Goal: Task Accomplishment & Management: Complete application form

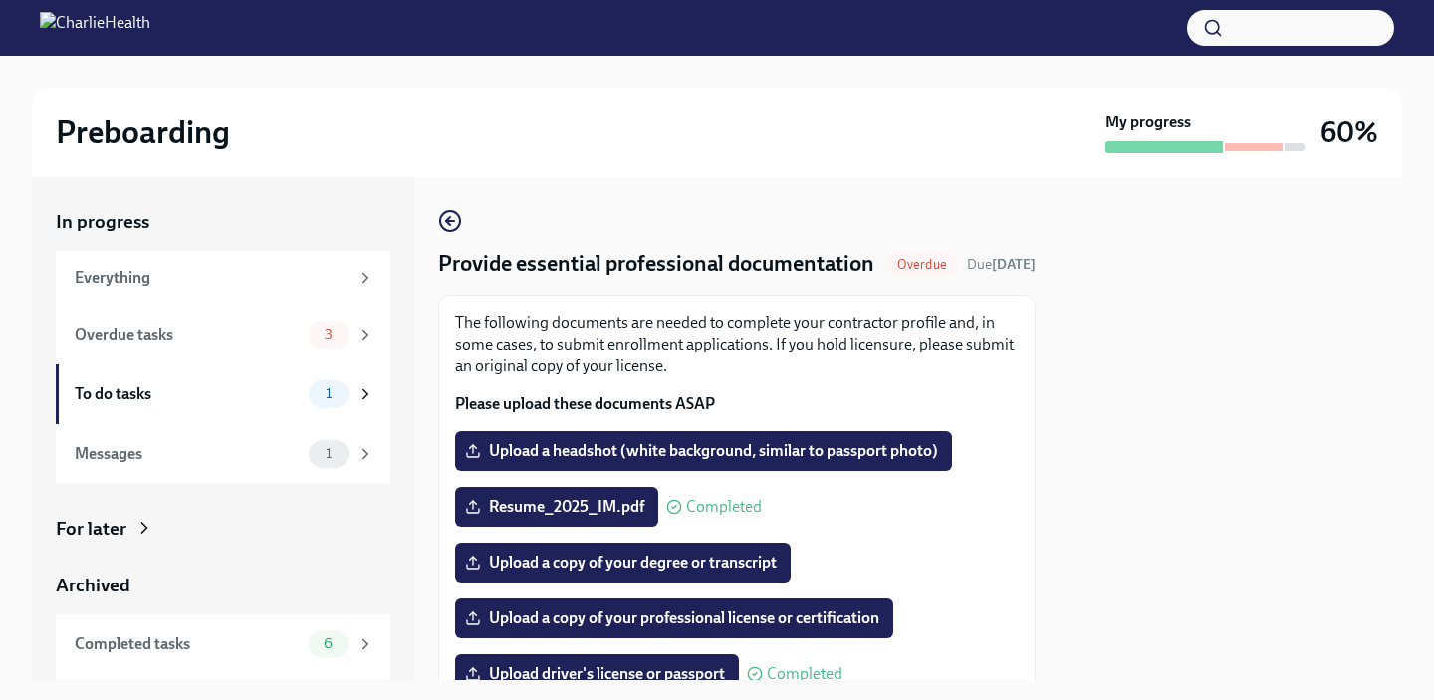
scroll to position [90, 0]
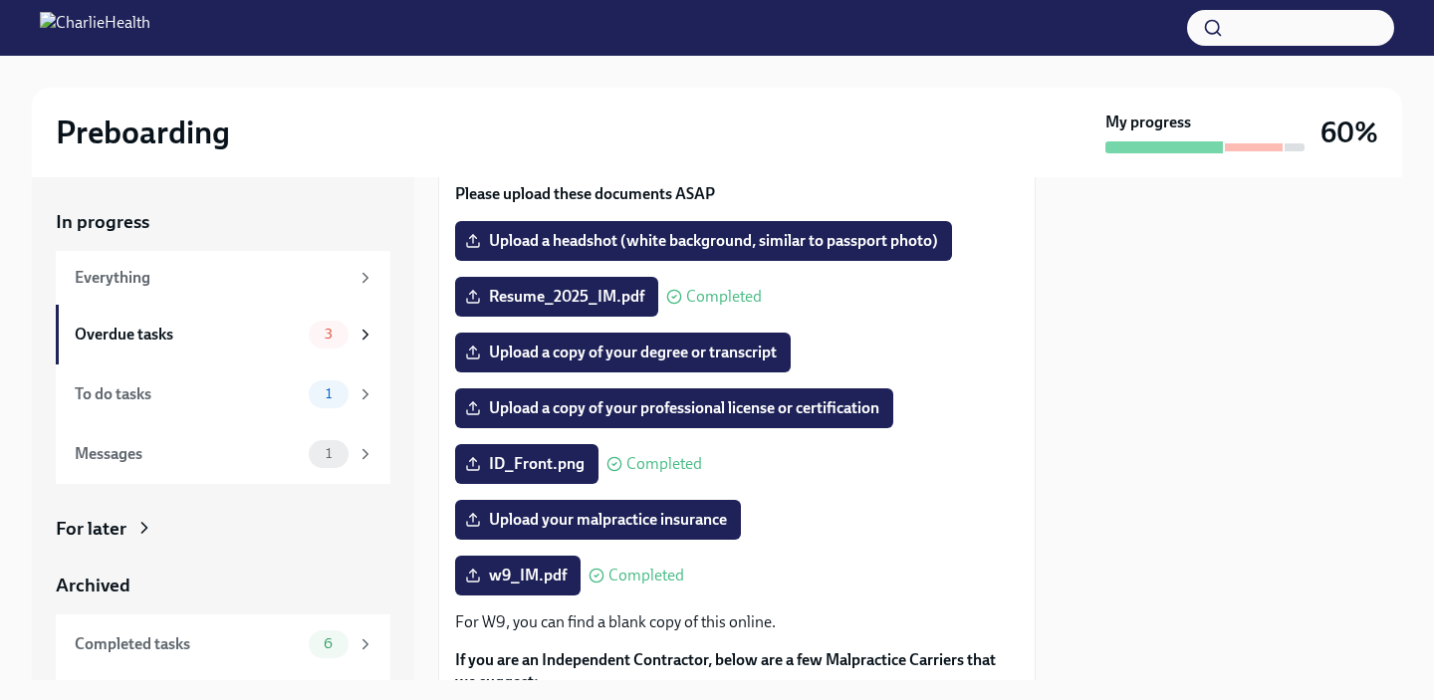
scroll to position [224, 0]
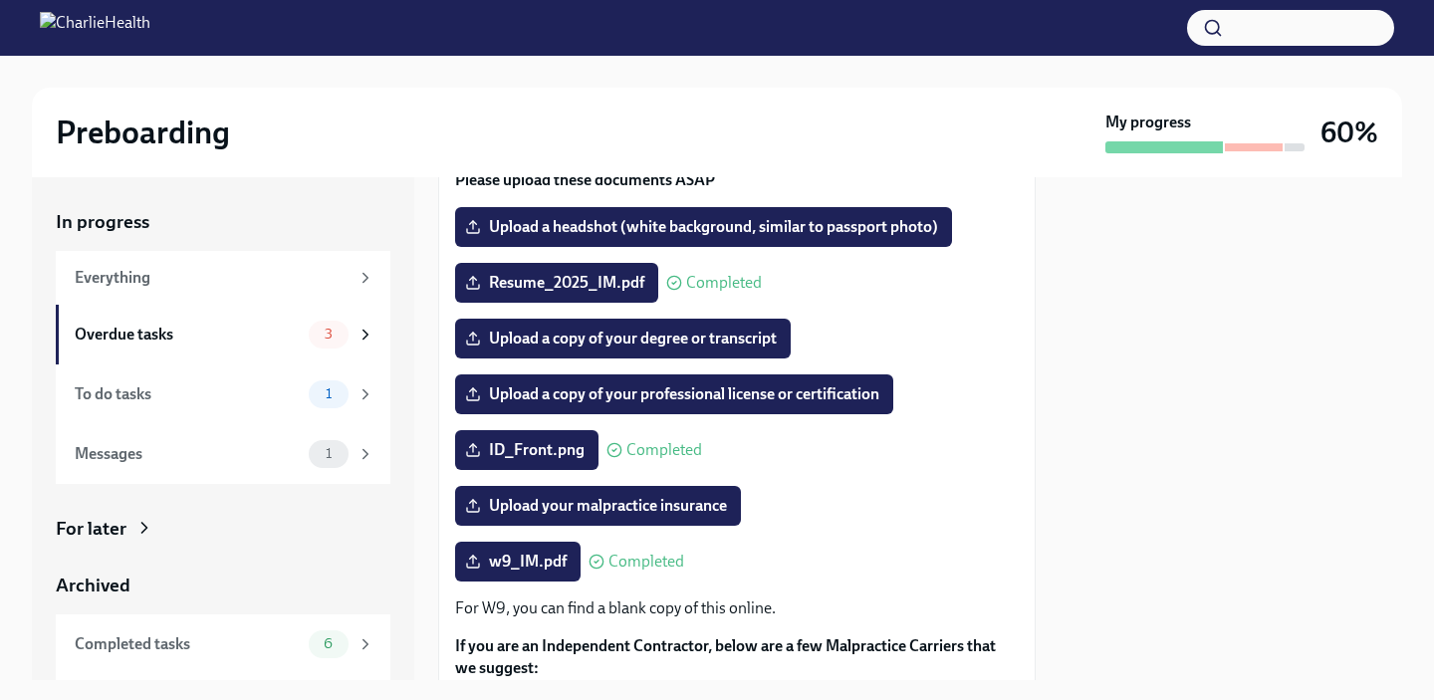
click at [807, 575] on div "w9_IM.pdf Completed" at bounding box center [737, 562] width 564 height 40
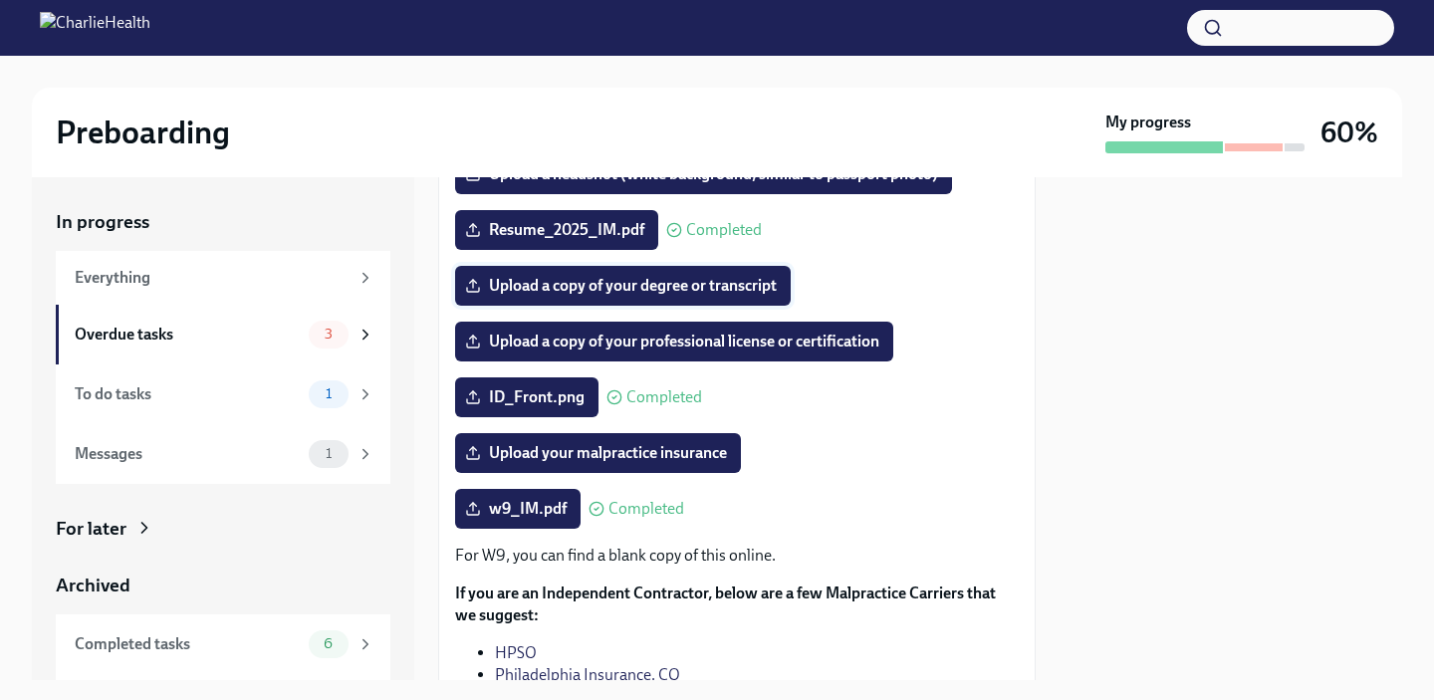
scroll to position [279, 0]
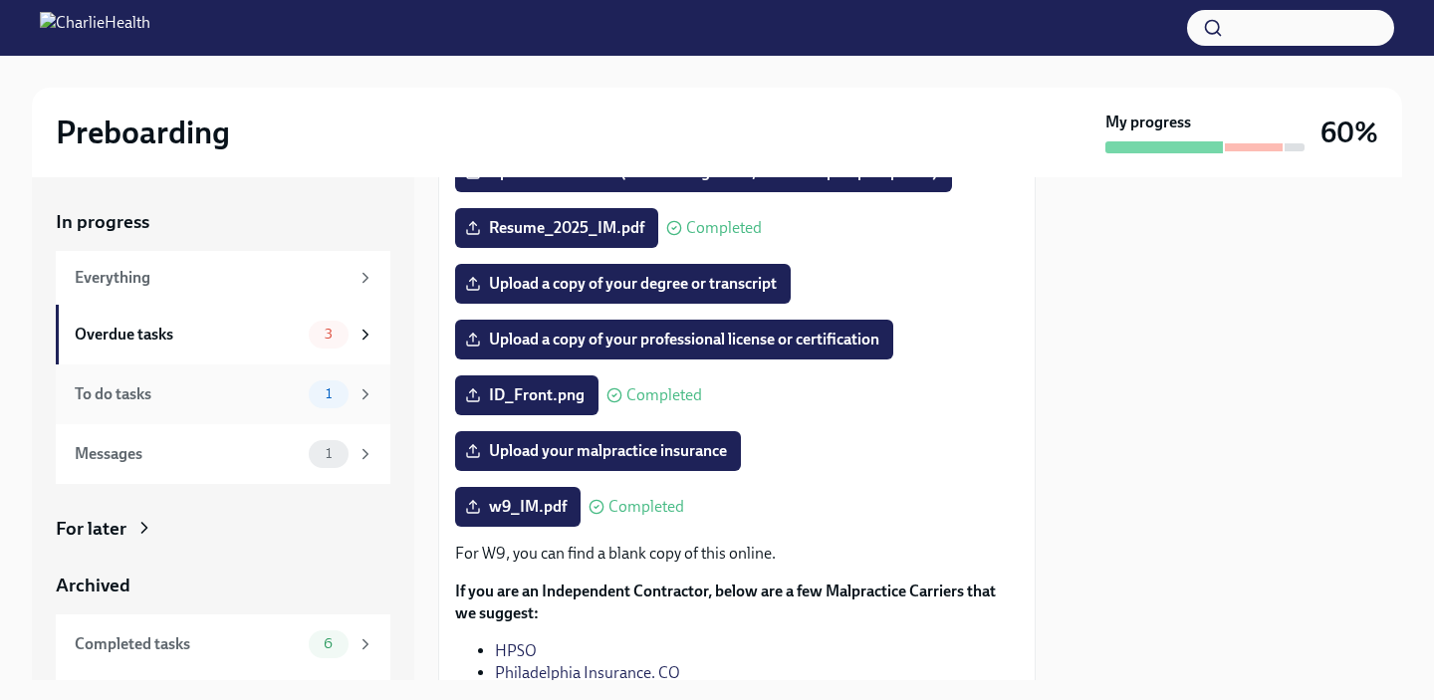
click at [244, 391] on div "To do tasks" at bounding box center [188, 394] width 226 height 22
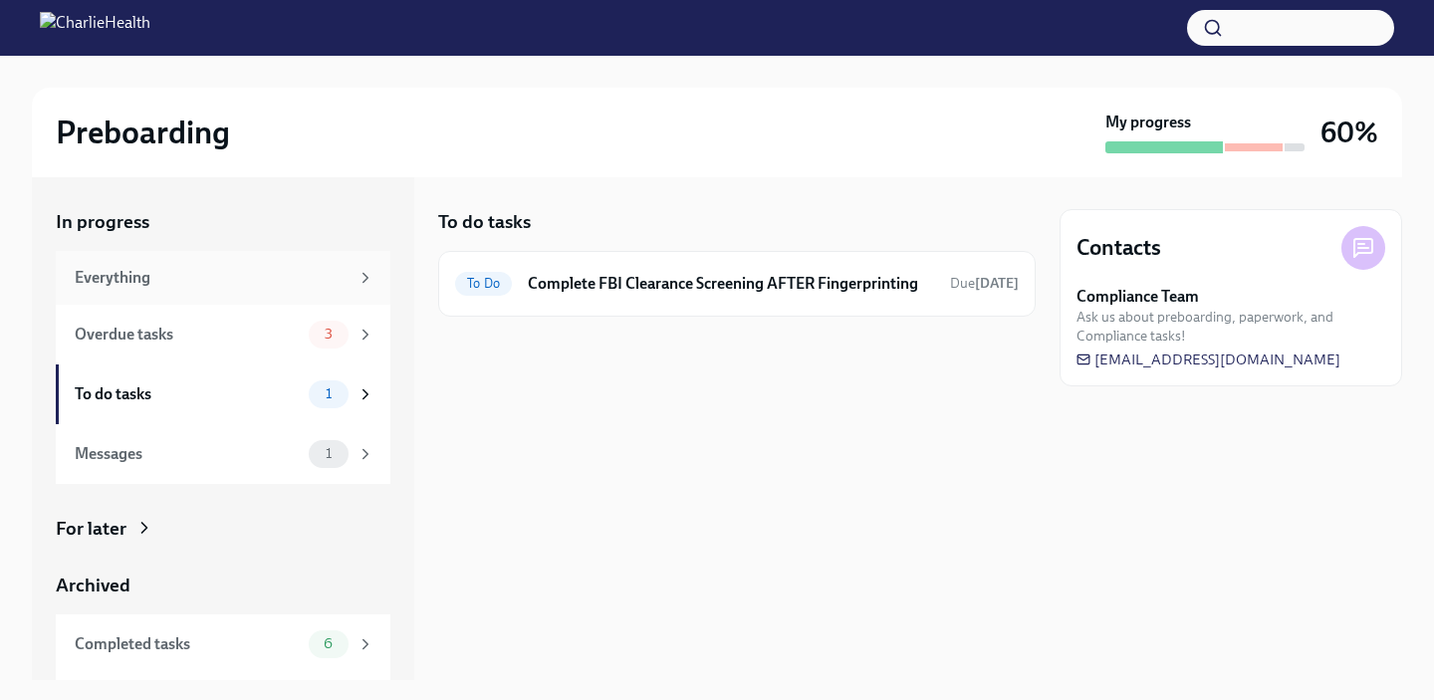
click at [195, 282] on div "Everything" at bounding box center [212, 278] width 274 height 22
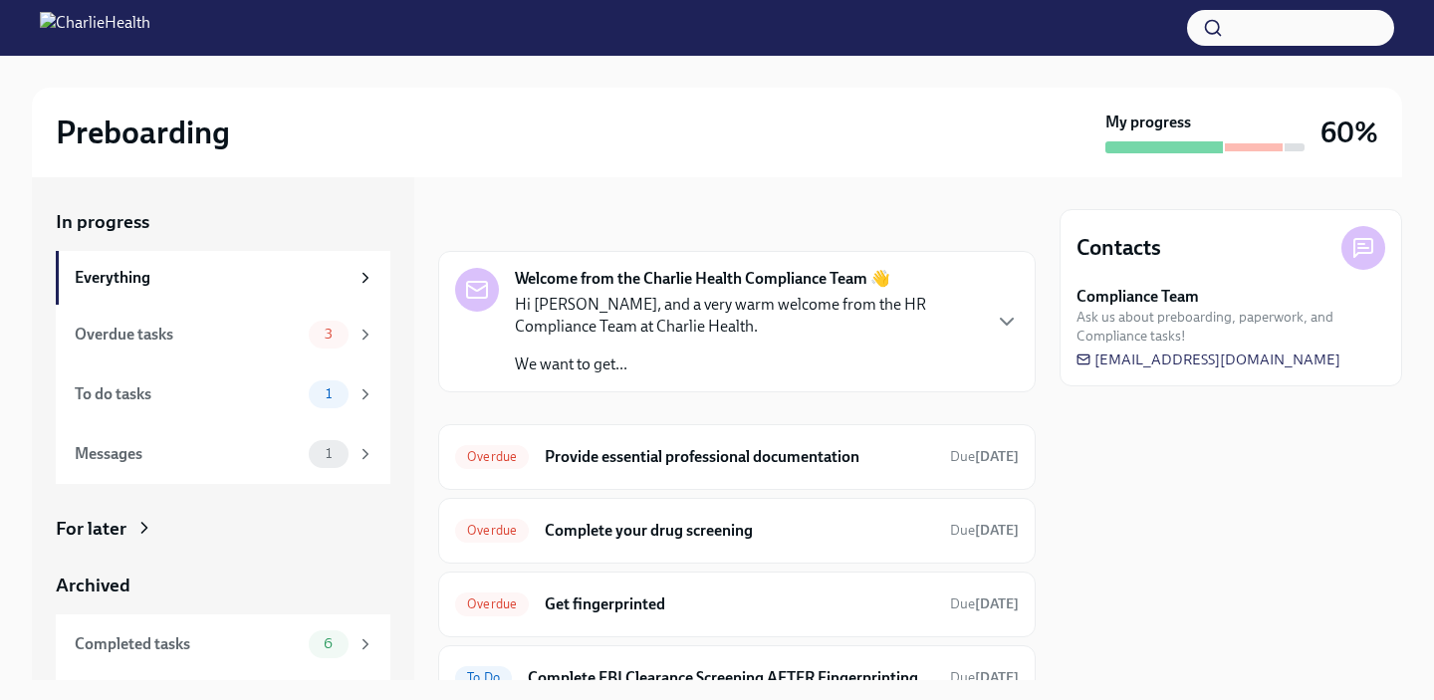
scroll to position [94, 0]
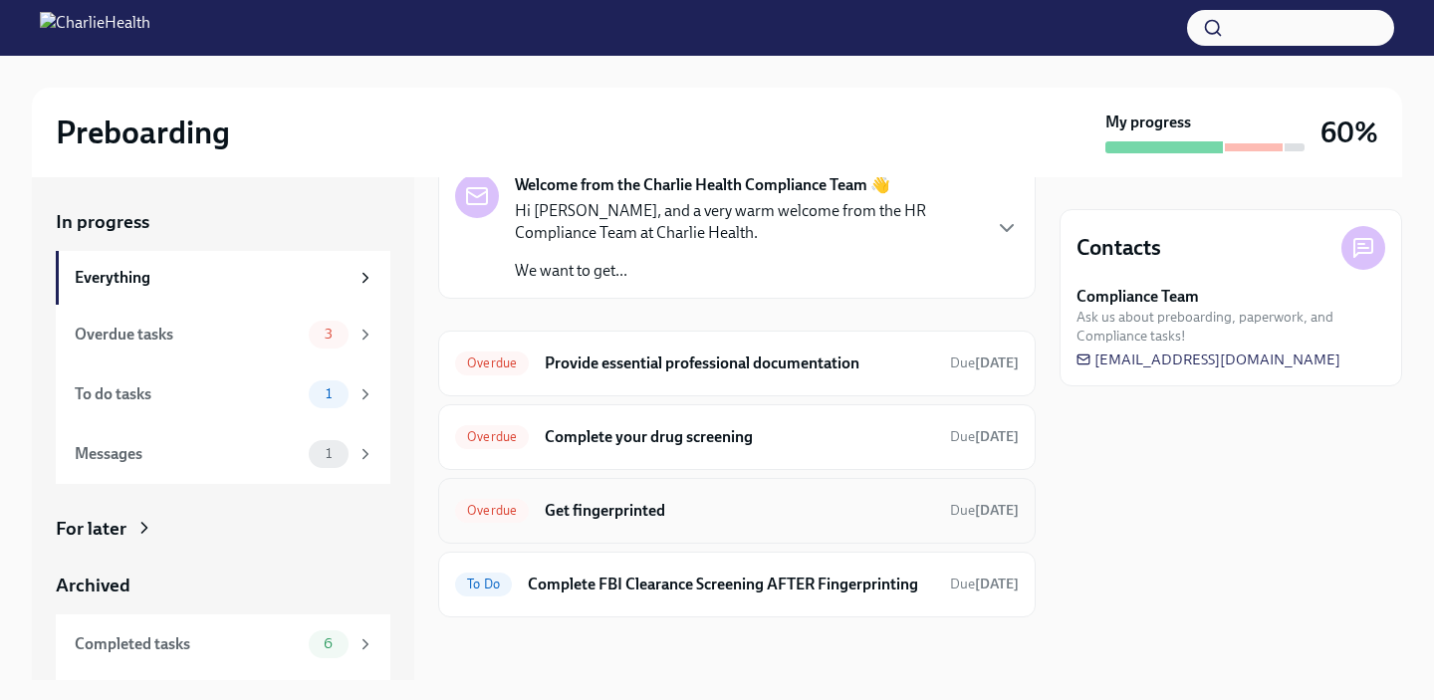
click at [575, 517] on h6 "Get fingerprinted" at bounding box center [739, 511] width 389 height 22
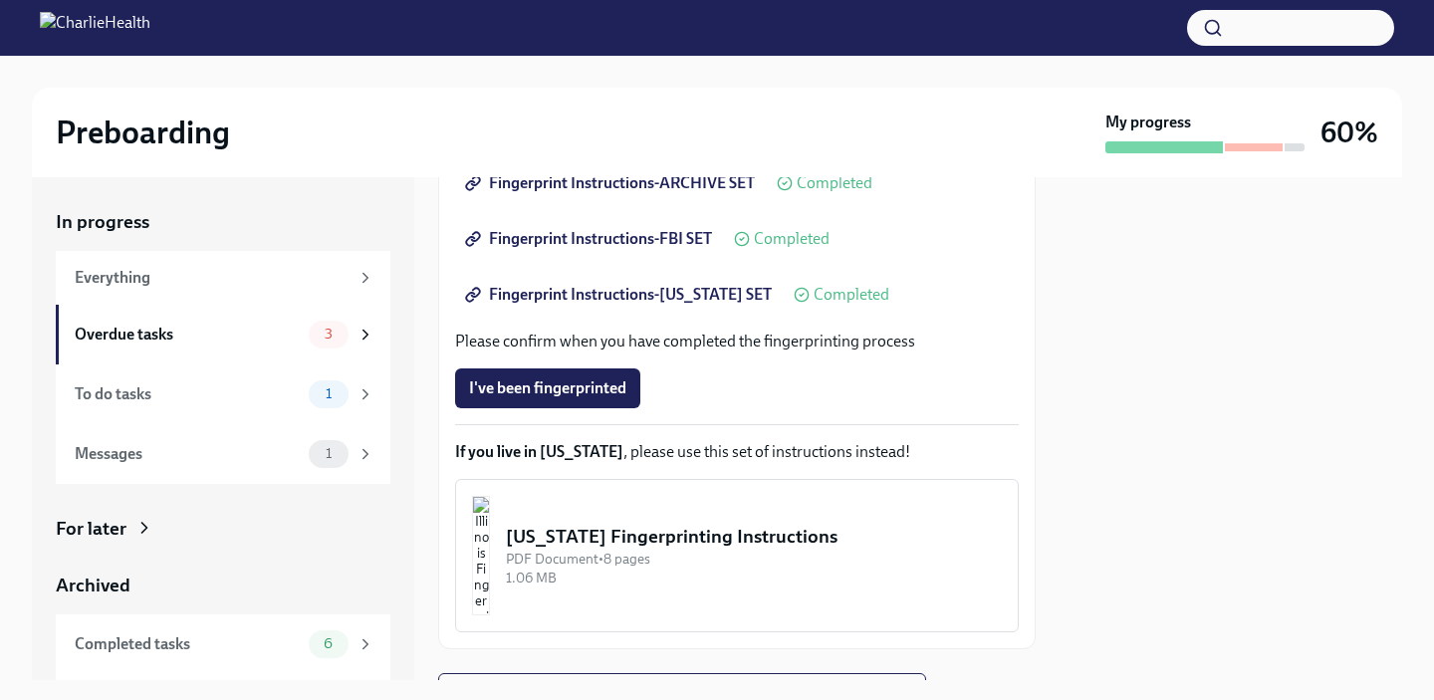
scroll to position [511, 0]
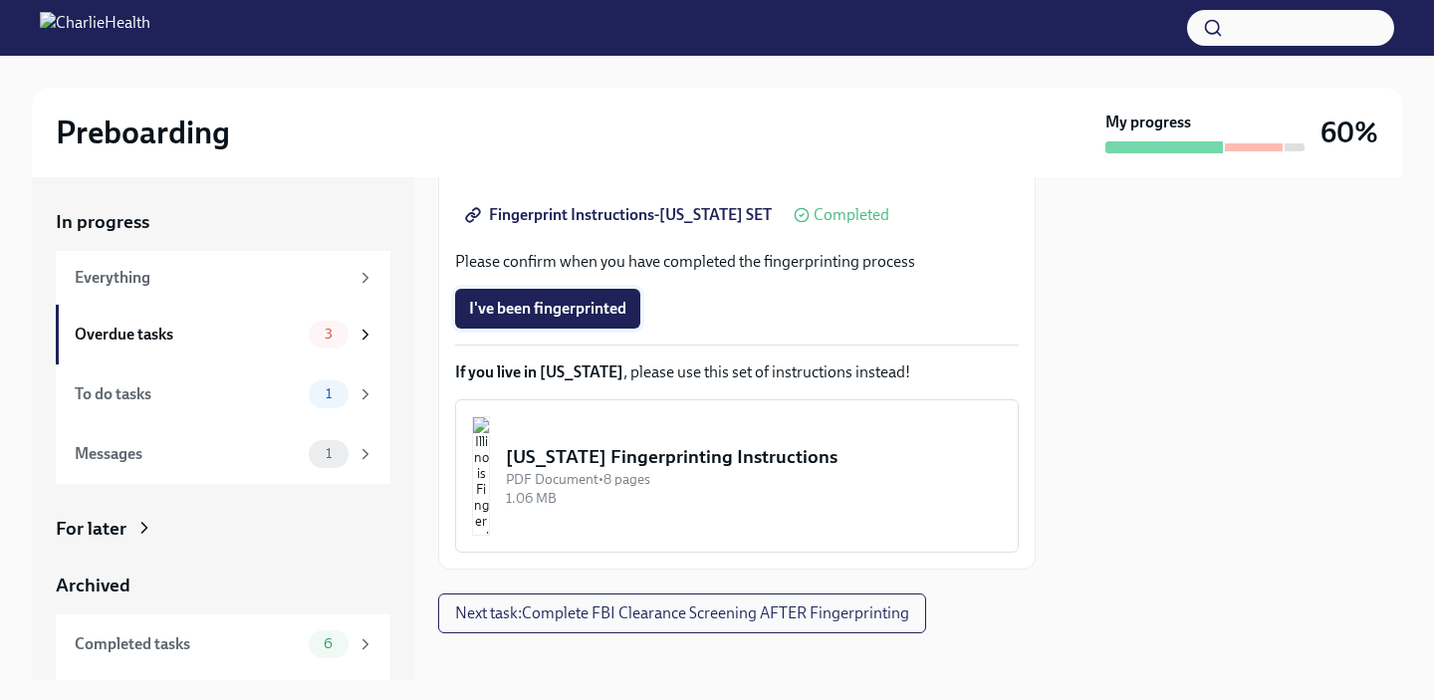
click at [568, 320] on button "I've been fingerprinted" at bounding box center [547, 309] width 185 height 40
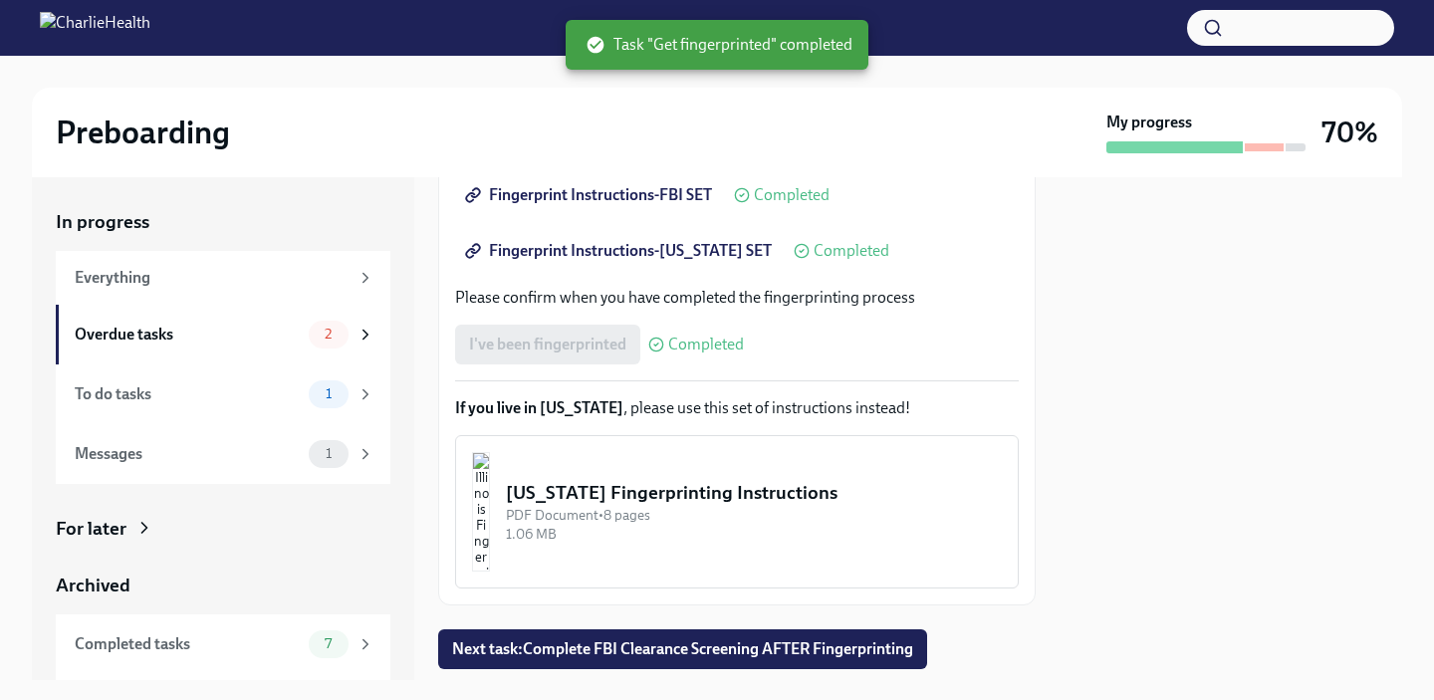
scroll to position [469, 0]
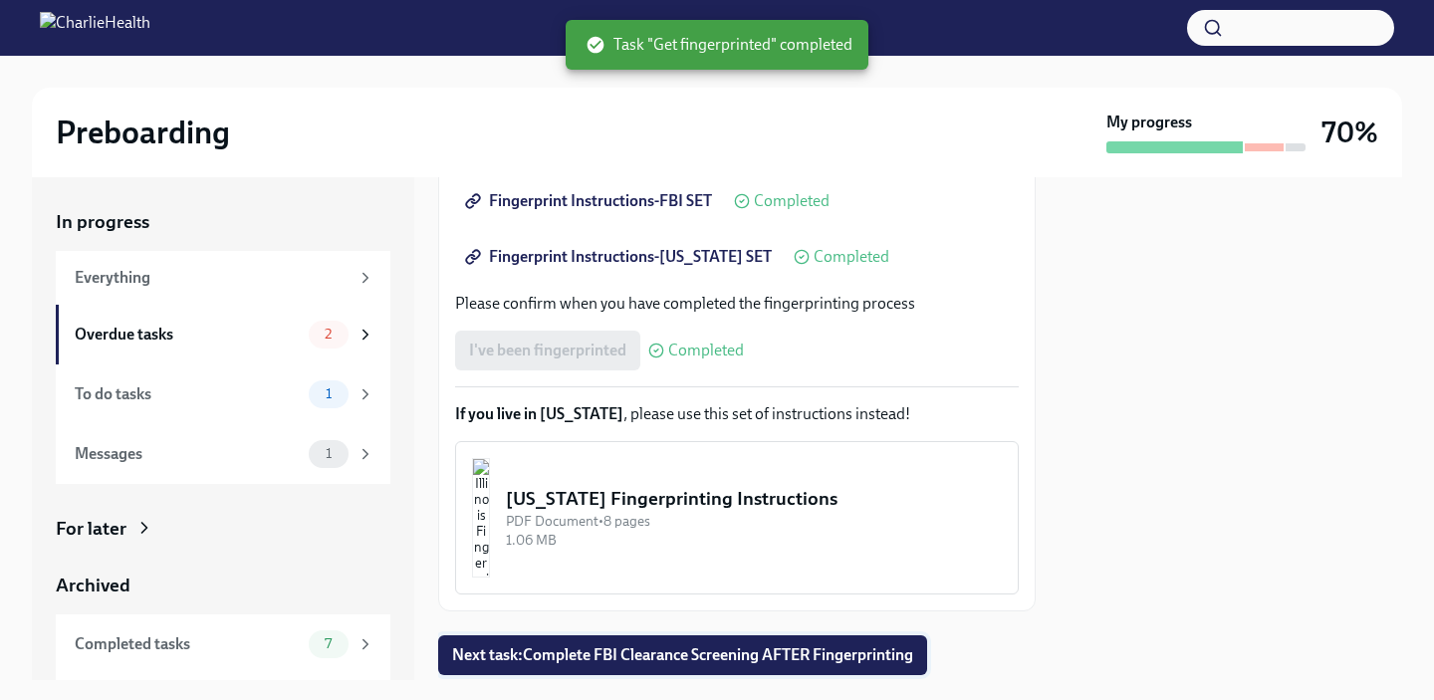
click at [765, 662] on span "Next task : Complete FBI Clearance Screening AFTER Fingerprinting" at bounding box center [682, 655] width 461 height 20
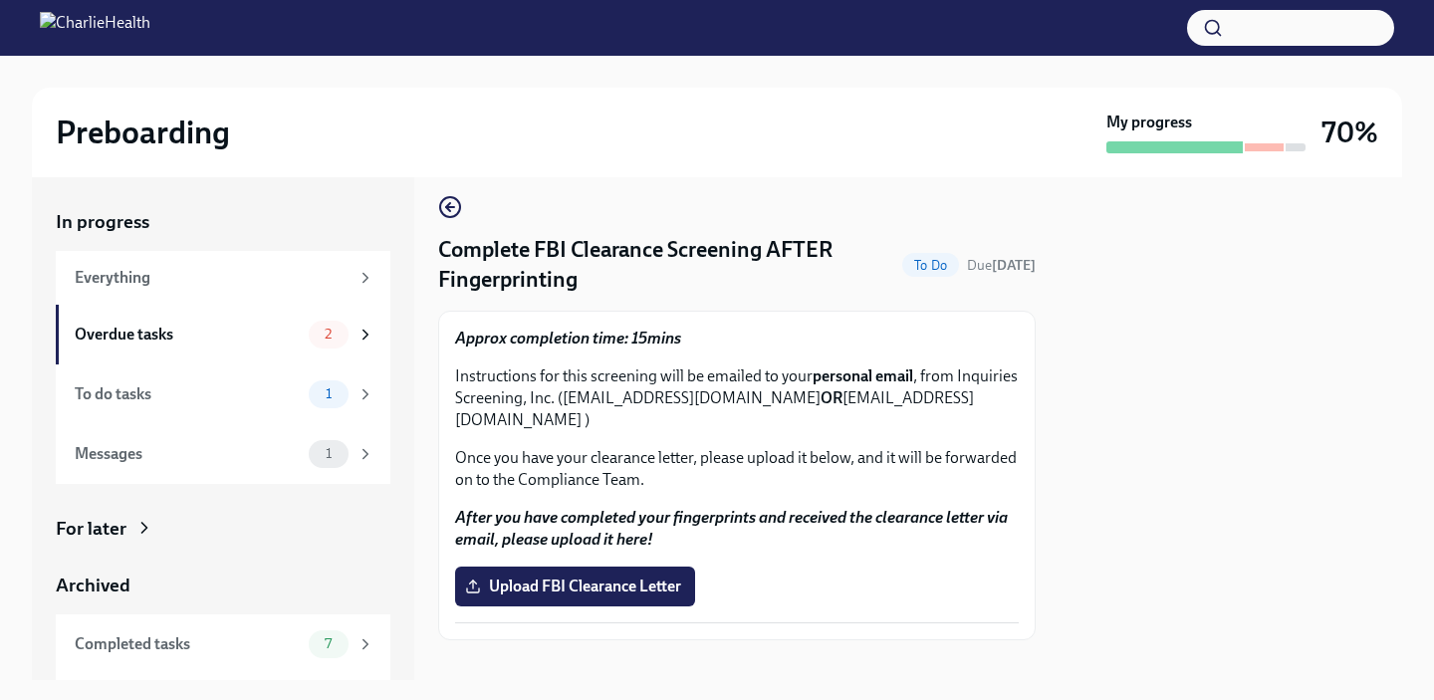
scroll to position [16, 0]
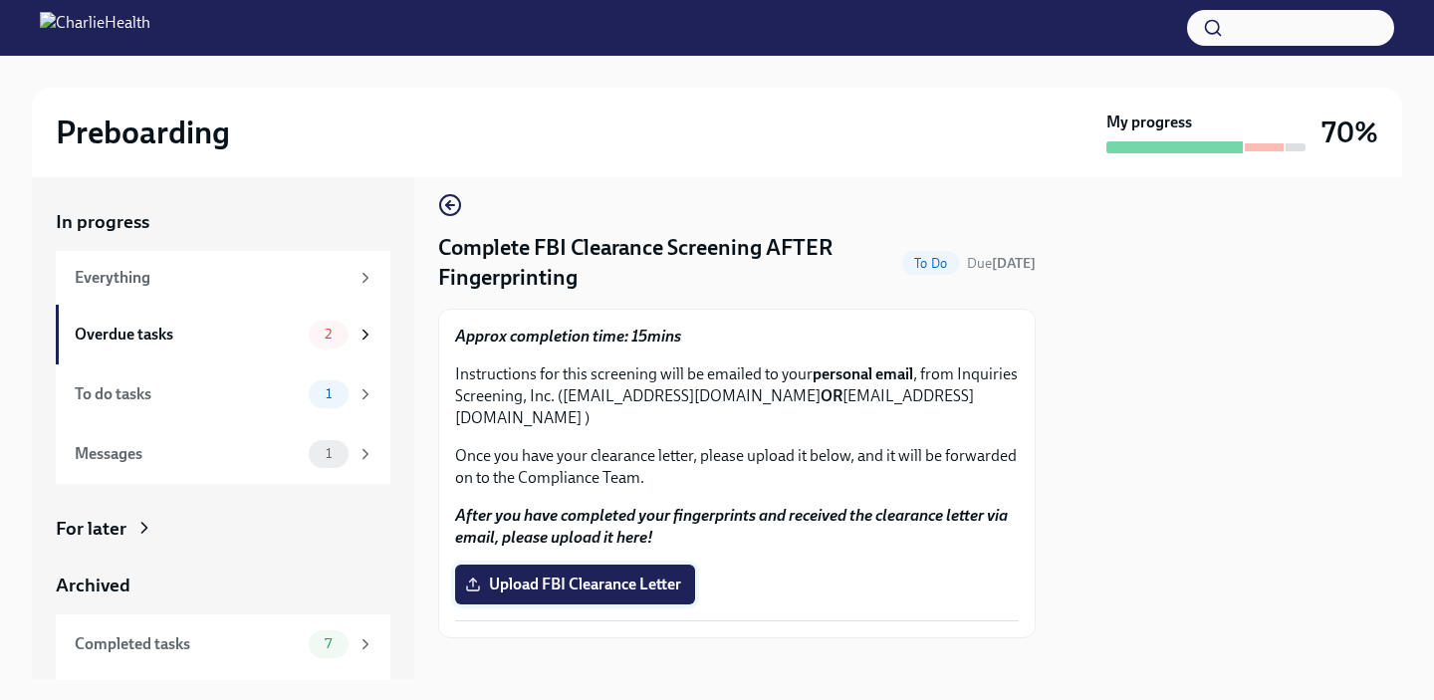
click at [581, 575] on span "Upload FBI Clearance Letter" at bounding box center [575, 585] width 212 height 20
click at [0, 0] on input "Upload FBI Clearance Letter" at bounding box center [0, 0] width 0 height 0
click at [611, 574] on label "Upload FBI Clearance Letter" at bounding box center [575, 585] width 240 height 40
click at [0, 0] on input "Upload FBI Clearance Letter" at bounding box center [0, 0] width 0 height 0
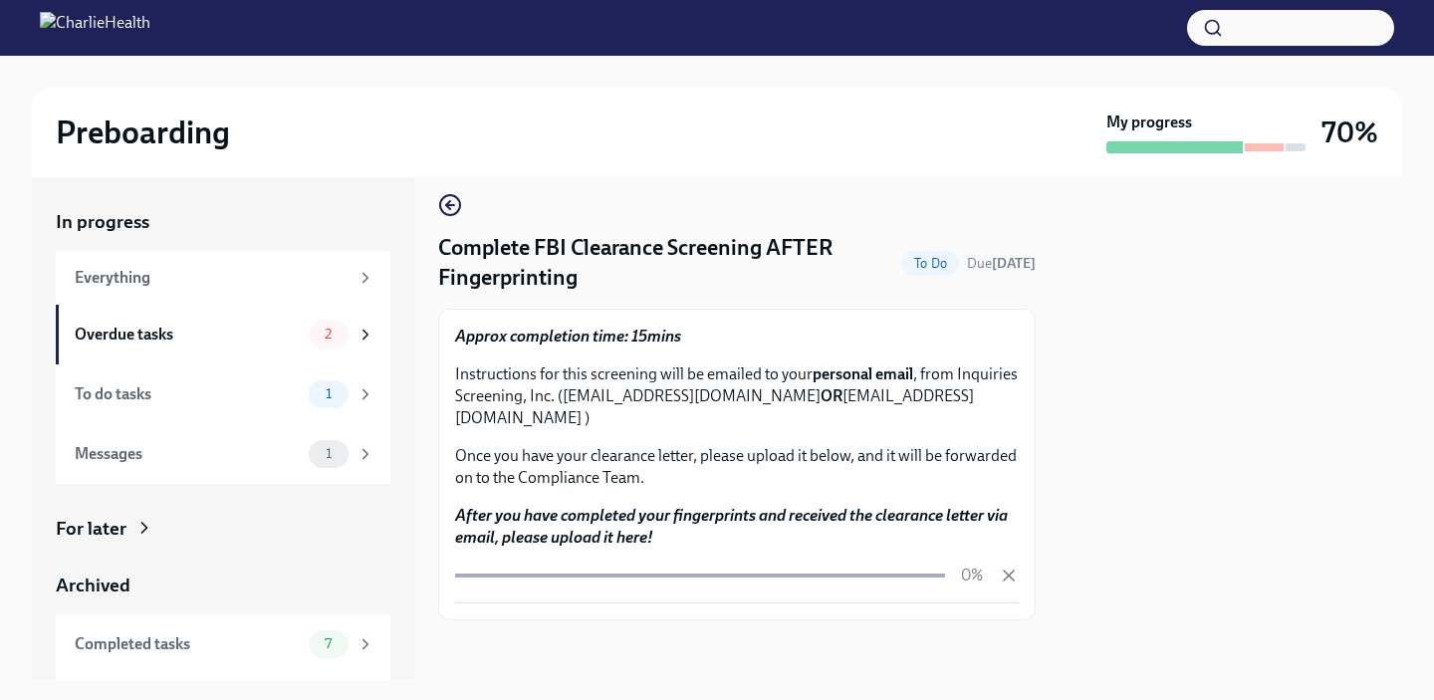
scroll to position [0, 0]
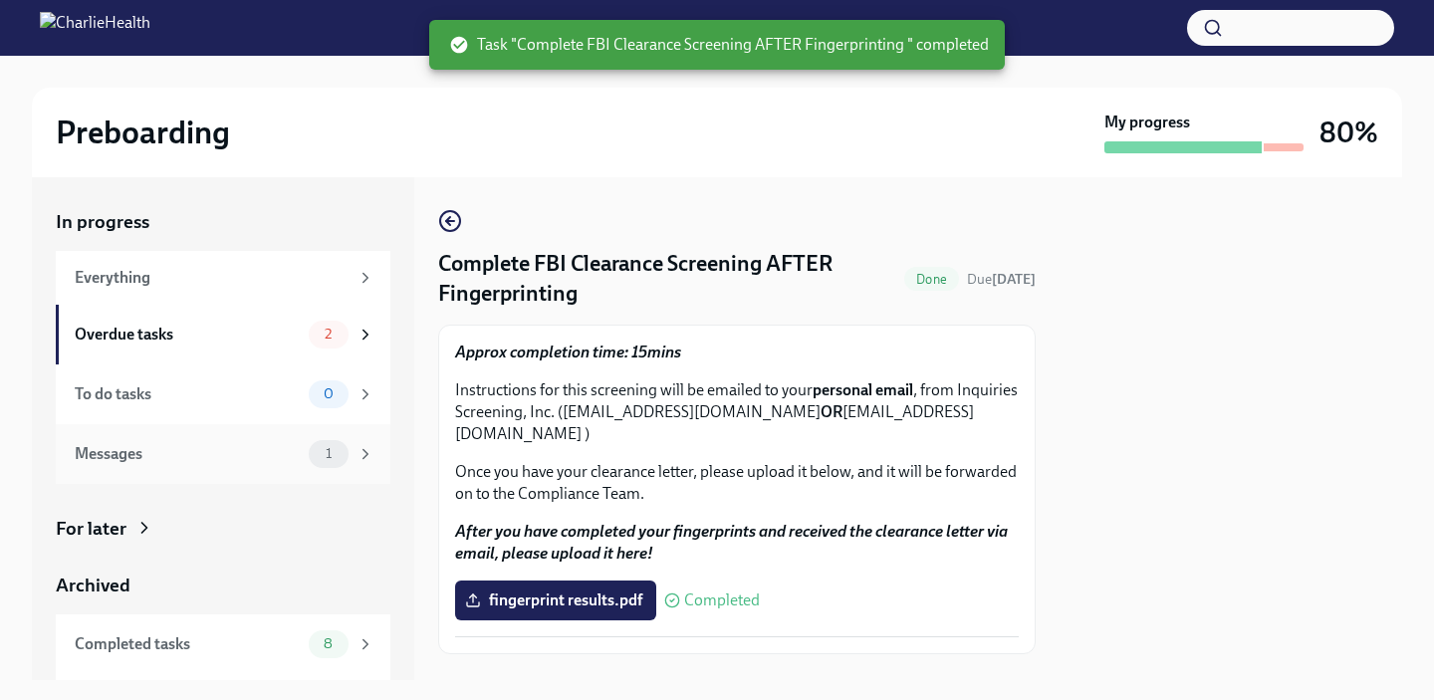
click at [239, 443] on div "Messages" at bounding box center [188, 454] width 226 height 22
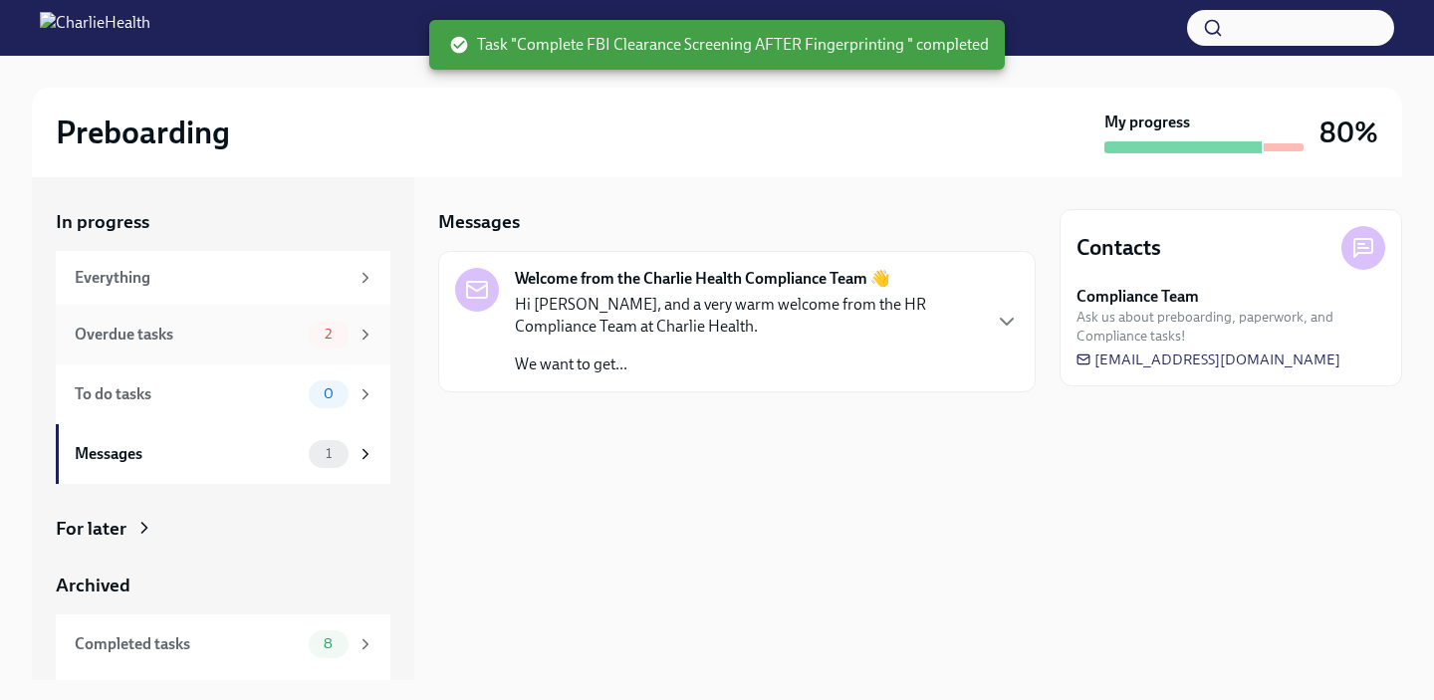
click at [298, 340] on div "Overdue tasks" at bounding box center [188, 335] width 226 height 22
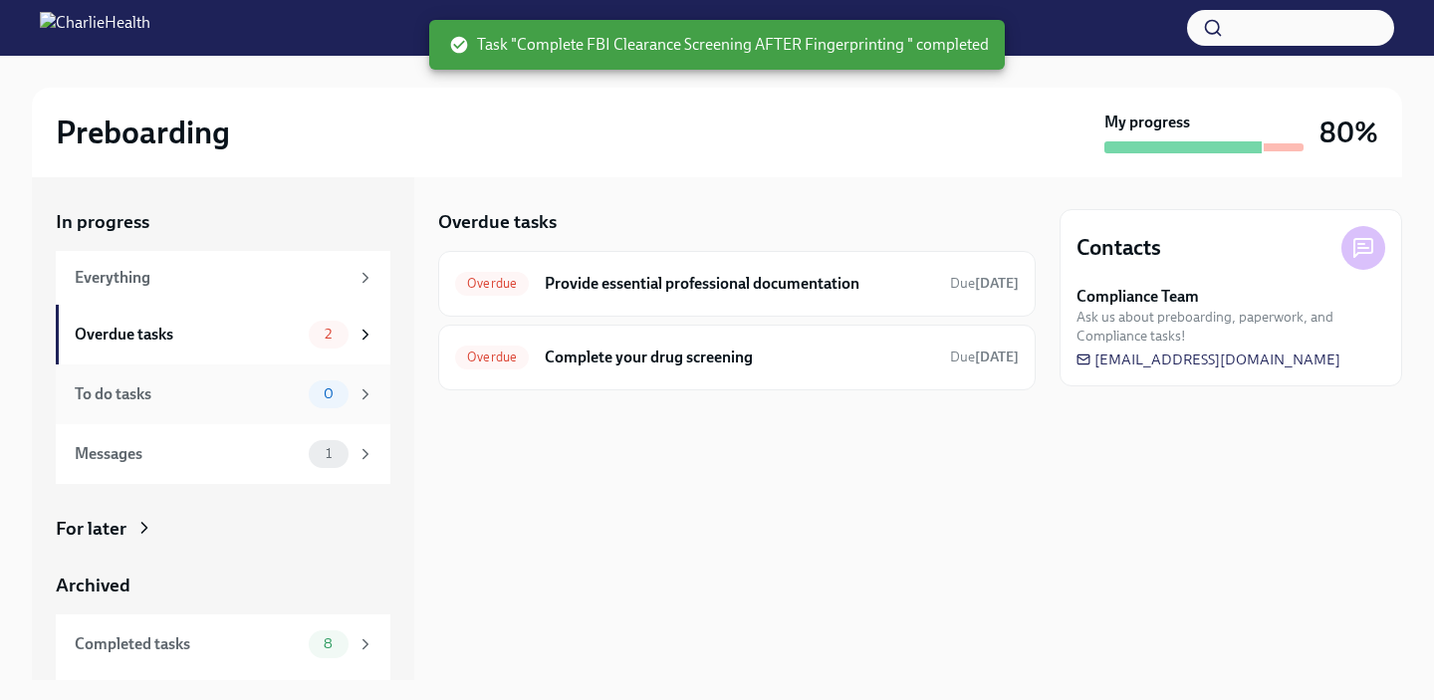
click at [321, 392] on span "0" at bounding box center [329, 393] width 34 height 15
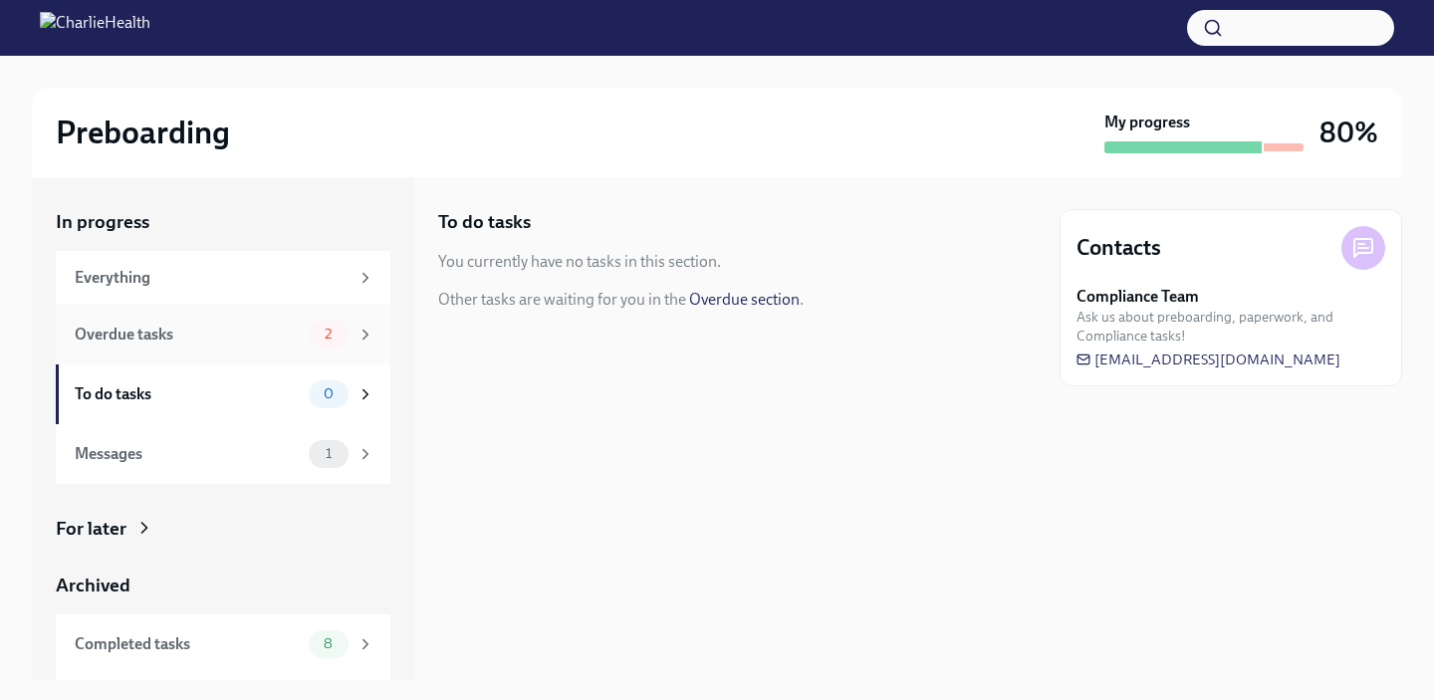
click at [297, 337] on div "Overdue tasks" at bounding box center [188, 335] width 226 height 22
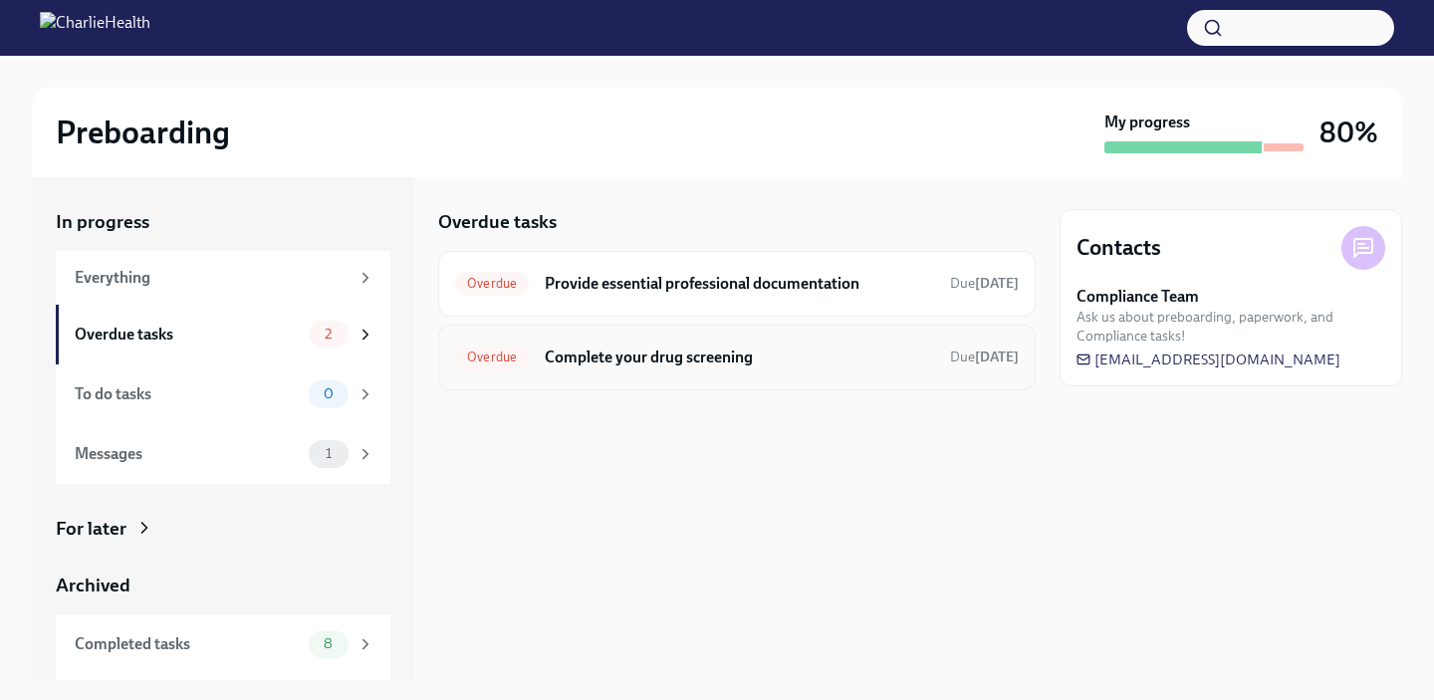
click at [654, 353] on h6 "Complete your drug screening" at bounding box center [739, 358] width 389 height 22
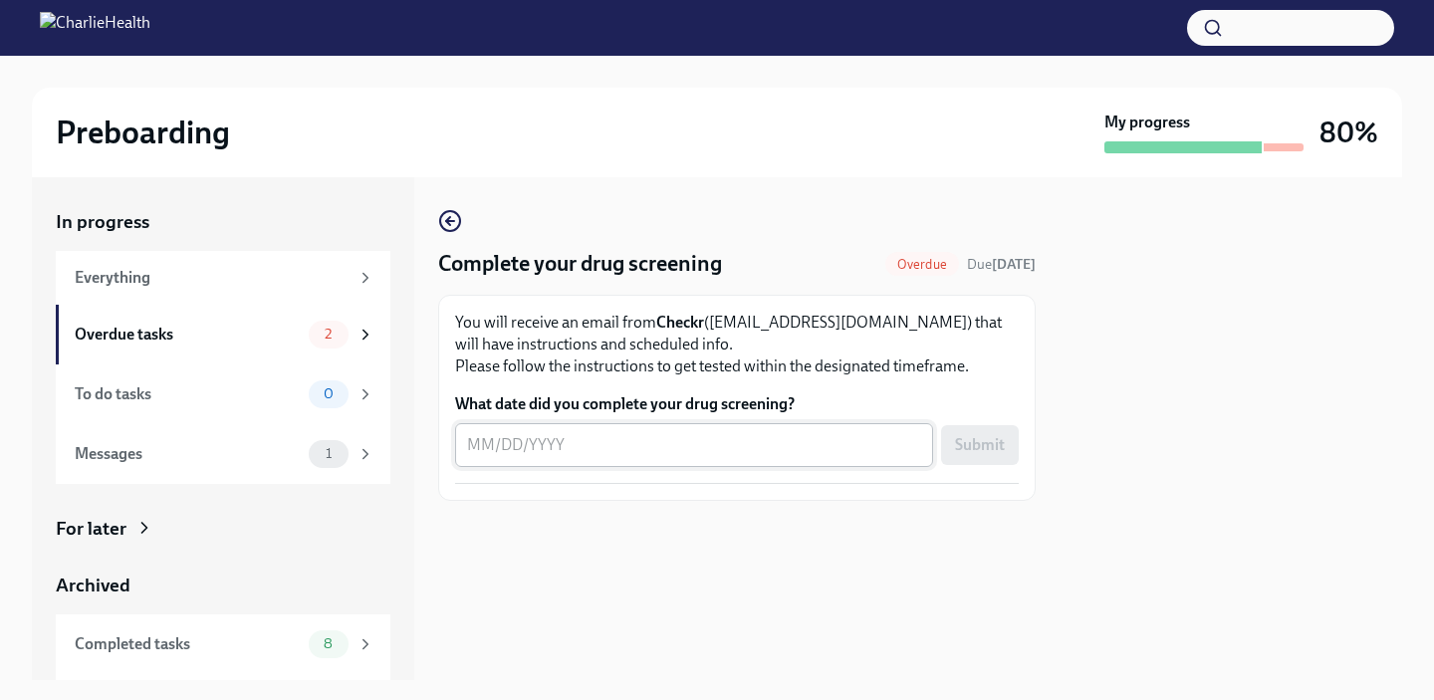
click at [602, 450] on textarea "What date did you complete your drug screening?" at bounding box center [694, 445] width 454 height 24
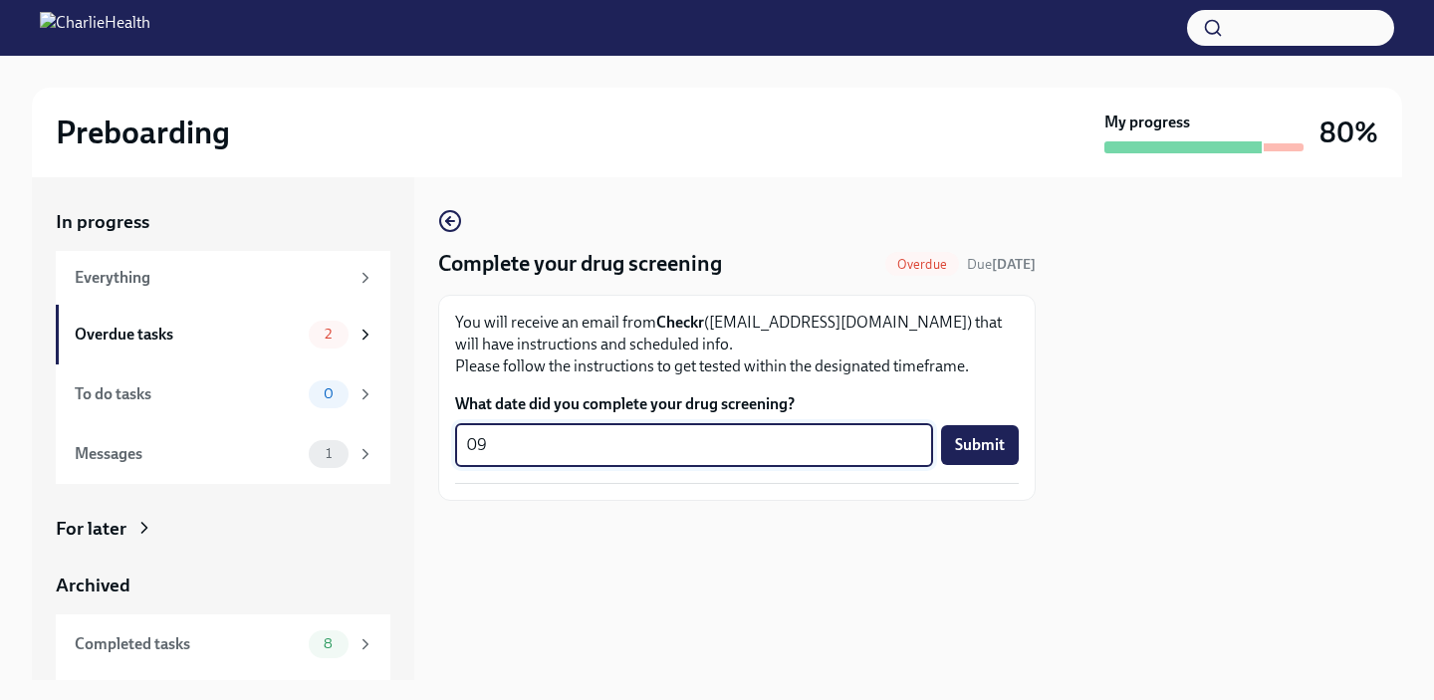
type textarea "0"
type textarea "09/04/2025"
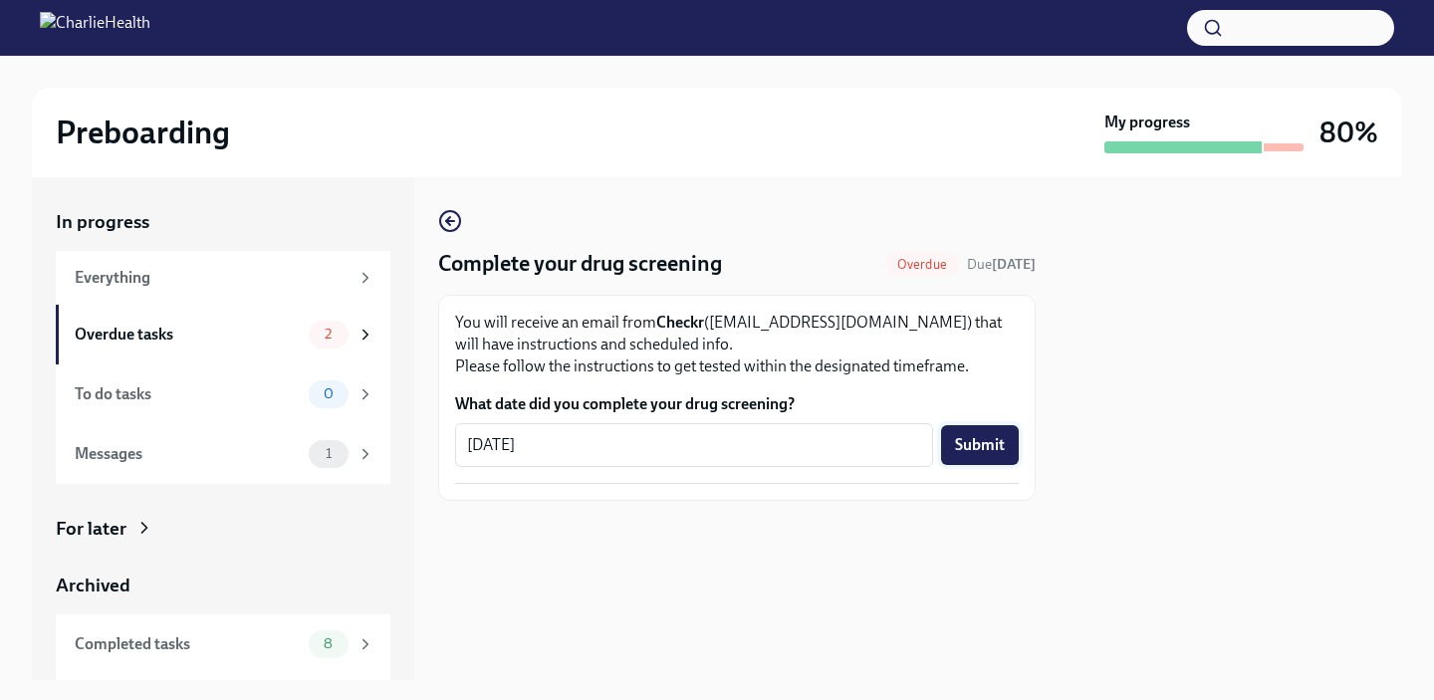
click at [974, 446] on span "Submit" at bounding box center [980, 445] width 50 height 20
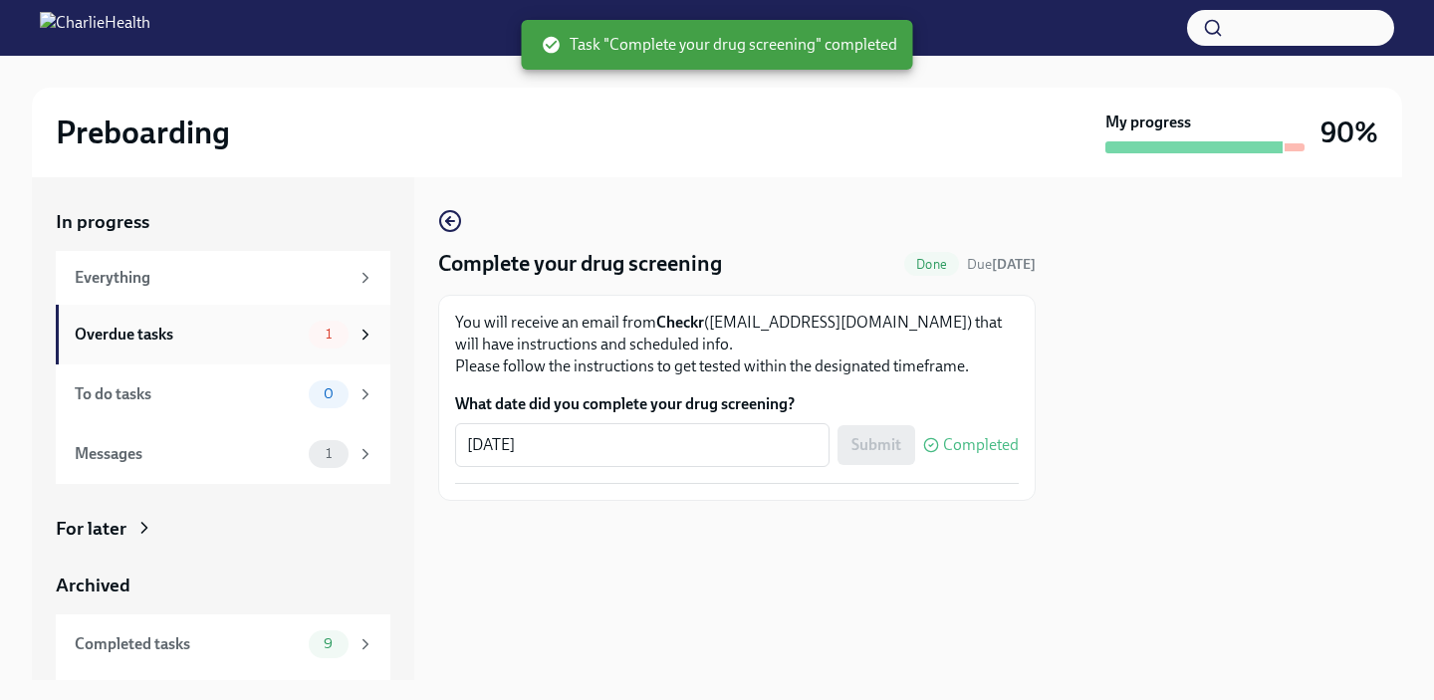
click at [232, 331] on div "Overdue tasks" at bounding box center [188, 335] width 226 height 22
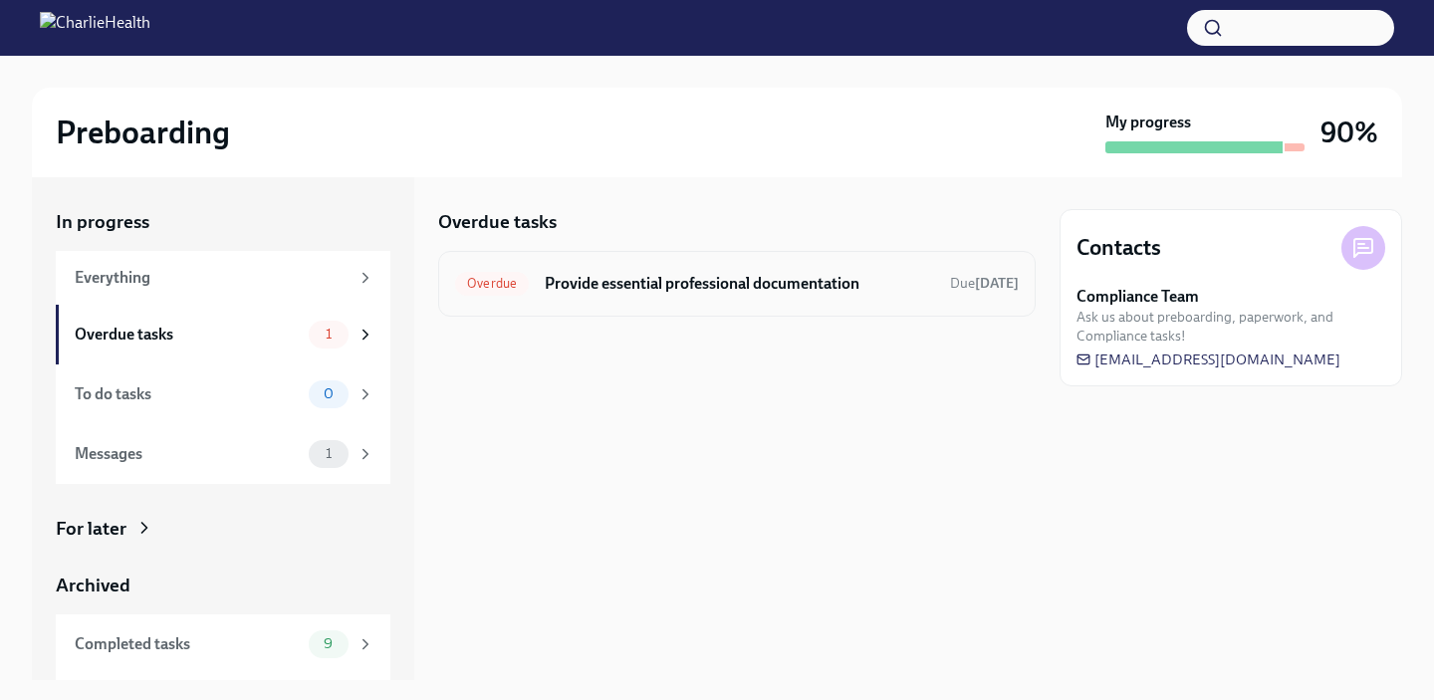
click at [555, 265] on div "Overdue Provide essential professional documentation Due 4 days ago" at bounding box center [736, 284] width 597 height 66
click at [666, 295] on div "Overdue Provide essential professional documentation Due 4 days ago" at bounding box center [737, 284] width 564 height 32
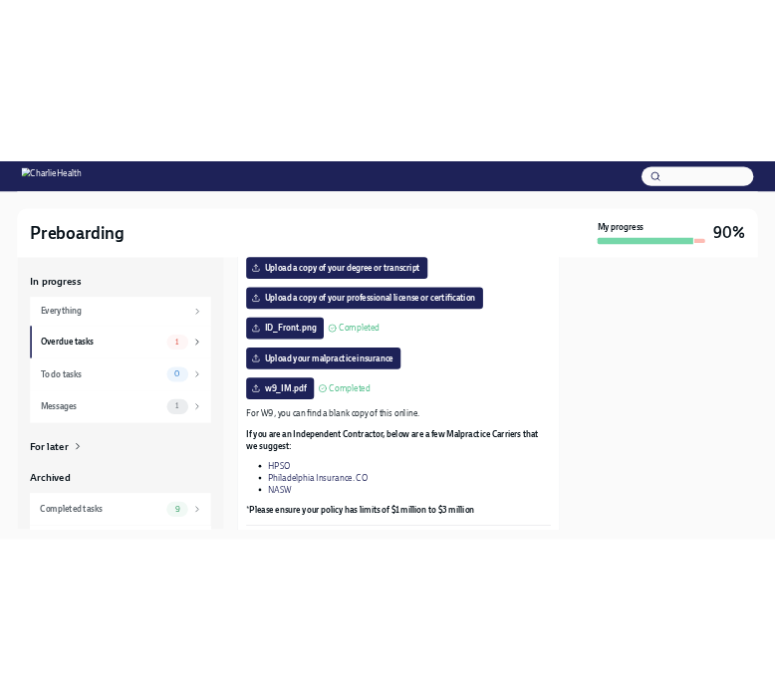
scroll to position [457, 0]
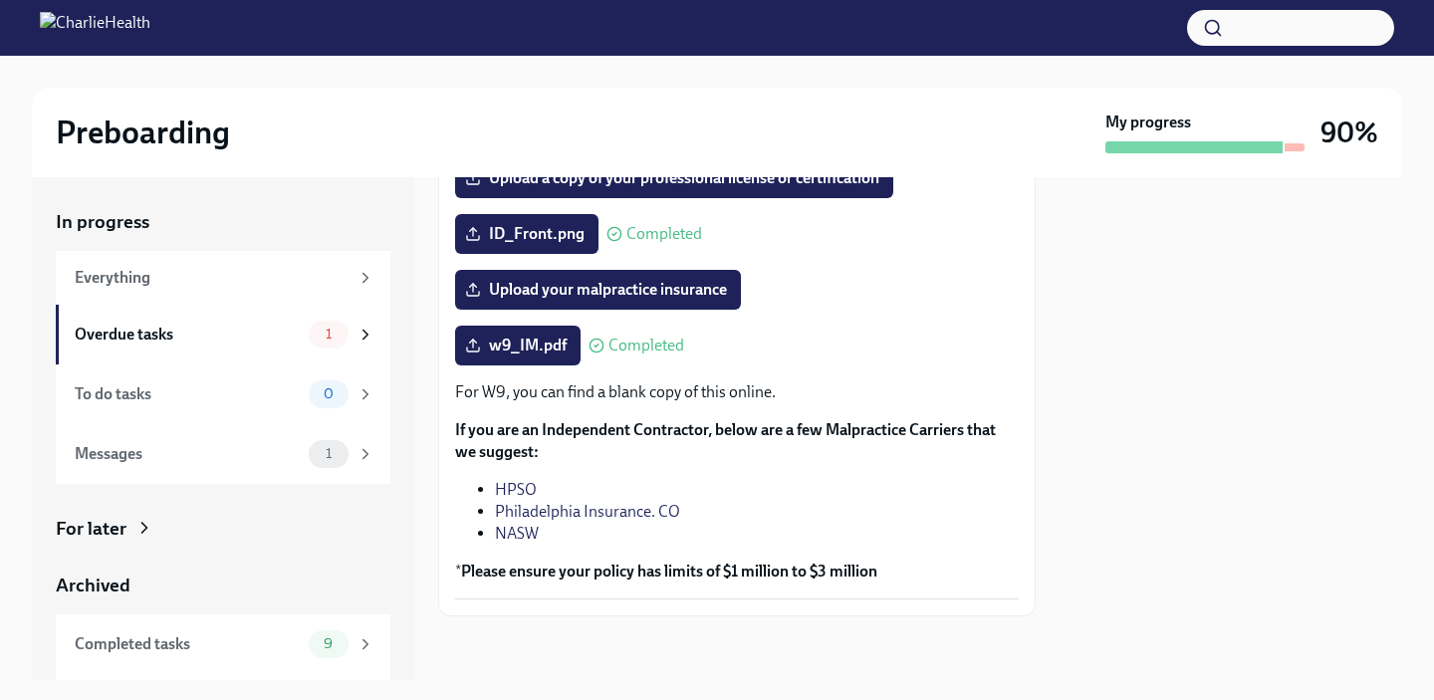
click at [525, 499] on link "HPSO" at bounding box center [516, 489] width 42 height 19
click at [591, 521] on link "Philadelphia Insurance. CO" at bounding box center [587, 511] width 185 height 19
click at [530, 543] on link "NASW" at bounding box center [517, 533] width 44 height 19
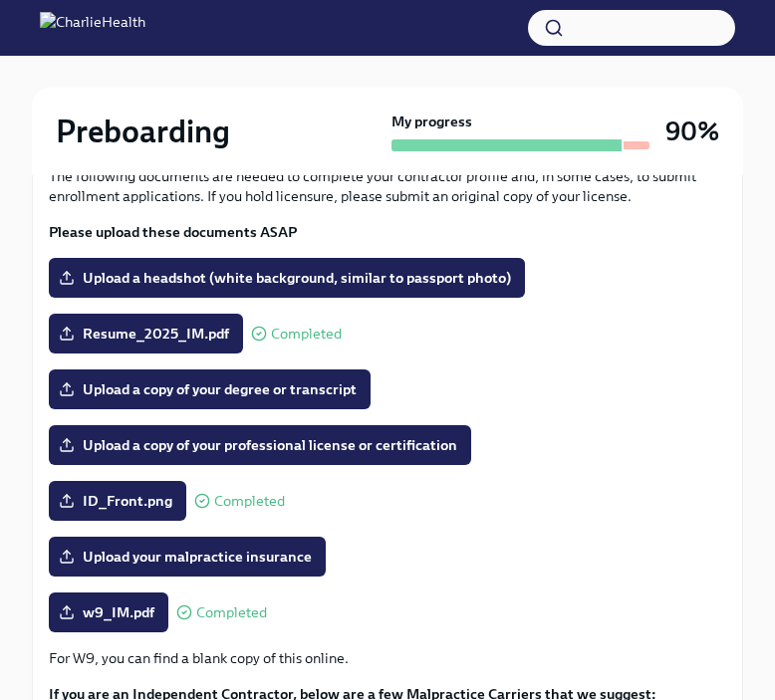
scroll to position [269, 0]
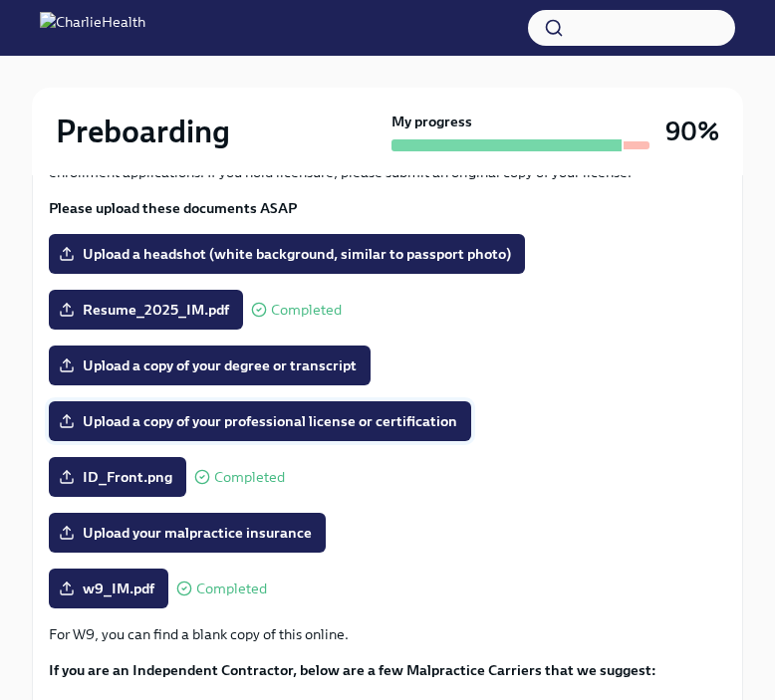
click at [213, 433] on label "Upload a copy of your professional license or certification" at bounding box center [260, 421] width 422 height 40
click at [0, 0] on input "Upload a copy of your professional license or certification" at bounding box center [0, 0] width 0 height 0
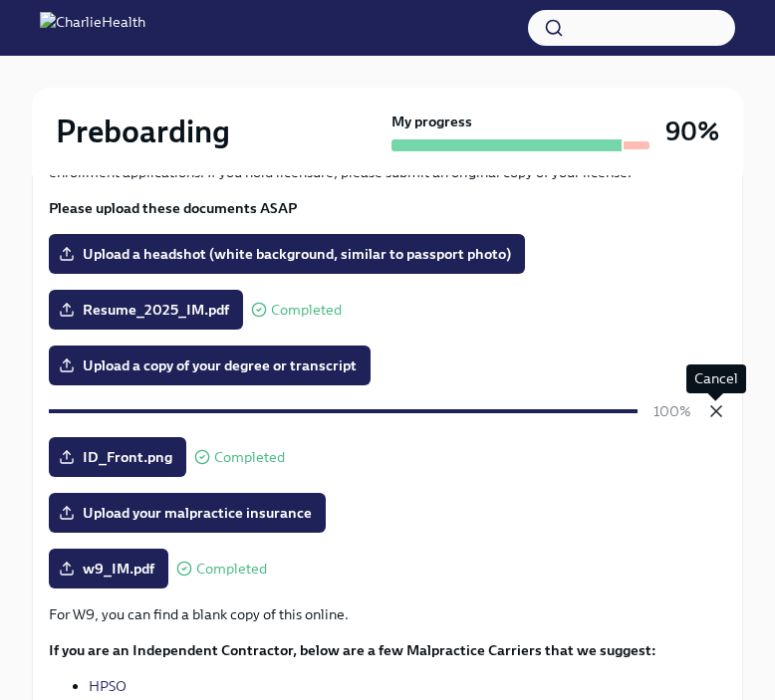
click at [706, 408] on icon "button" at bounding box center [716, 411] width 20 height 20
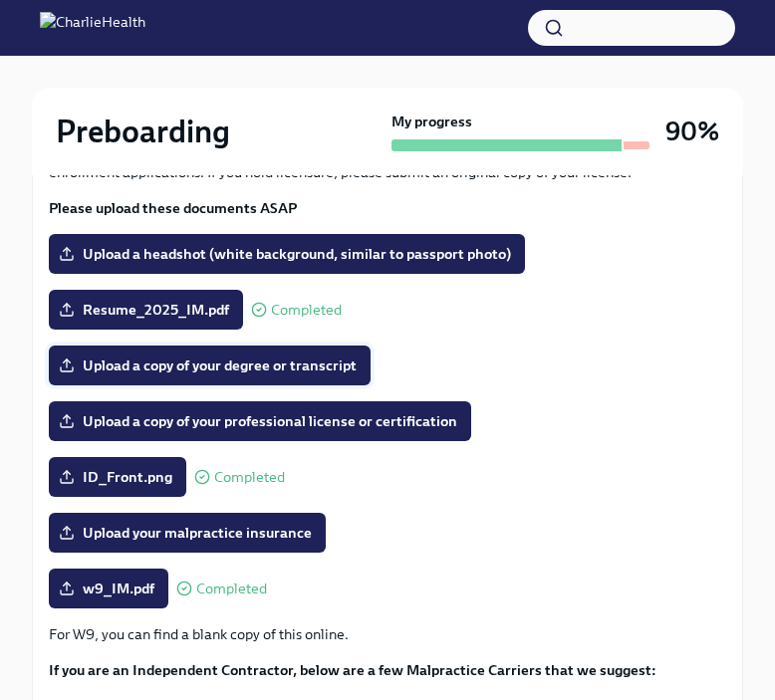
click at [217, 354] on label "Upload a copy of your degree or transcript" at bounding box center [210, 366] width 322 height 40
click at [0, 0] on input "Upload a copy of your degree or transcript" at bounding box center [0, 0] width 0 height 0
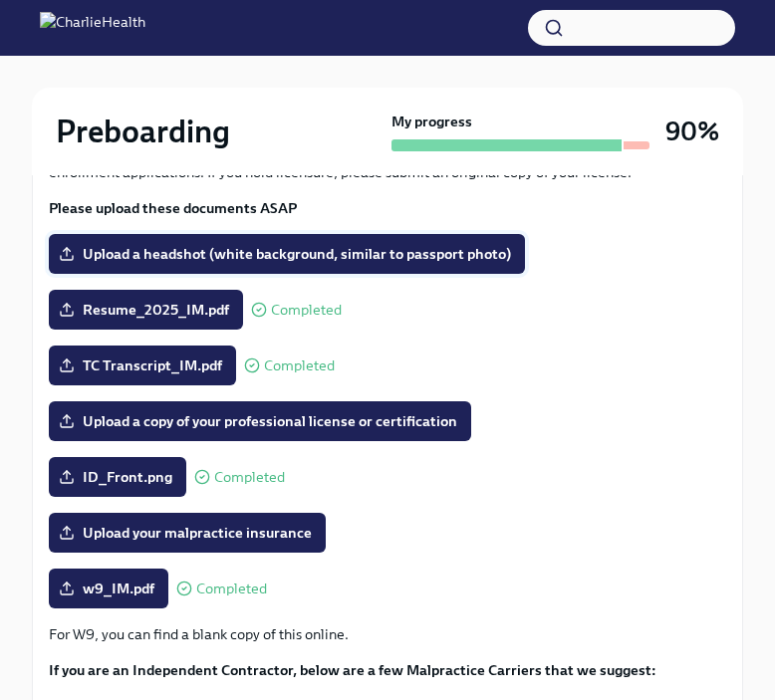
click at [349, 258] on span "Upload a headshot (white background, similar to passport photo)" at bounding box center [287, 254] width 448 height 20
click at [0, 0] on input "Upload a headshot (white background, similar to passport photo)" at bounding box center [0, 0] width 0 height 0
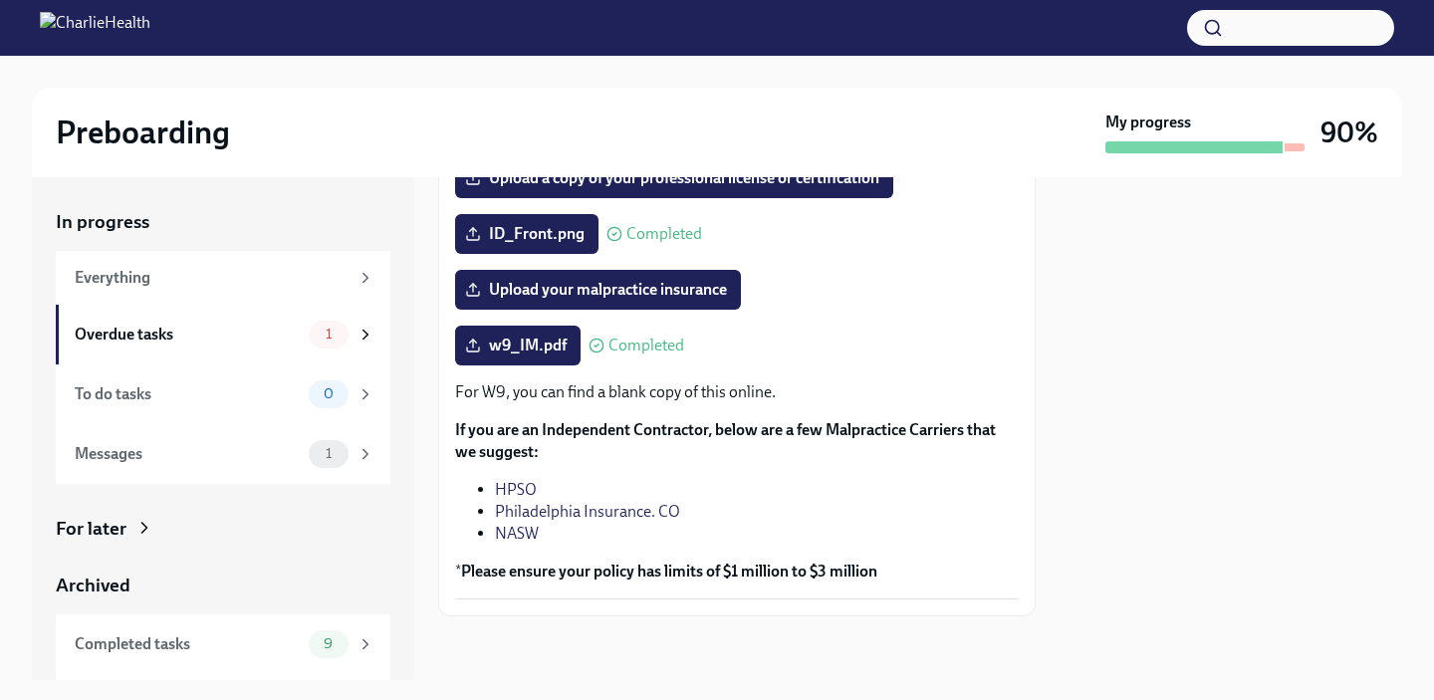
scroll to position [470, 0]
click at [620, 280] on span "Upload your malpractice insurance" at bounding box center [598, 290] width 258 height 20
click at [0, 0] on input "Upload your malpractice insurance" at bounding box center [0, 0] width 0 height 0
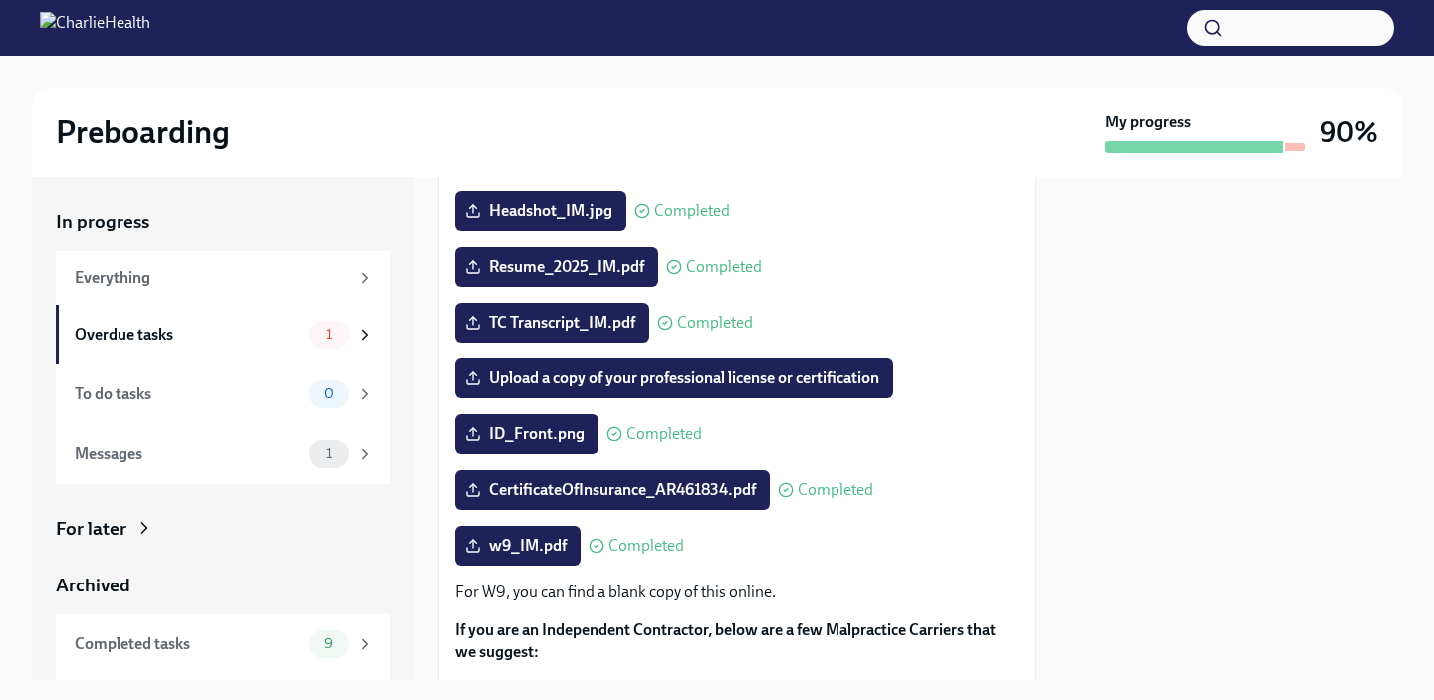
scroll to position [193, 0]
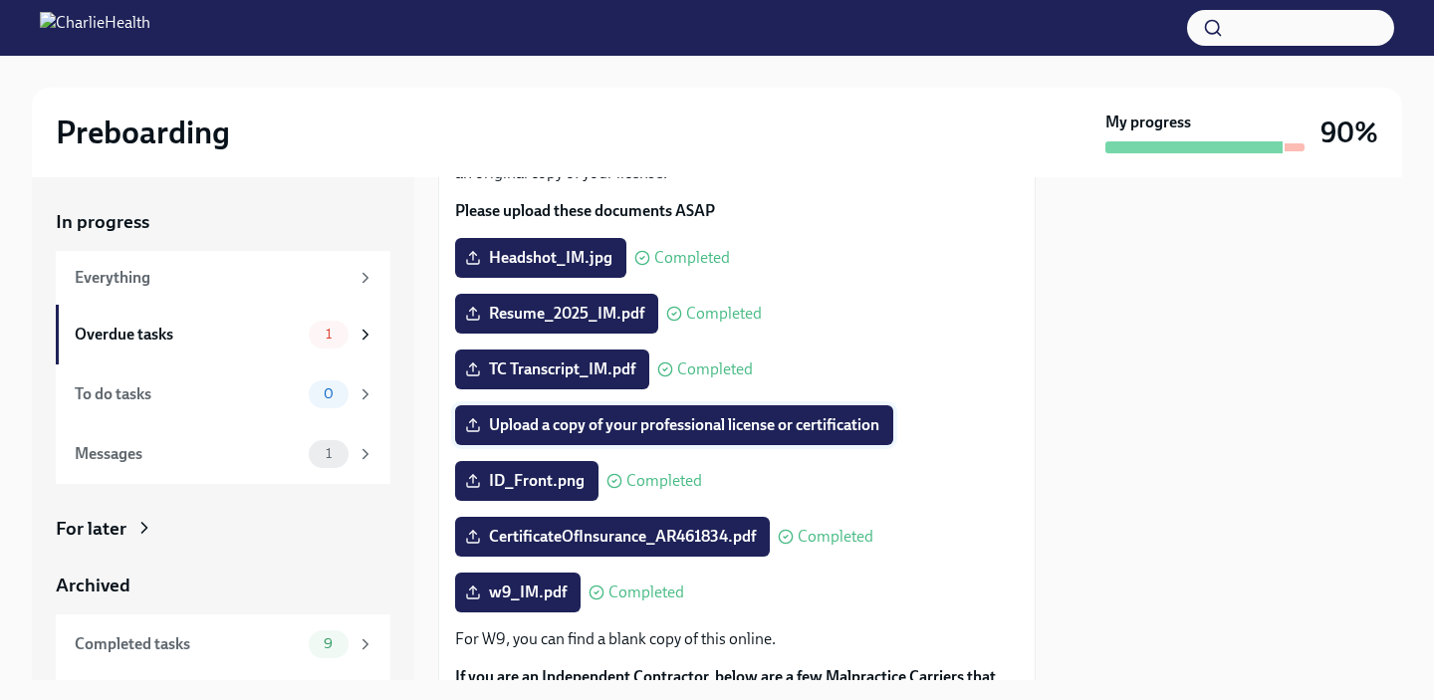
click at [669, 435] on span "Upload a copy of your professional license or certification" at bounding box center [674, 425] width 410 height 20
click at [0, 0] on input "Upload a copy of your professional license or certification" at bounding box center [0, 0] width 0 height 0
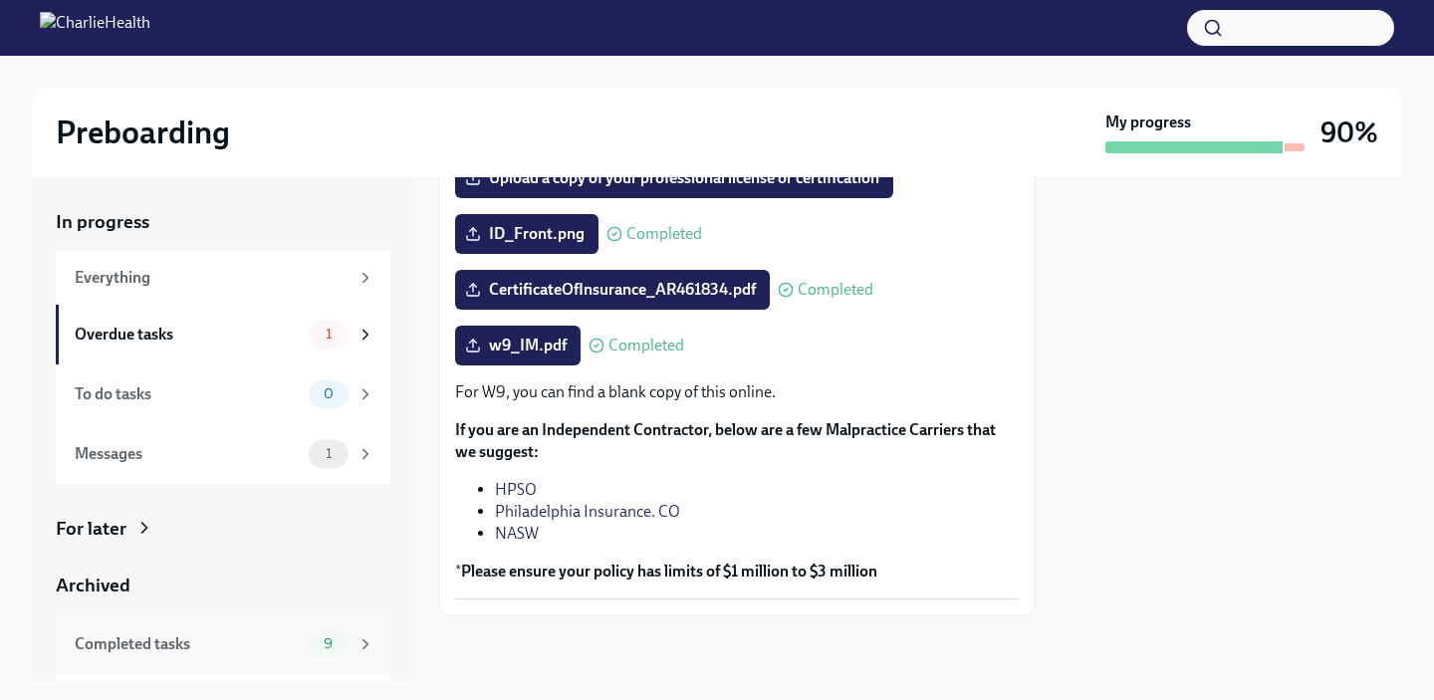
scroll to position [54, 0]
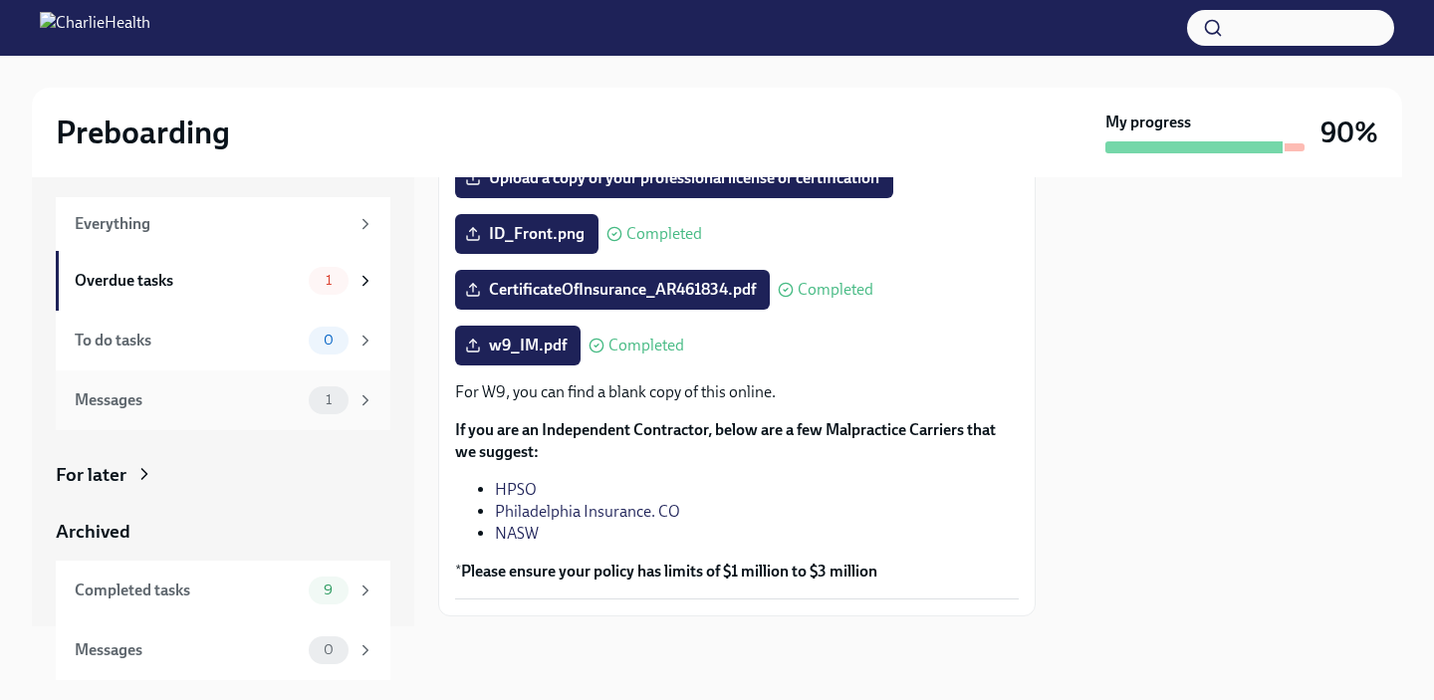
click at [291, 392] on div "Messages" at bounding box center [188, 400] width 226 height 22
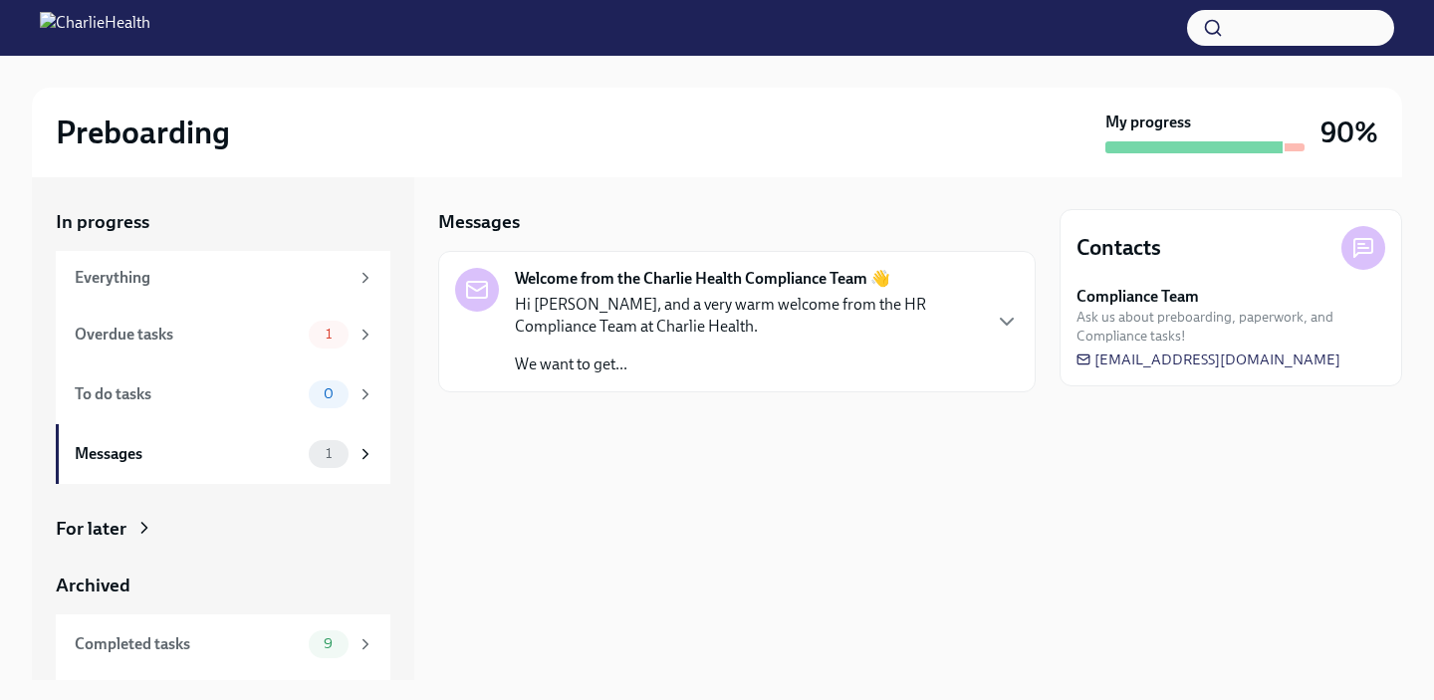
click at [677, 307] on p "Hi Isabella, and a very warm welcome from the HR Compliance Team at Charlie Hea…" at bounding box center [747, 316] width 464 height 44
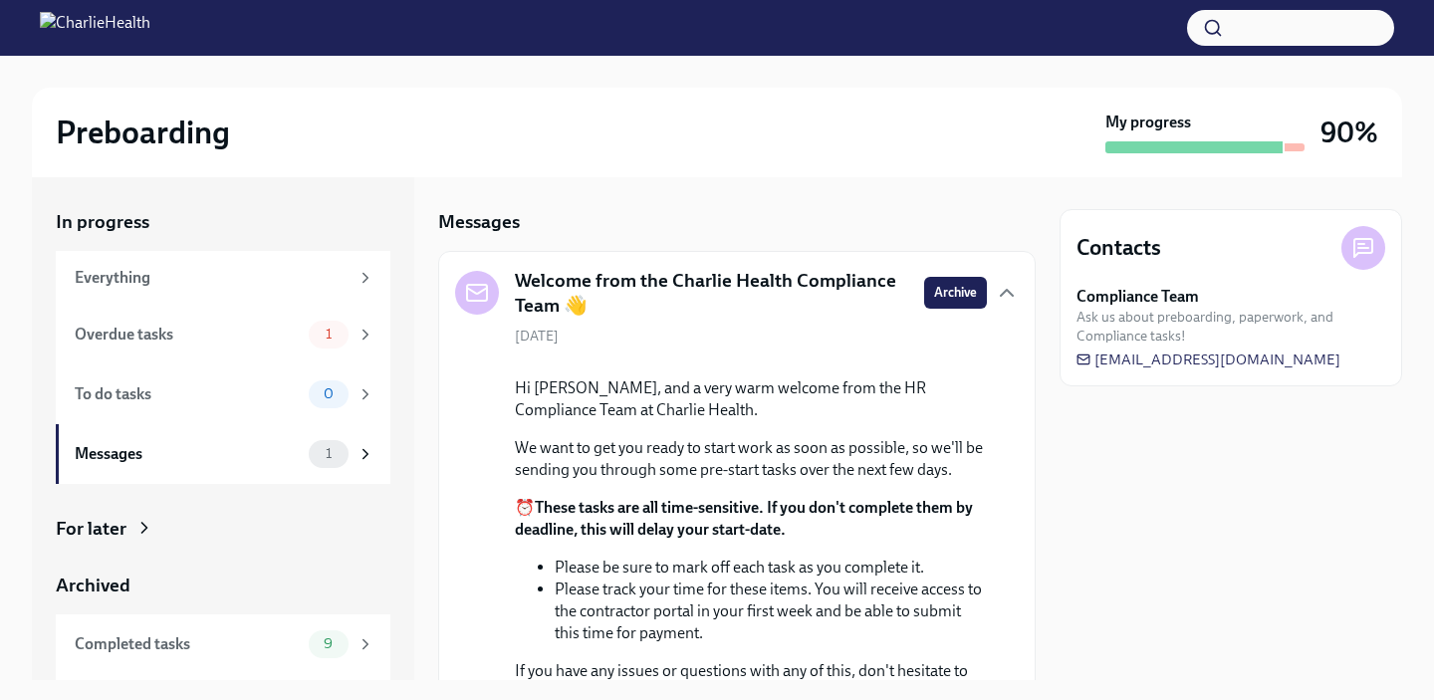
scroll to position [240, 0]
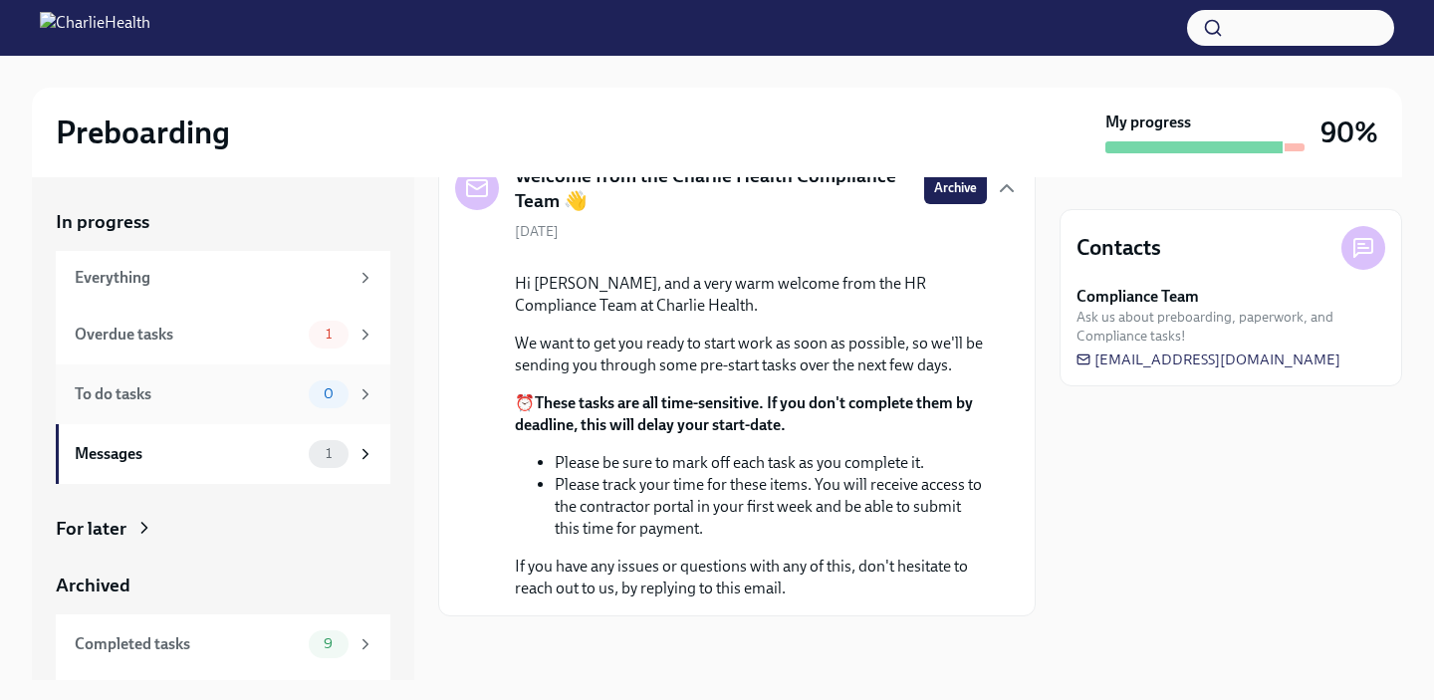
click at [226, 380] on div "To do tasks 0" at bounding box center [225, 394] width 300 height 28
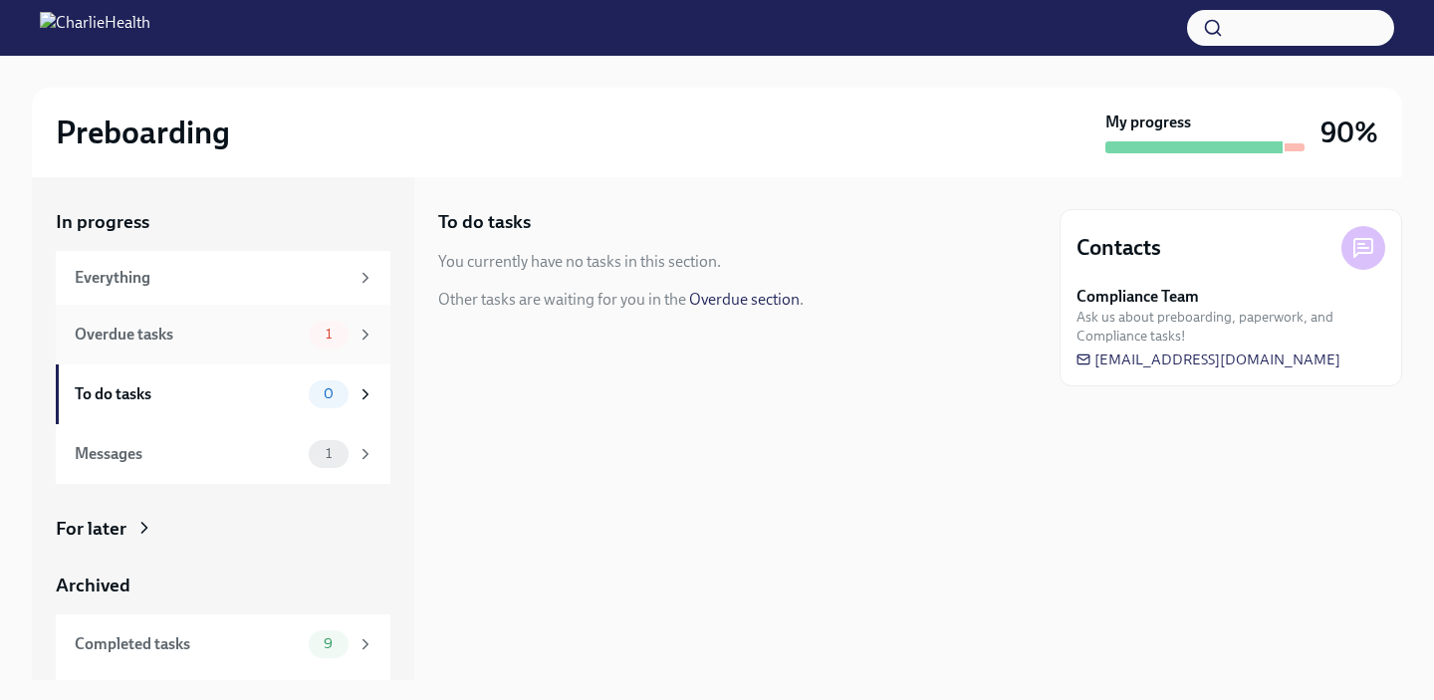
click at [215, 326] on div "Overdue tasks" at bounding box center [188, 335] width 226 height 22
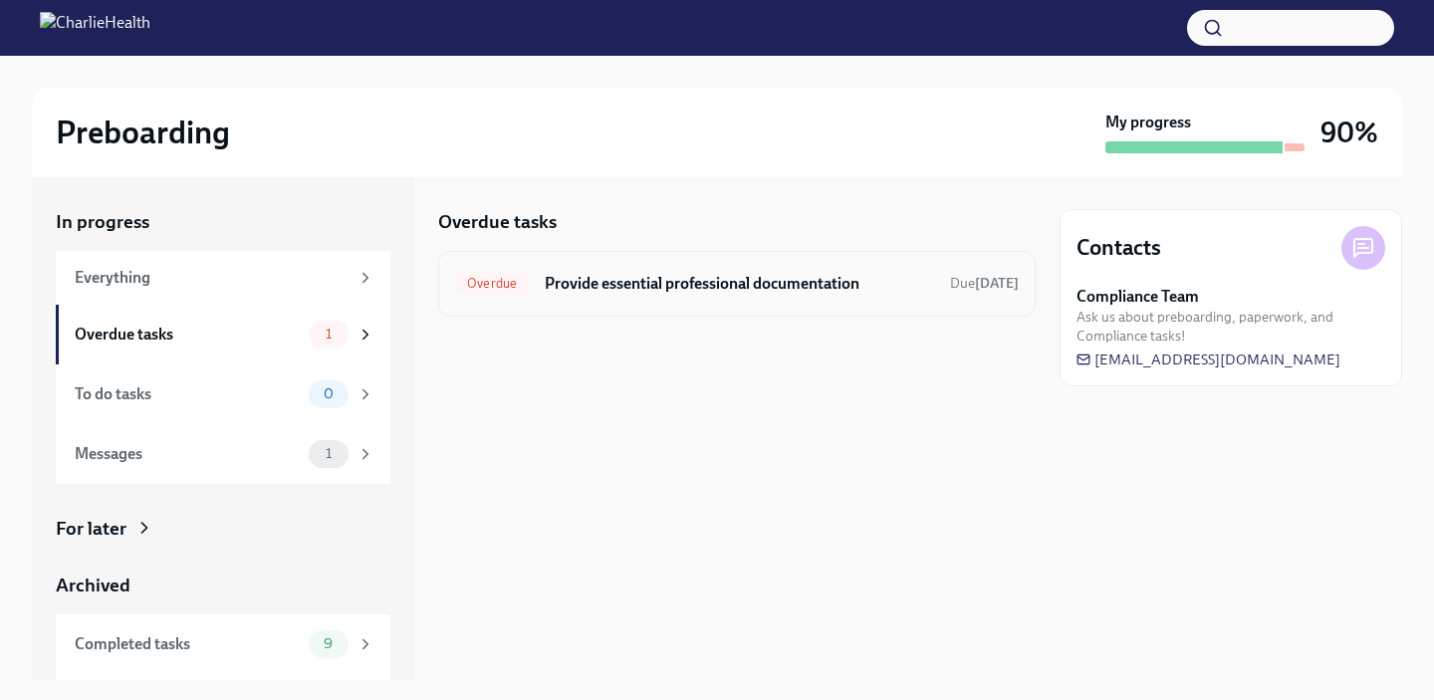
click at [625, 294] on h6 "Provide essential professional documentation" at bounding box center [739, 284] width 389 height 22
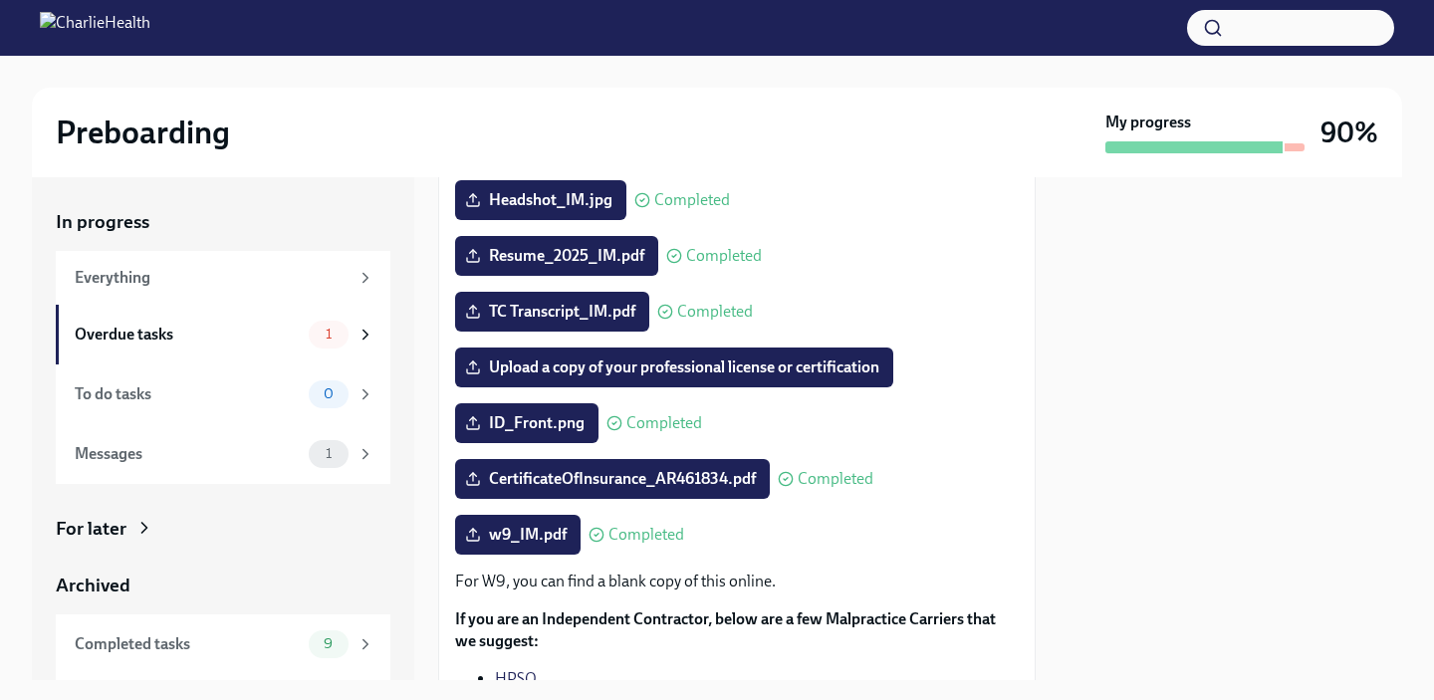
scroll to position [253, 0]
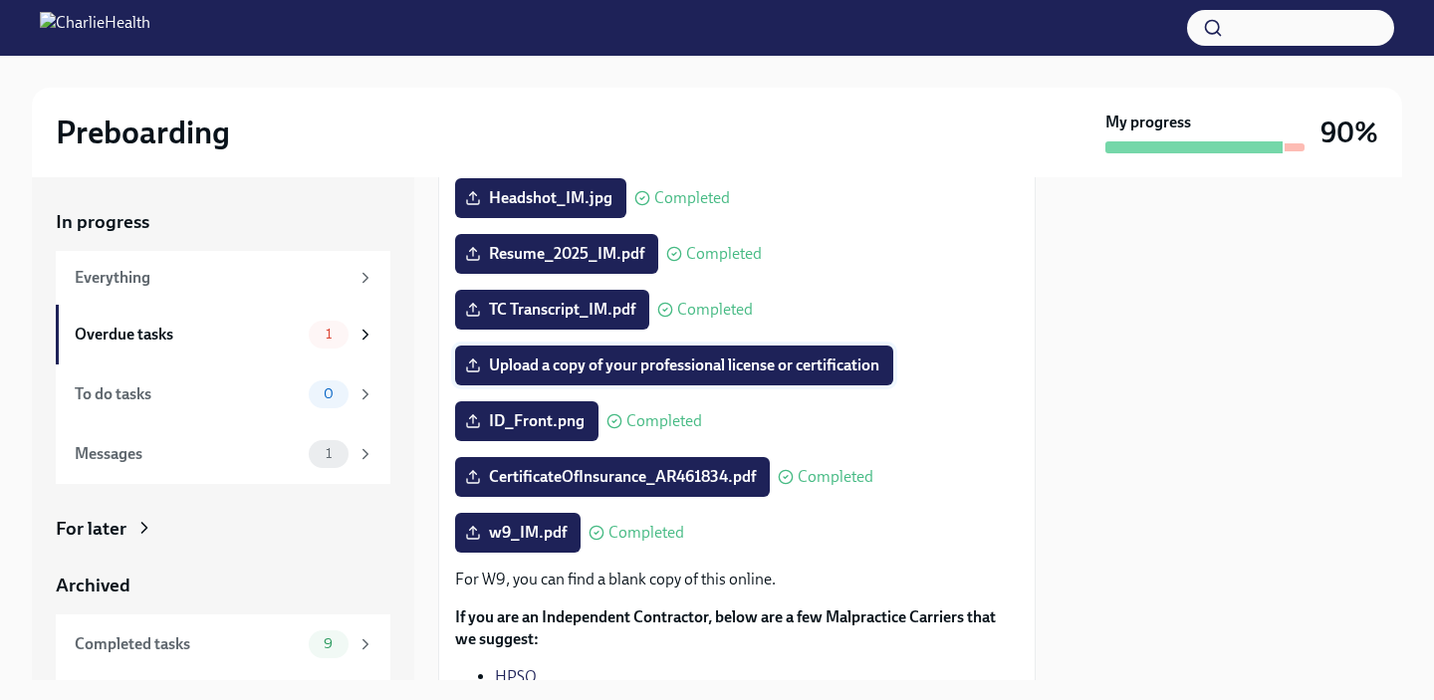
click at [693, 375] on span "Upload a copy of your professional license or certification" at bounding box center [674, 366] width 410 height 20
click at [0, 0] on input "Upload a copy of your professional license or certification" at bounding box center [0, 0] width 0 height 0
click at [785, 375] on span "Upload a copy of your professional license or certification" at bounding box center [674, 366] width 410 height 20
click at [0, 0] on input "Upload a copy of your professional license or certification" at bounding box center [0, 0] width 0 height 0
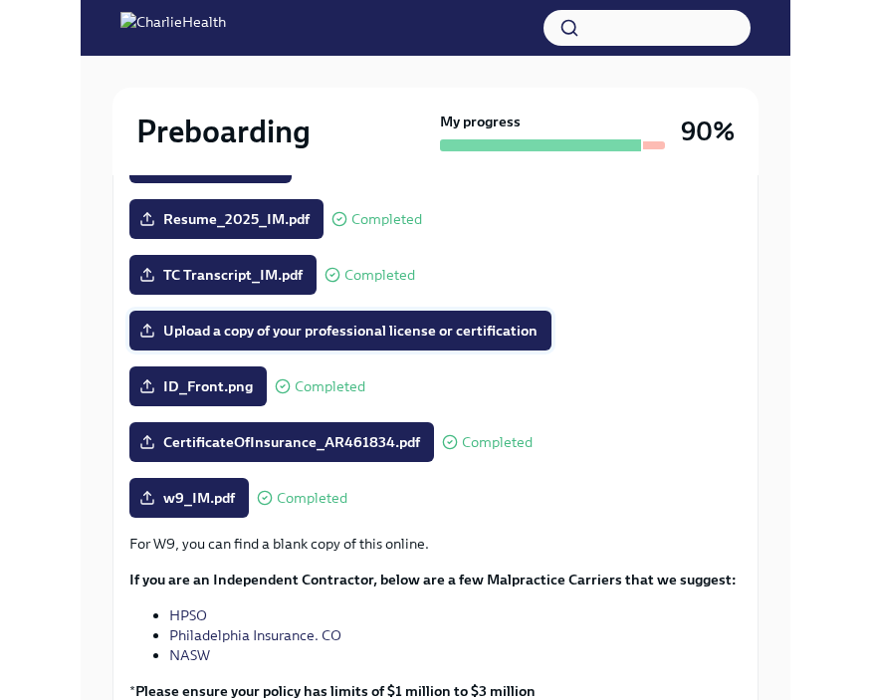
scroll to position [360, 0]
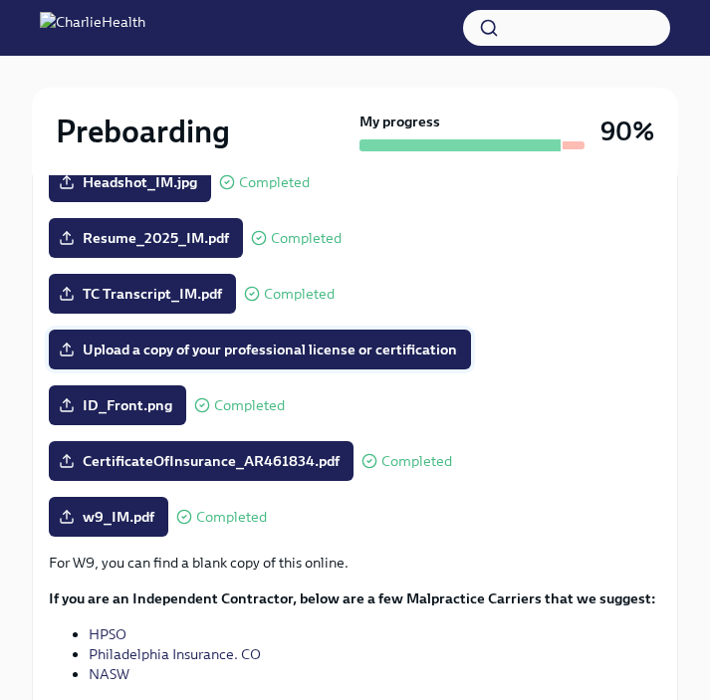
click at [380, 353] on span "Upload a copy of your professional license or certification" at bounding box center [260, 350] width 394 height 20
click at [0, 0] on input "Upload a copy of your professional license or certification" at bounding box center [0, 0] width 0 height 0
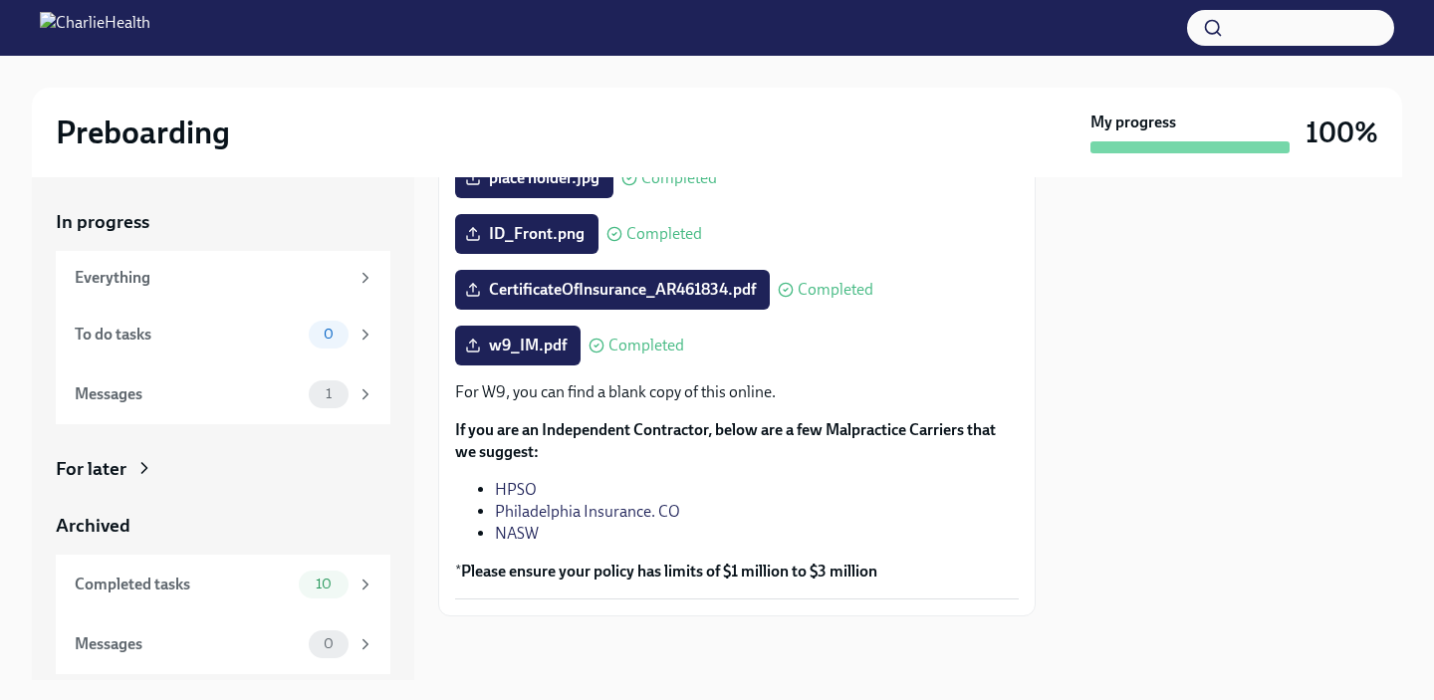
scroll to position [0, 0]
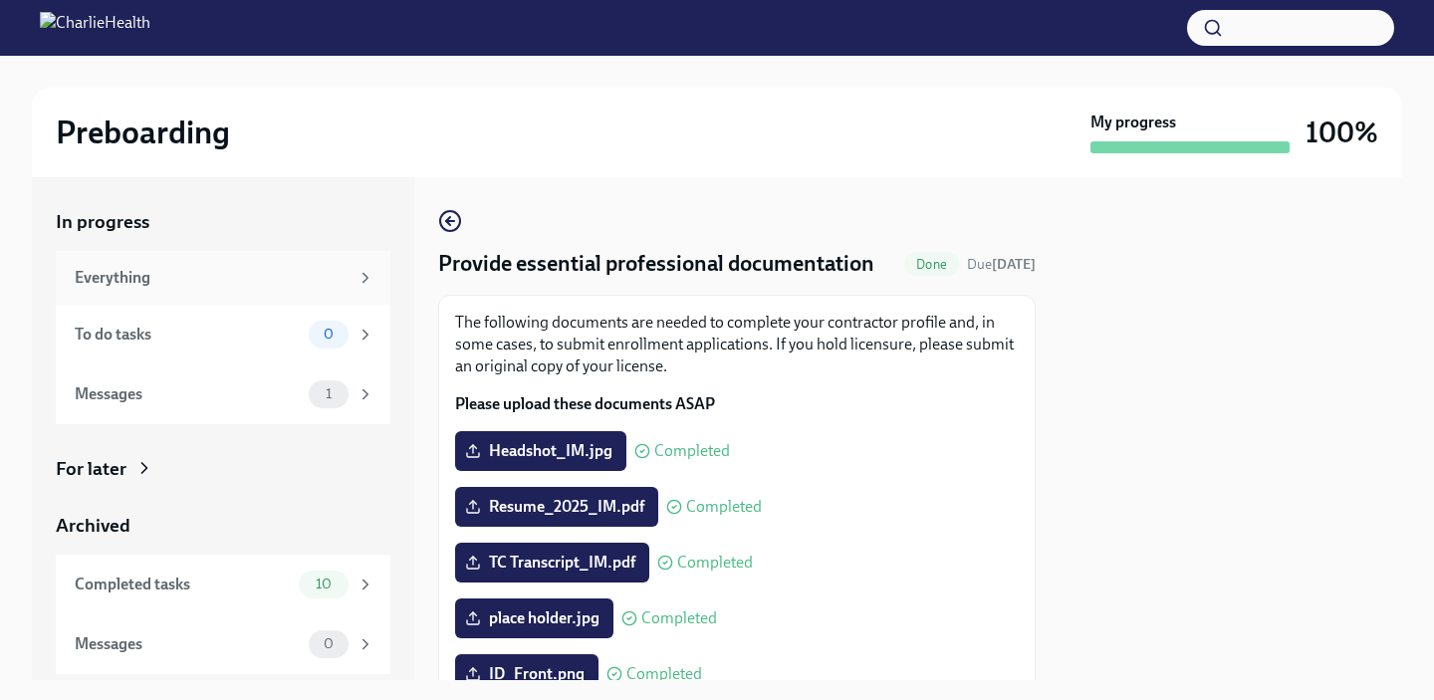
click at [181, 271] on div "Everything" at bounding box center [212, 278] width 274 height 22
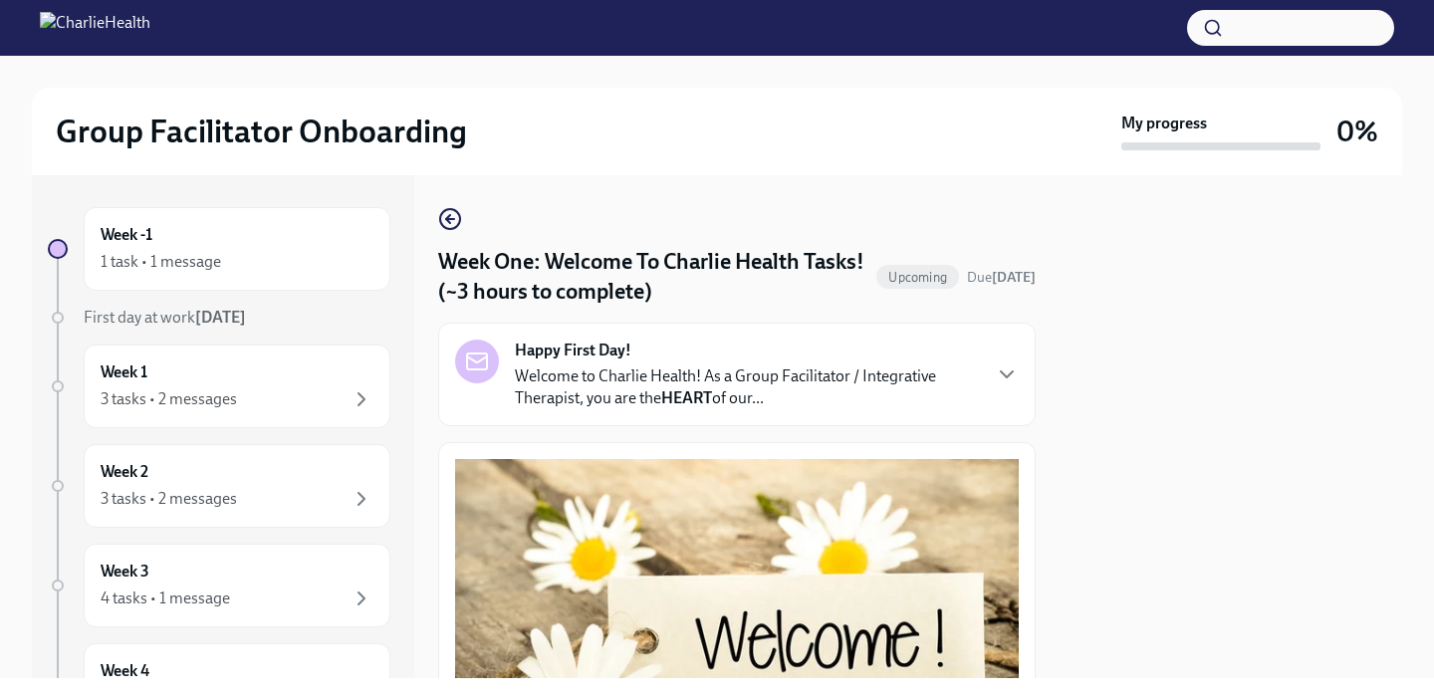
click at [834, 379] on p "Welcome to Charlie Health! As a Group Facilitator / Integrative Therapist, you …" at bounding box center [747, 387] width 464 height 44
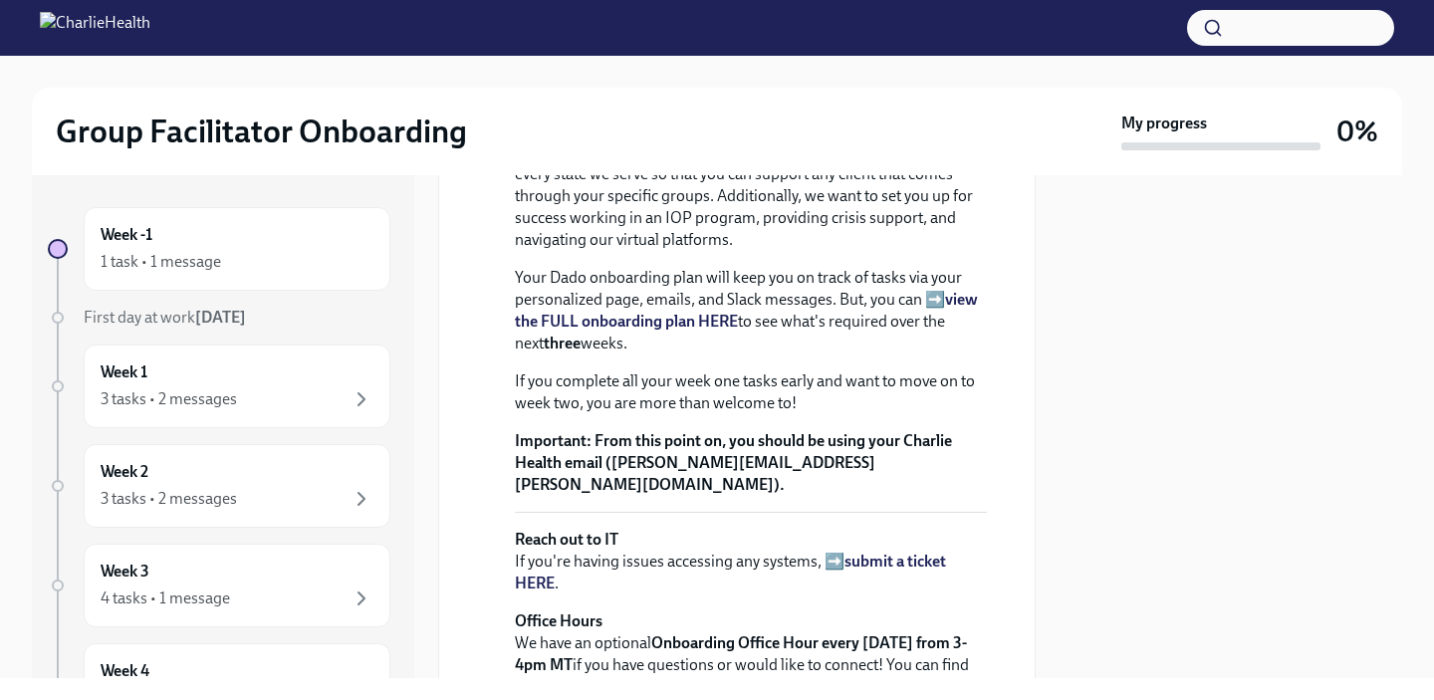
scroll to position [437, 0]
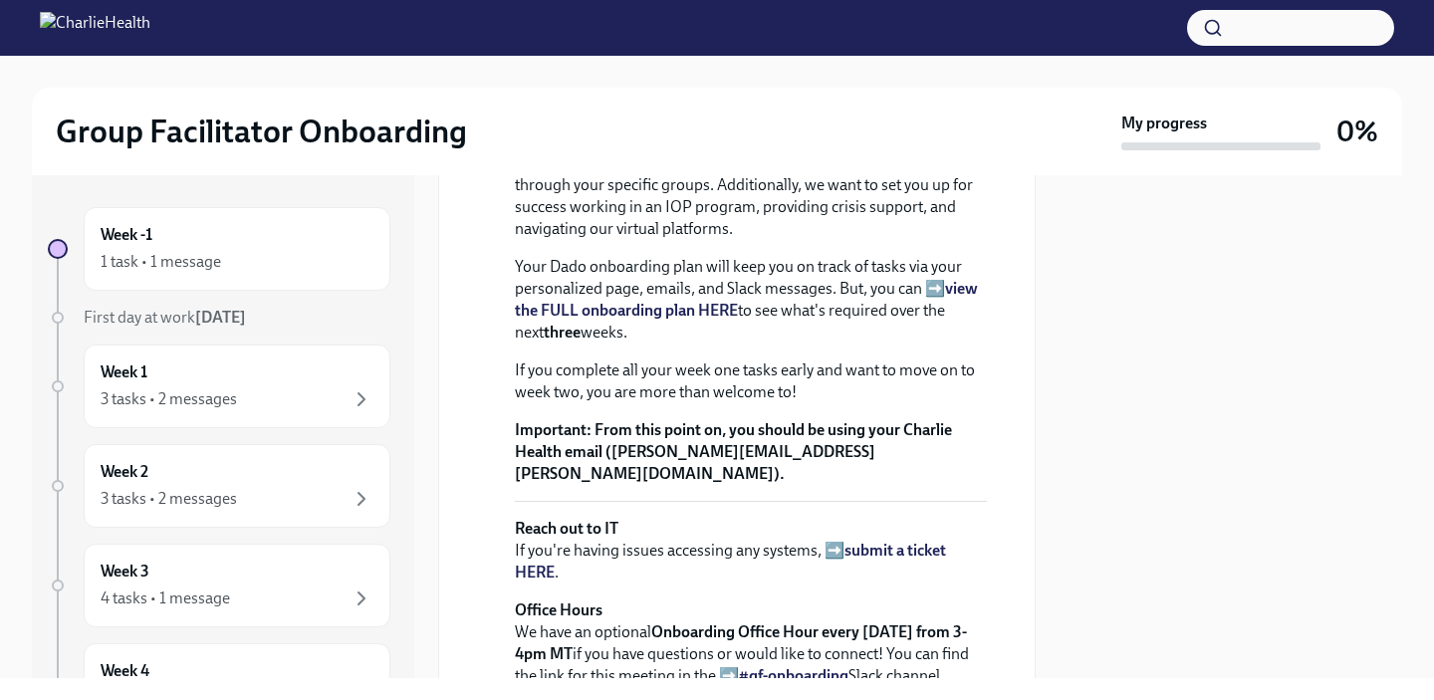
click at [958, 320] on strong "view the FULL onboarding plan HERE" at bounding box center [746, 299] width 463 height 41
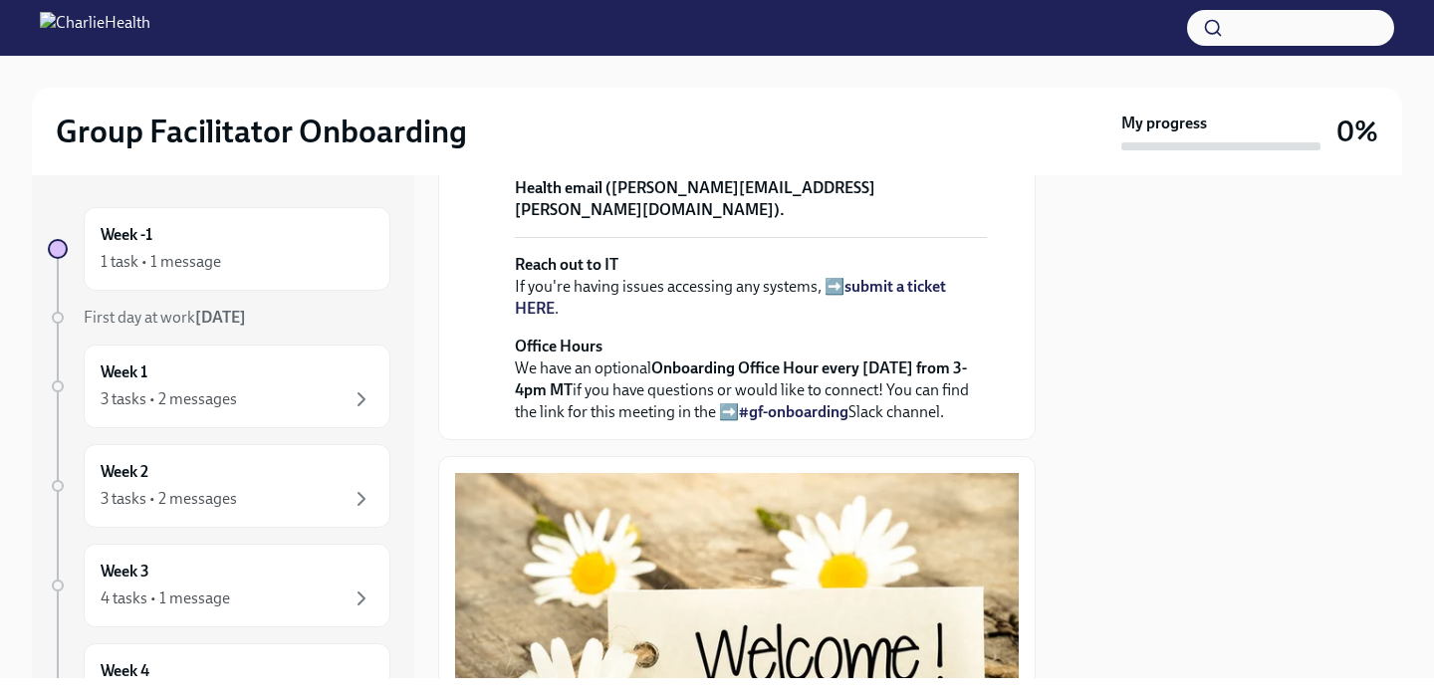
scroll to position [702, 0]
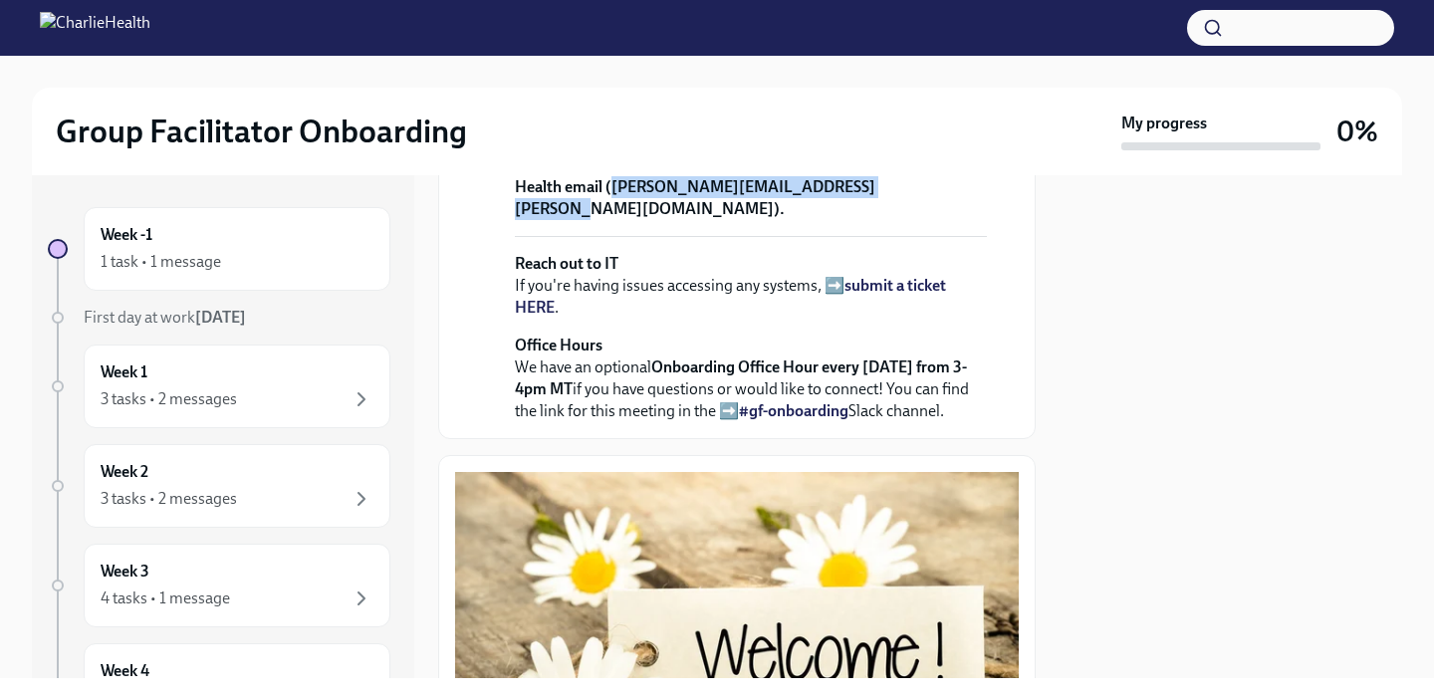
drag, startPoint x: 613, startPoint y: 387, endPoint x: 873, endPoint y: 392, distance: 260.0
click at [873, 218] on strong "From this point on, you should be using your Charlie Health email (isabella.mci…" at bounding box center [733, 186] width 437 height 63
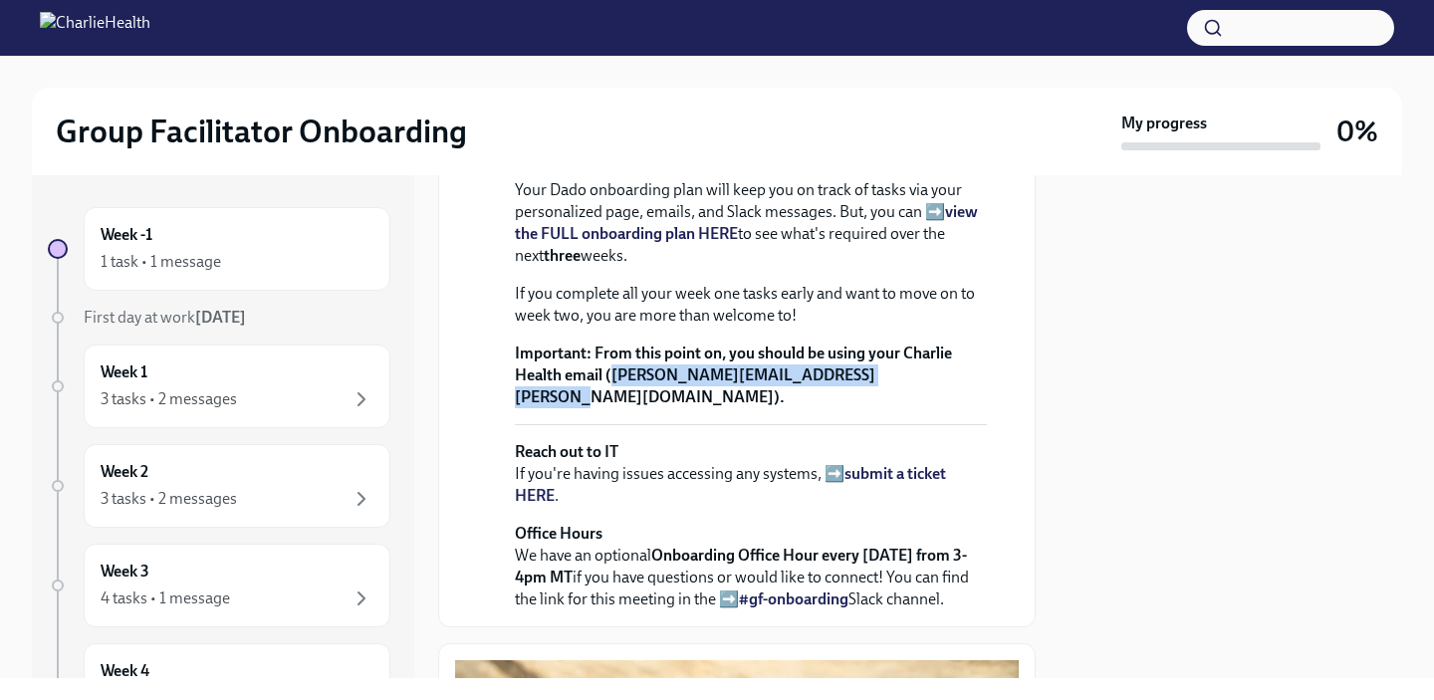
scroll to position [520, 0]
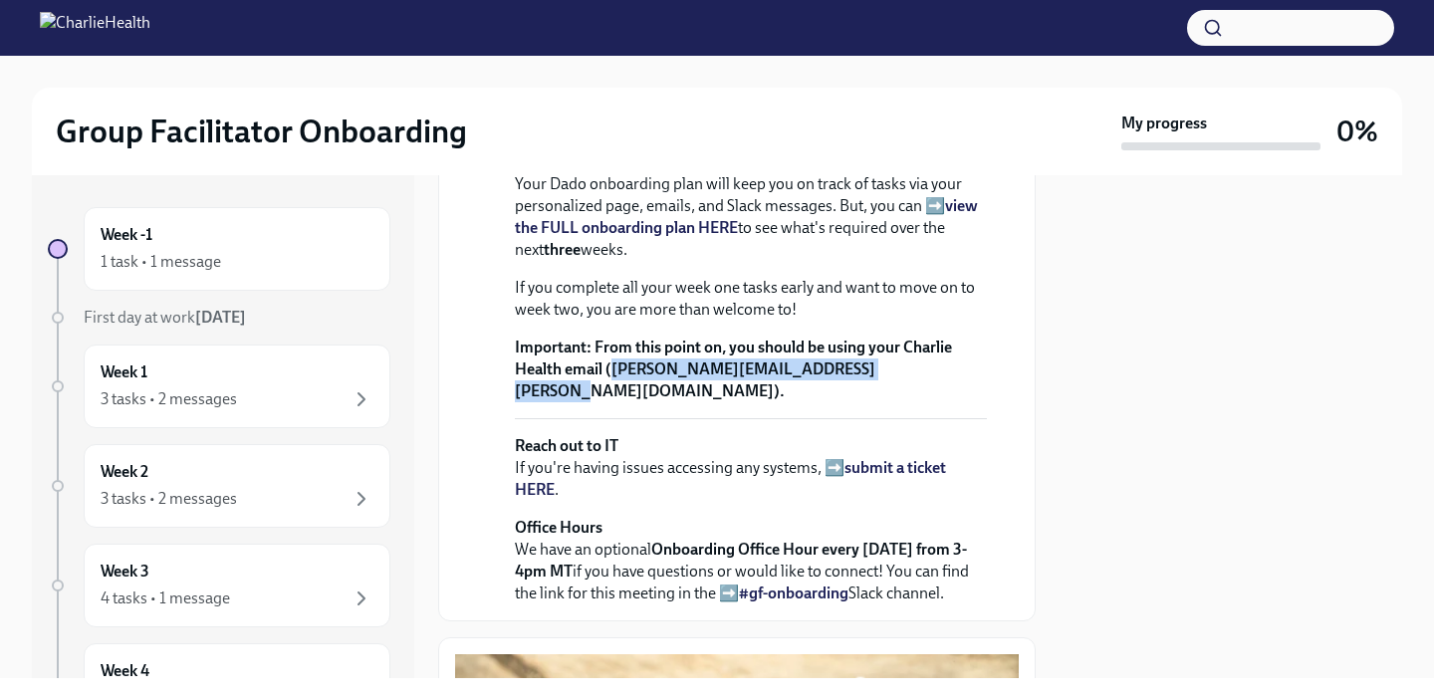
click at [627, 237] on strong "view the FULL onboarding plan HERE" at bounding box center [746, 216] width 463 height 41
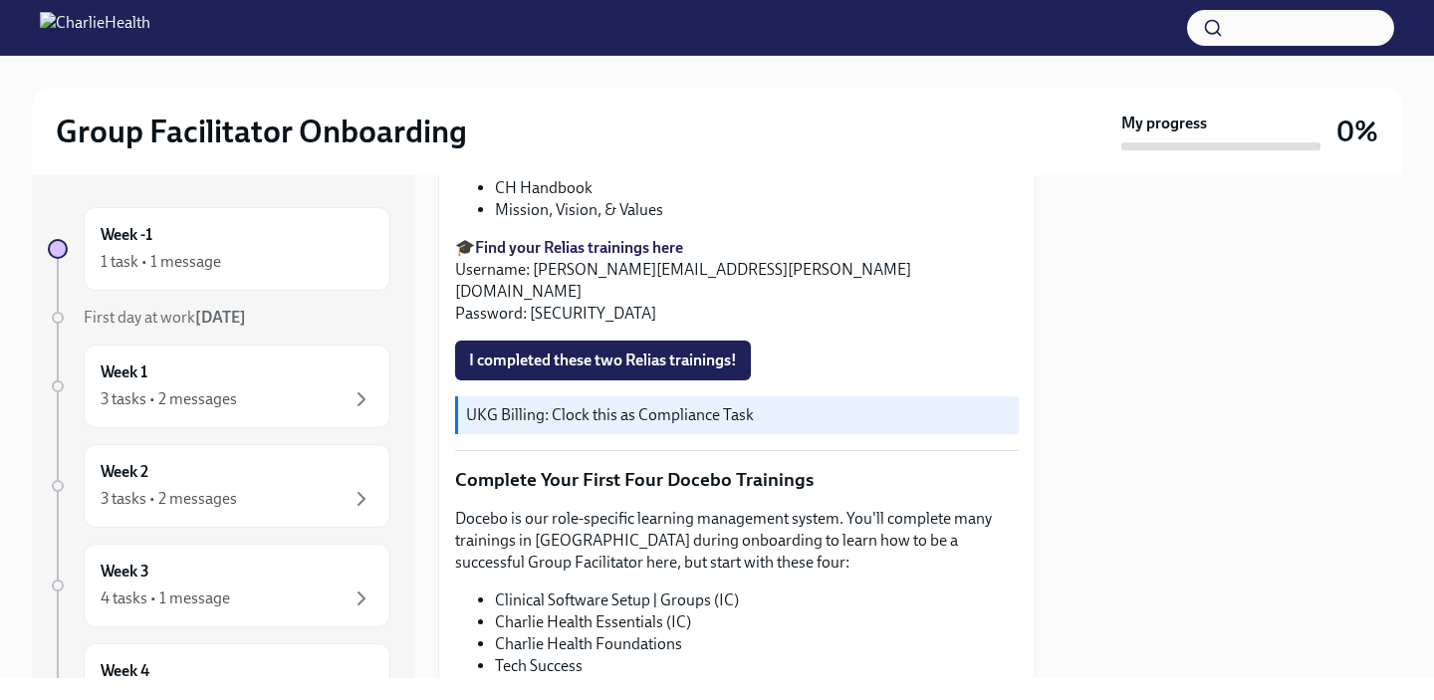
scroll to position [3051, 0]
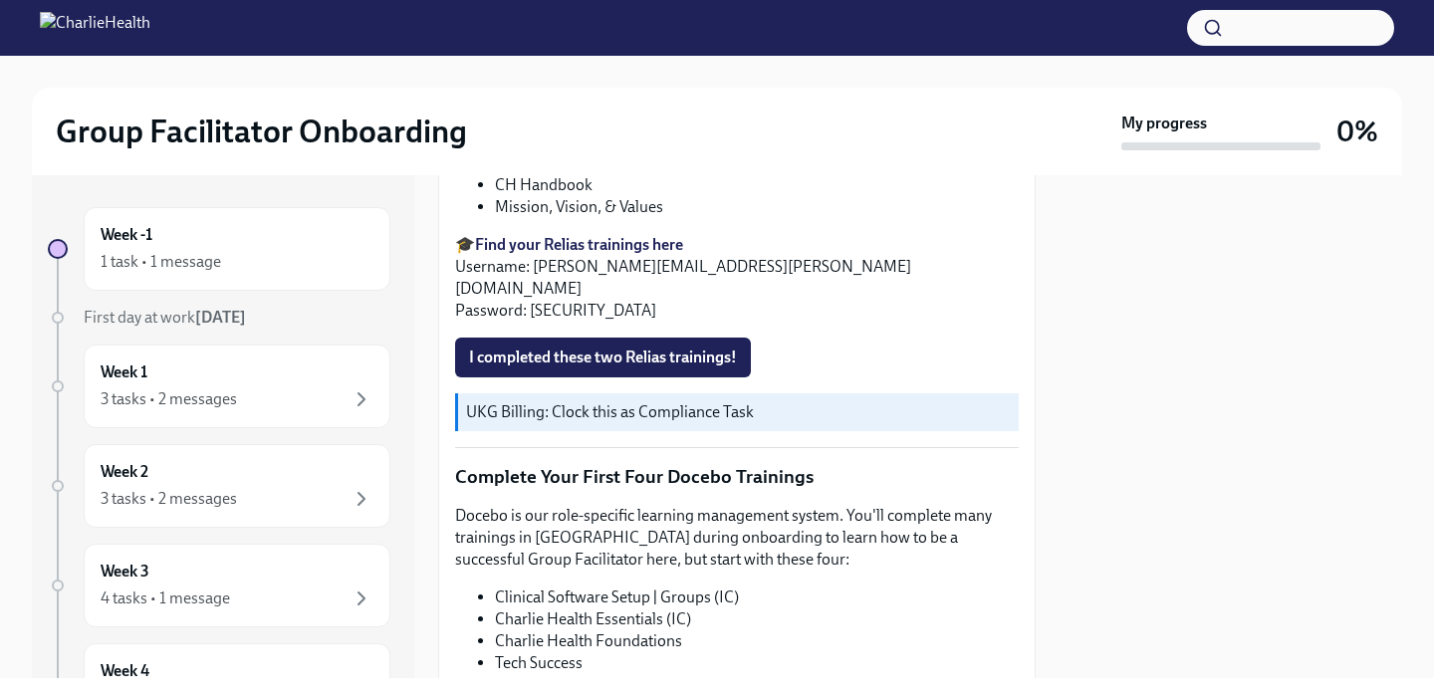
click at [562, 322] on p "🎓 Find your Relias trainings here Username: isabella.mcilvaine@charlieheatlh.co…" at bounding box center [737, 278] width 564 height 88
click at [569, 322] on p "🎓 Find your Relias trainings here Username: isabella.mcilvaine@charlieheatlh.co…" at bounding box center [737, 278] width 564 height 88
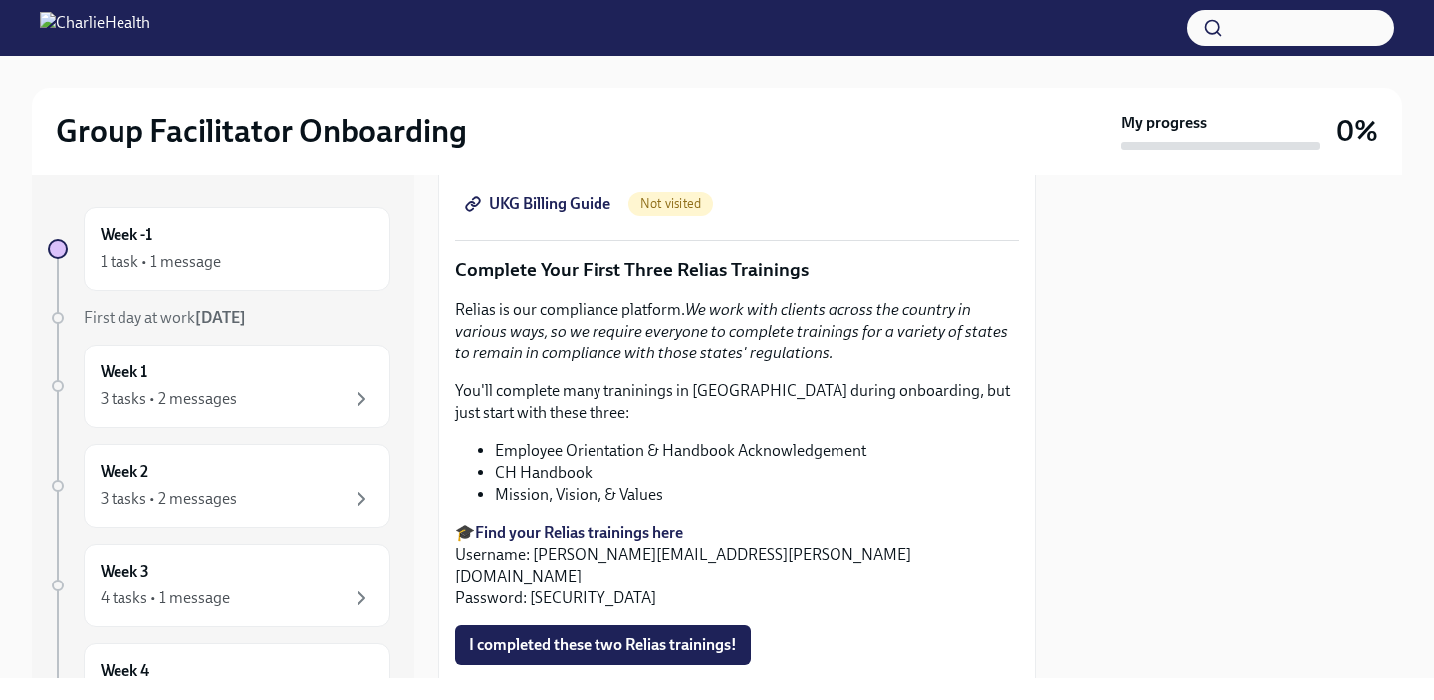
scroll to position [2759, 0]
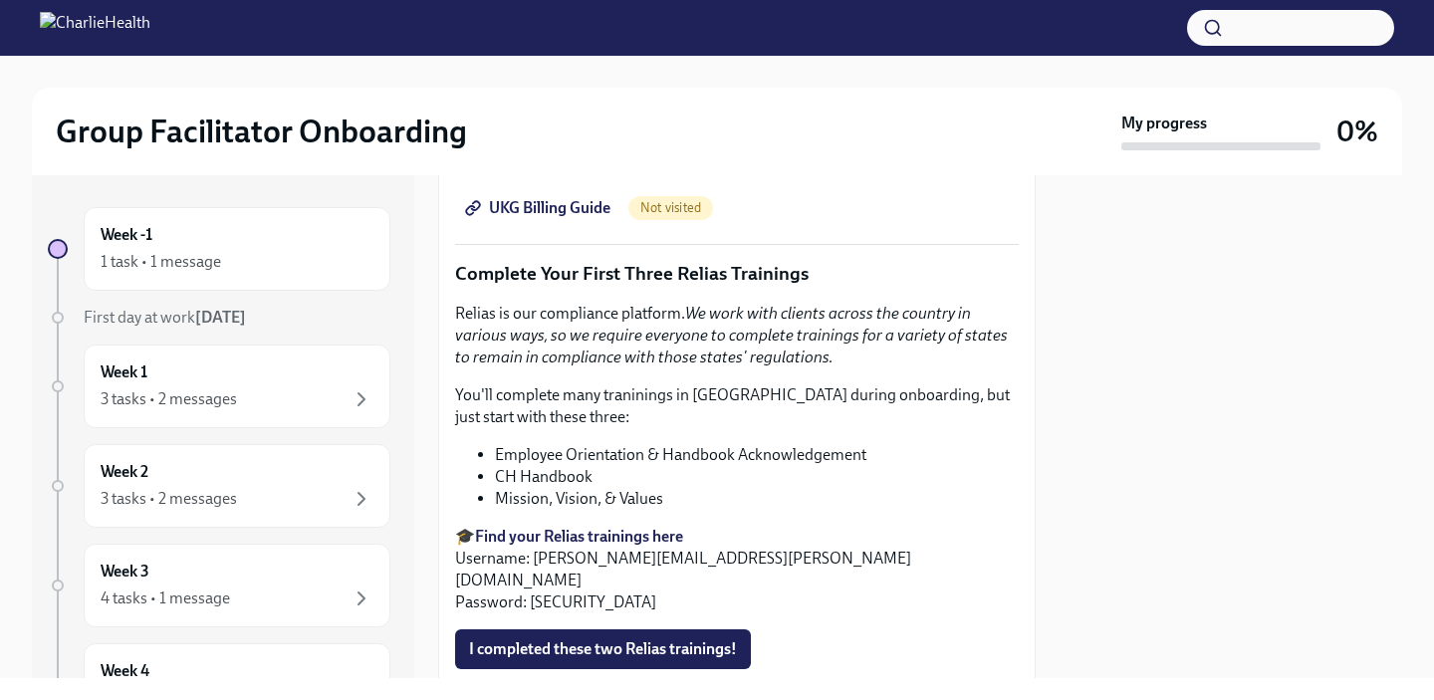
click at [651, 287] on p "Complete Your First Three Relias Trainings" at bounding box center [737, 274] width 564 height 26
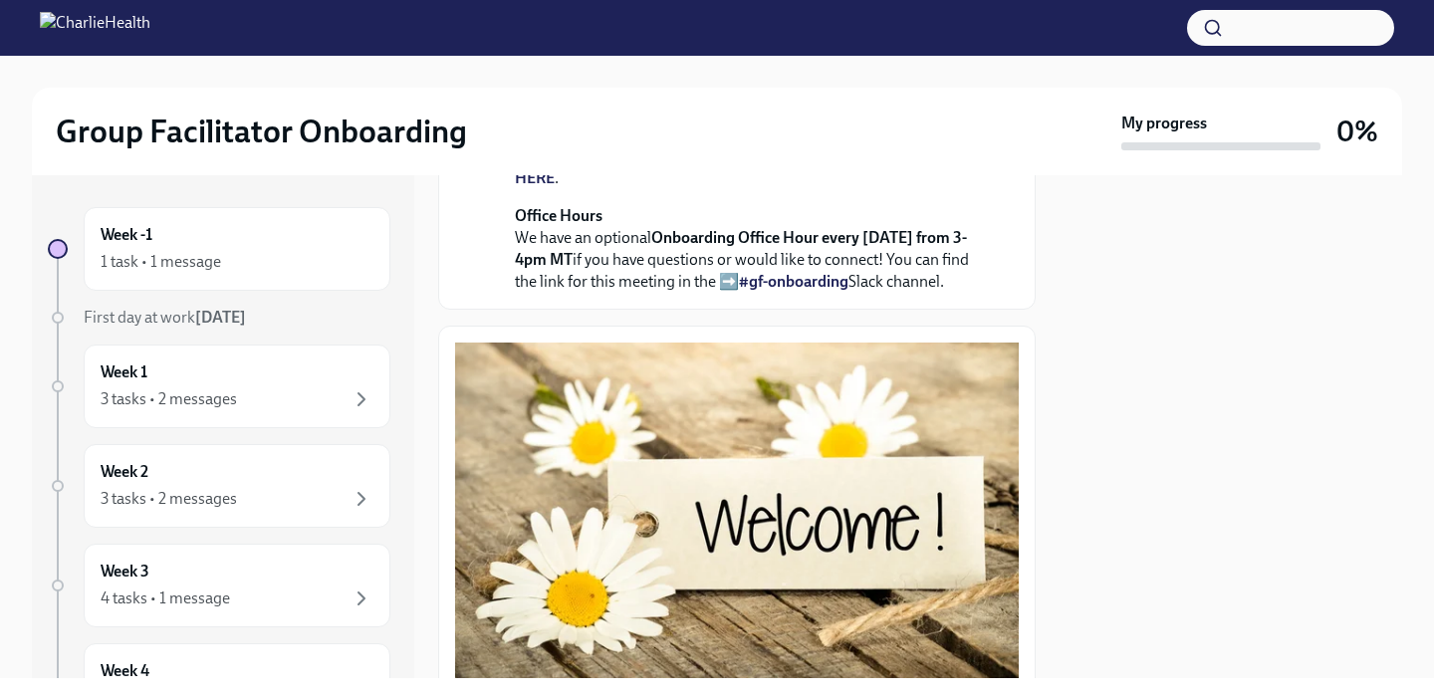
scroll to position [796, 0]
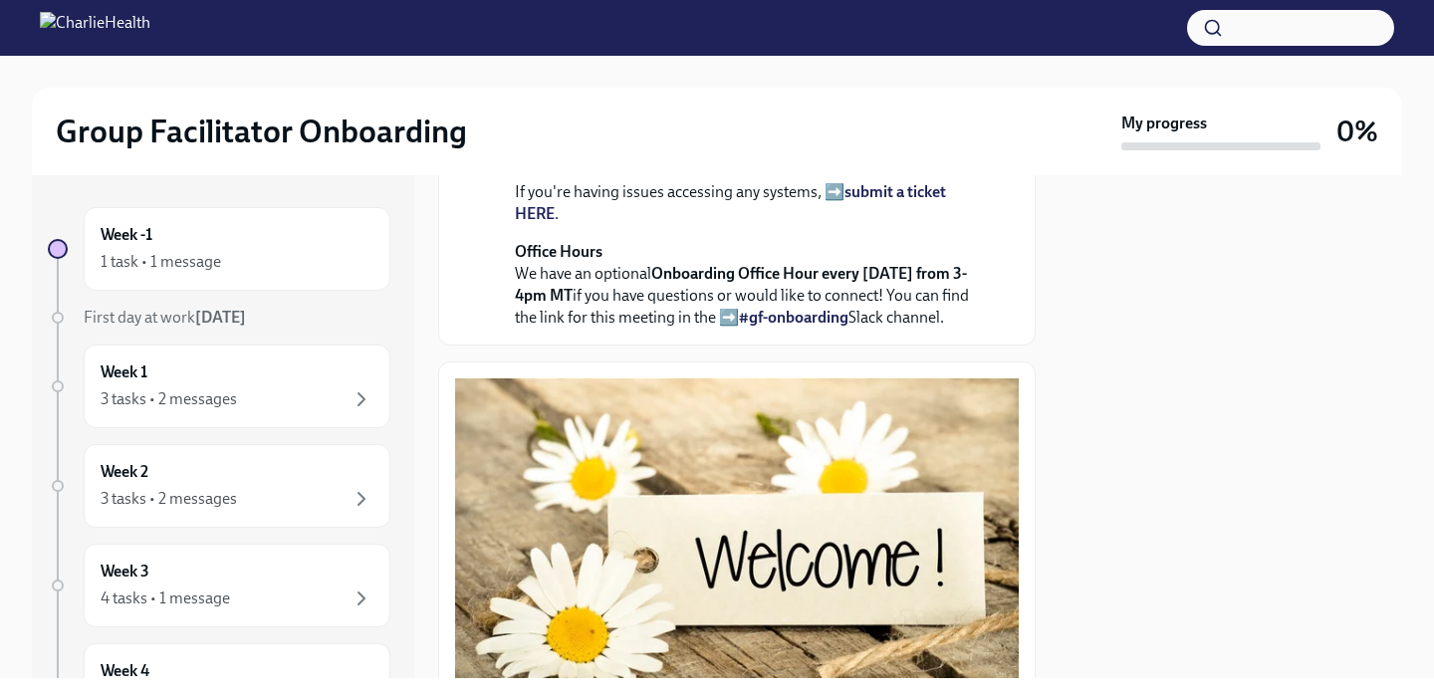
click at [879, 223] on strong "submit a ticket HERE" at bounding box center [730, 202] width 431 height 41
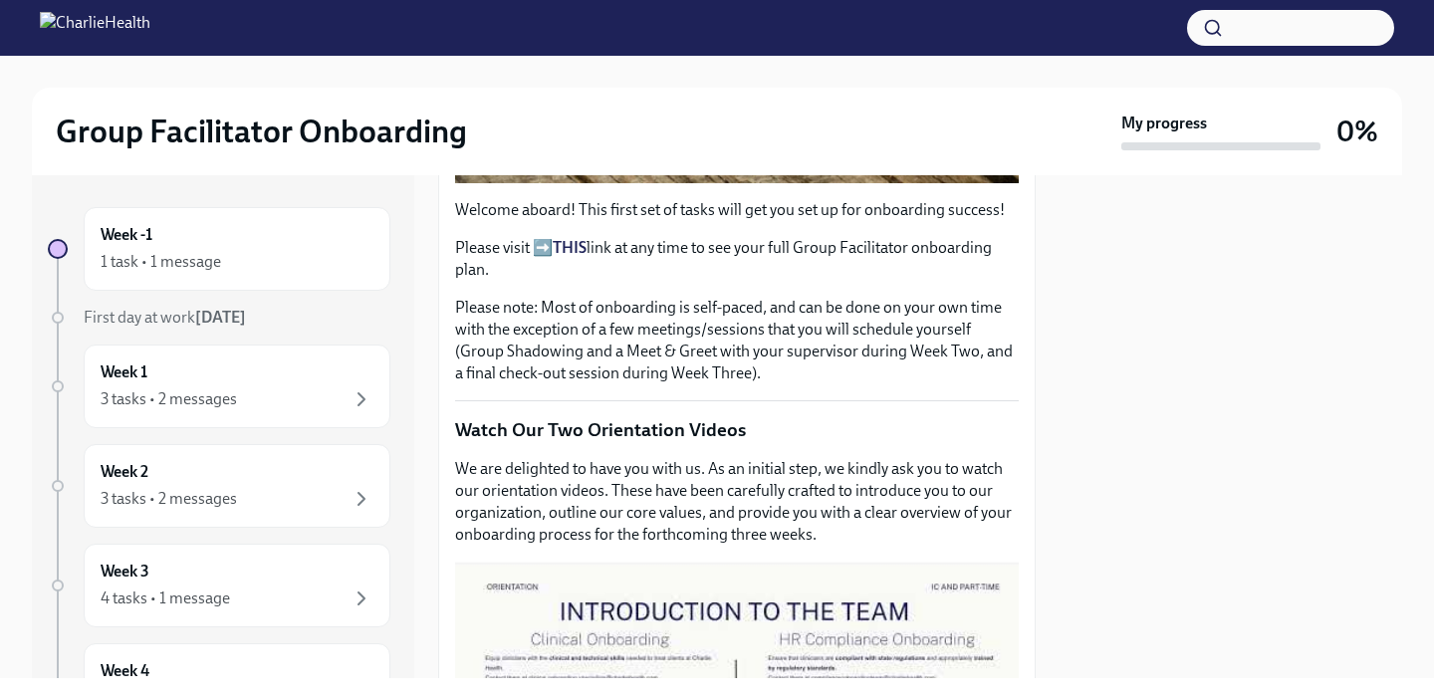
scroll to position [1330, 0]
click at [578, 256] on strong "THIS" at bounding box center [570, 246] width 34 height 19
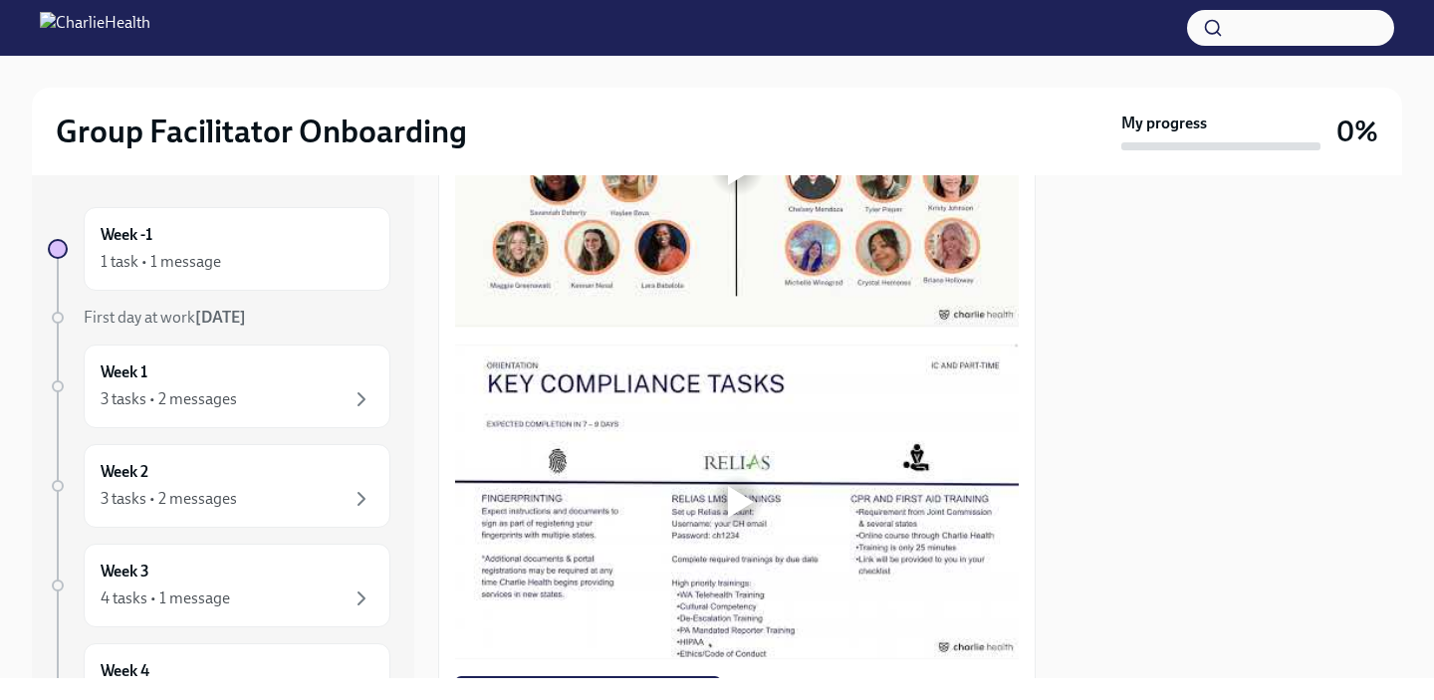
scroll to position [1847, 0]
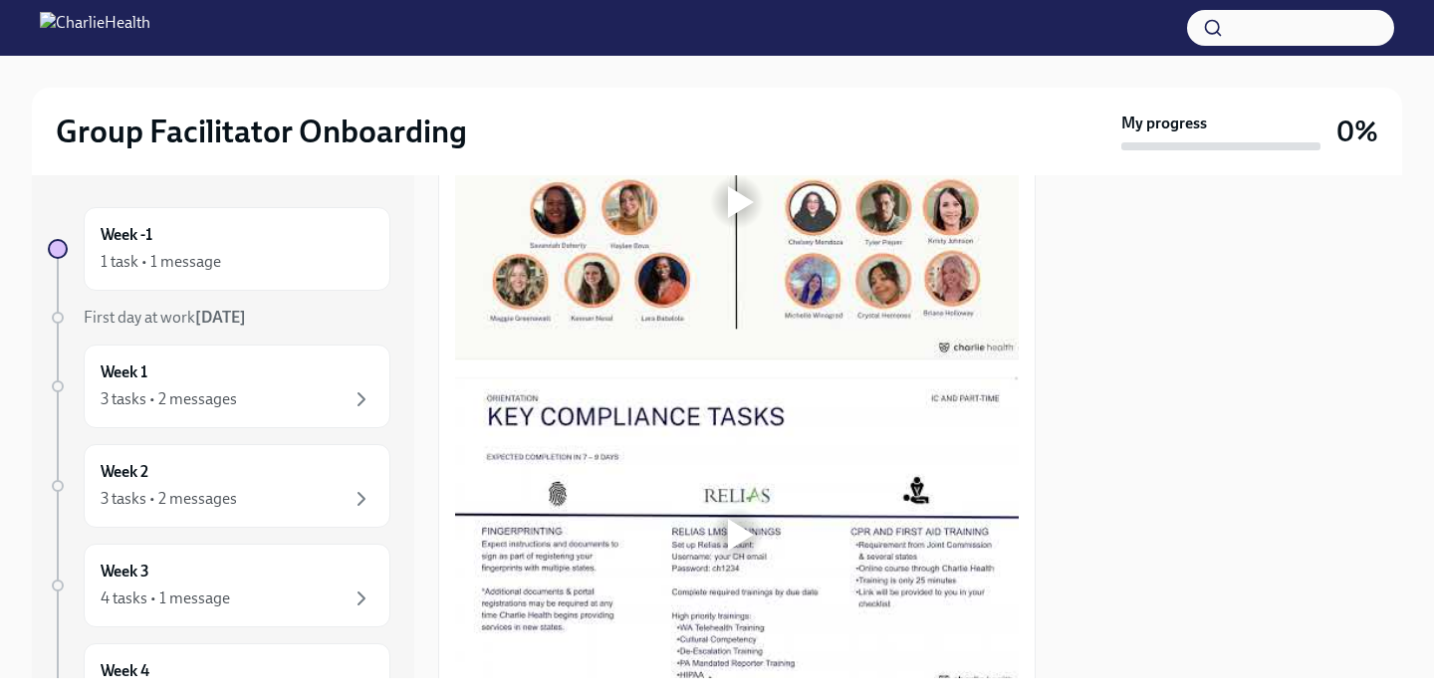
click at [718, 234] on div at bounding box center [737, 202] width 64 height 64
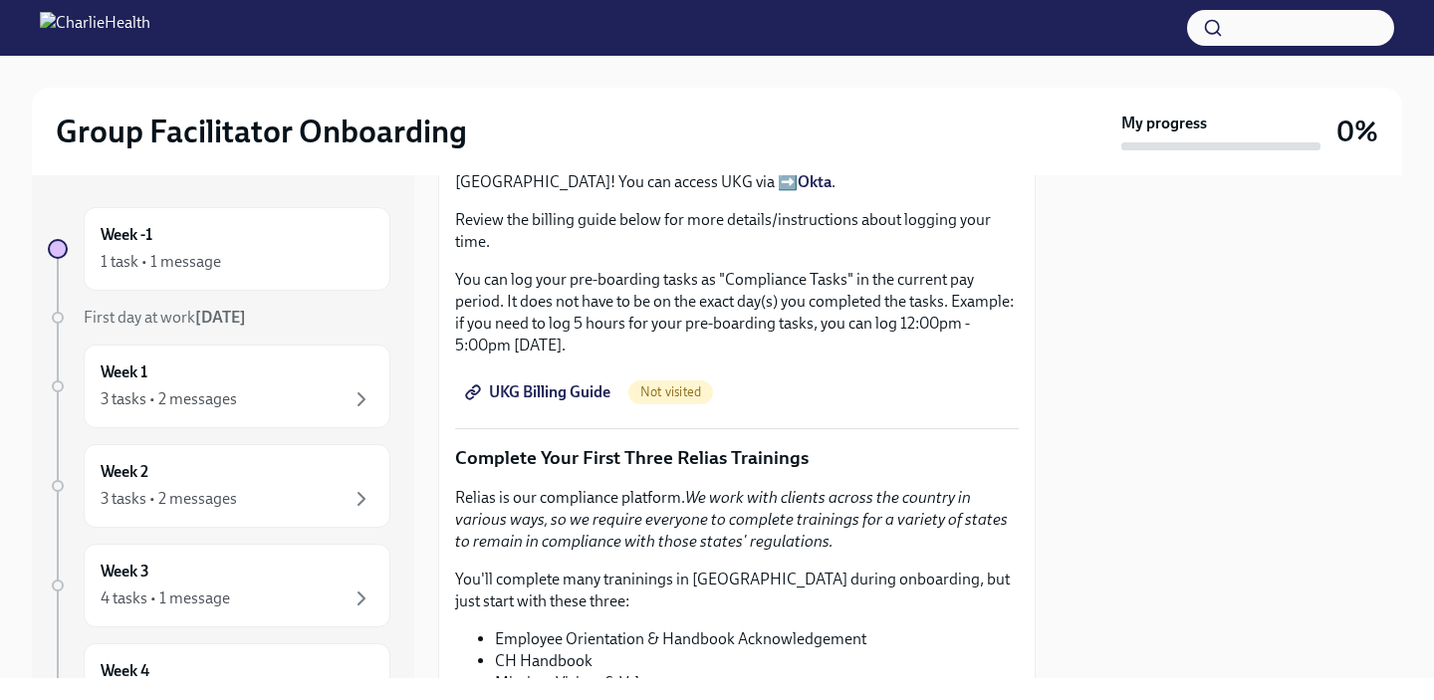
scroll to position [2591, 0]
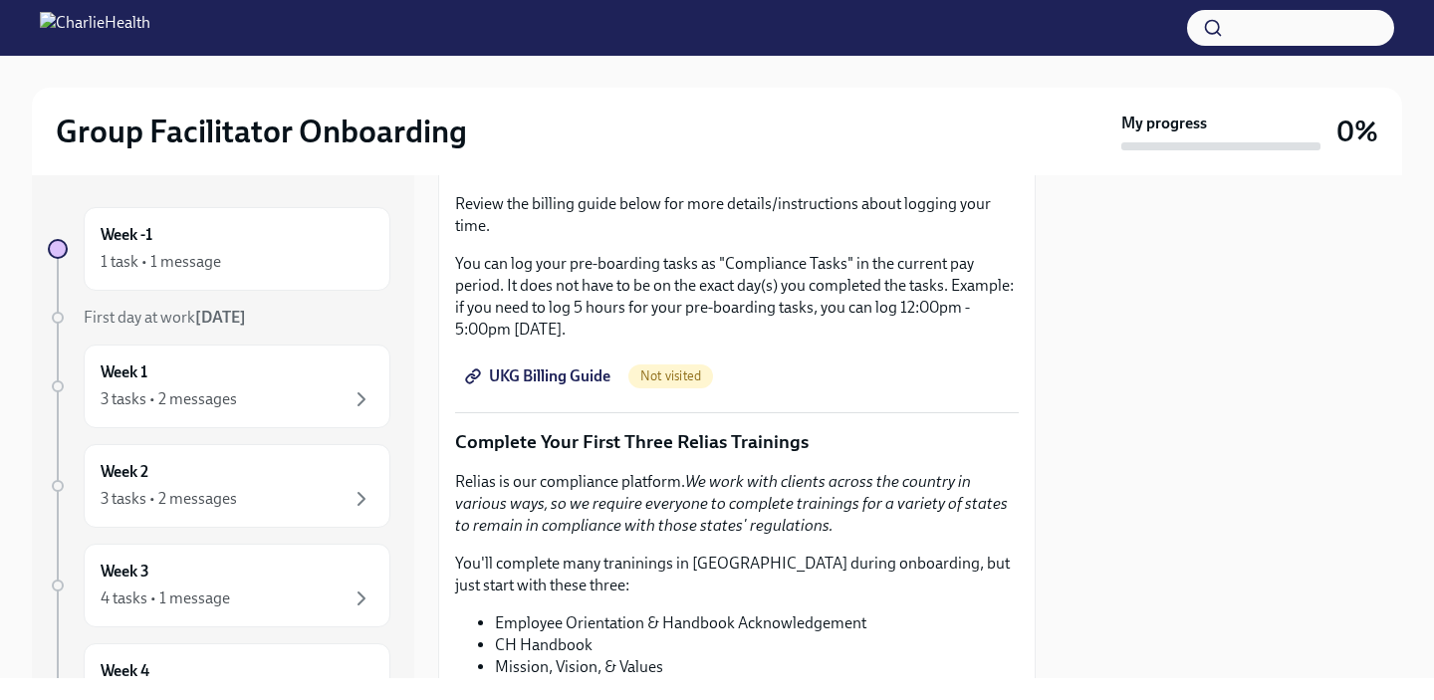
click at [798, 175] on strong "Okta" at bounding box center [815, 165] width 34 height 19
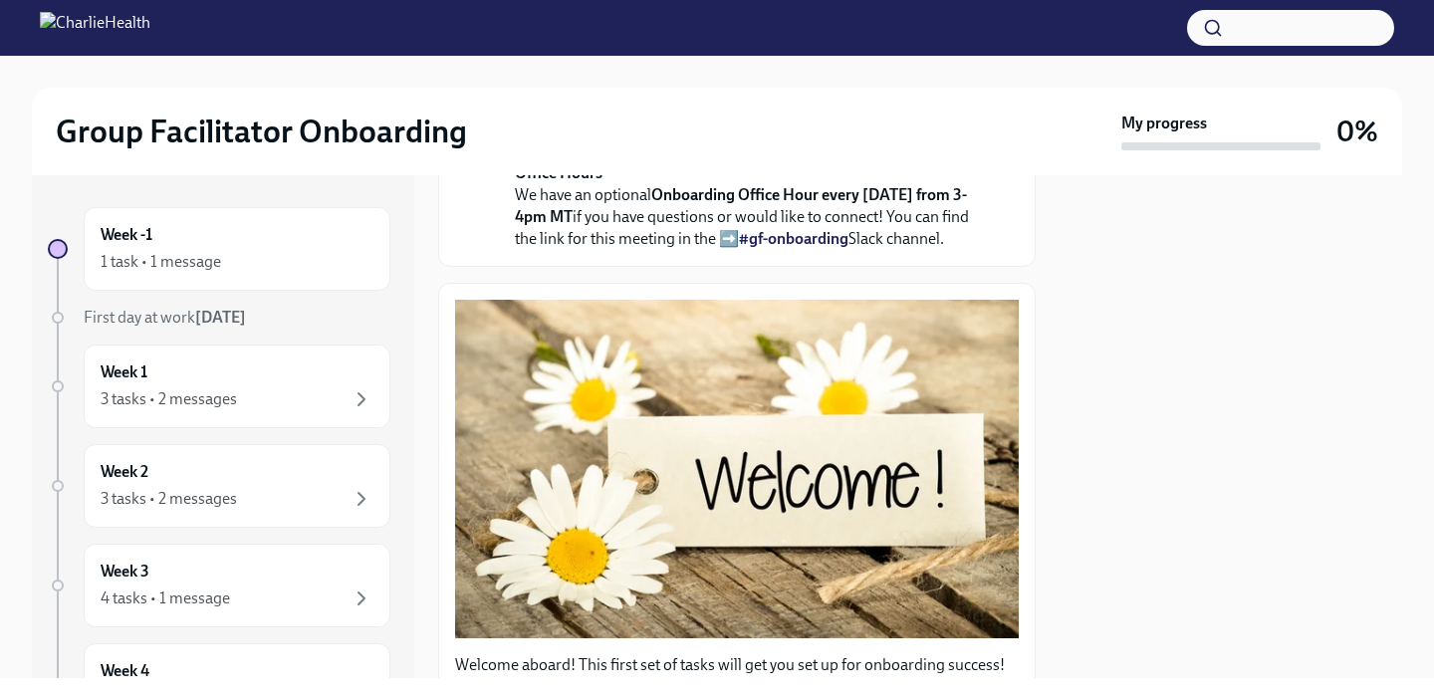
scroll to position [888, 0]
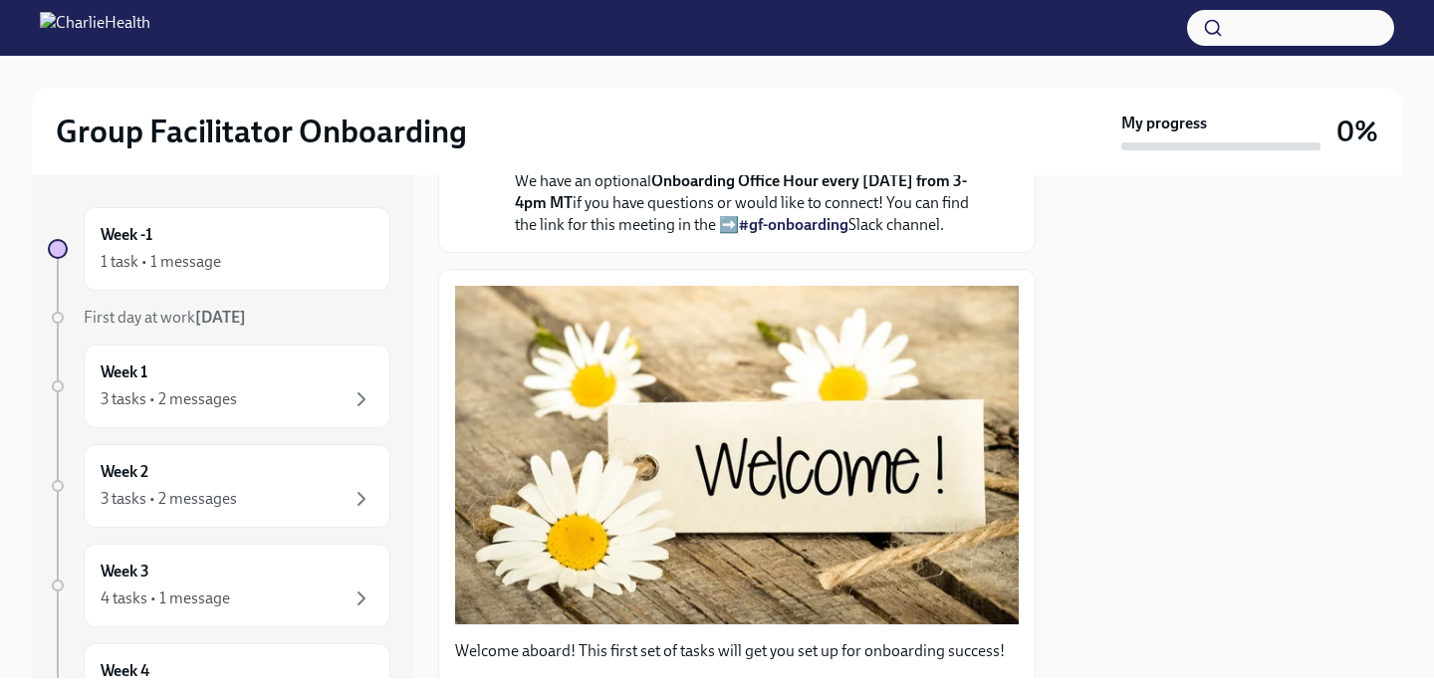
click at [872, 130] on strong "submit a ticket HERE" at bounding box center [730, 110] width 431 height 41
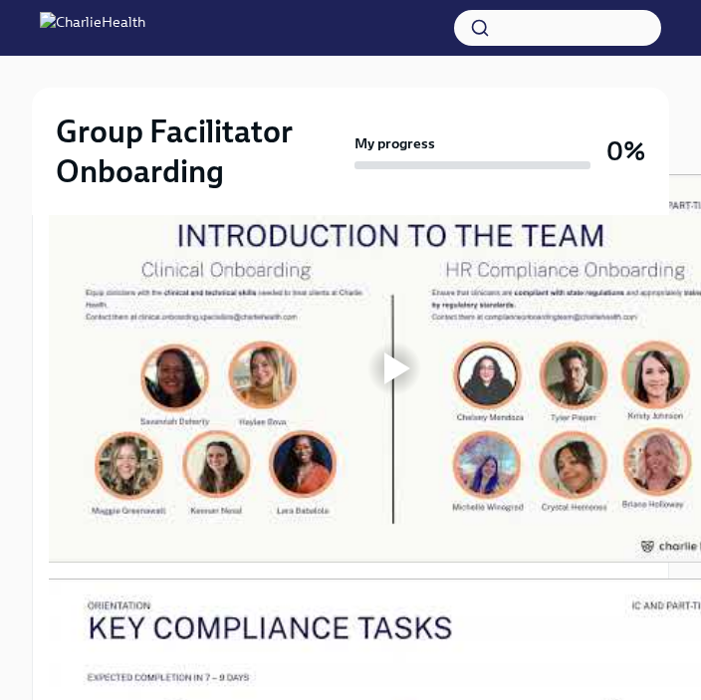
scroll to position [1142, 0]
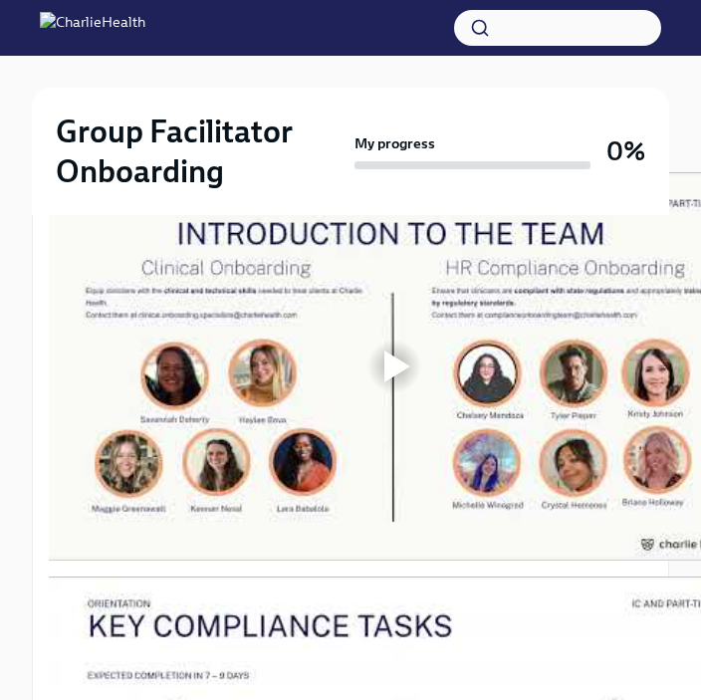
click at [356, 376] on div at bounding box center [394, 366] width 690 height 388
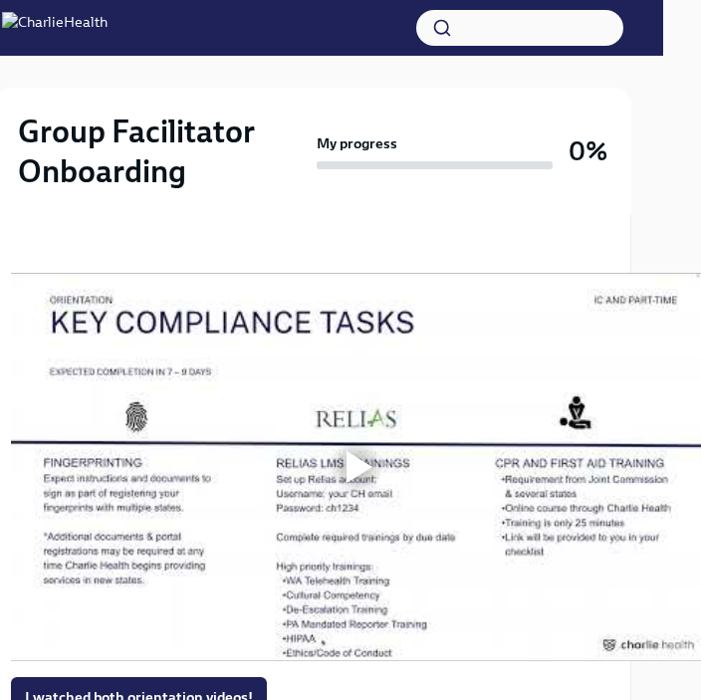
scroll to position [1586, 38]
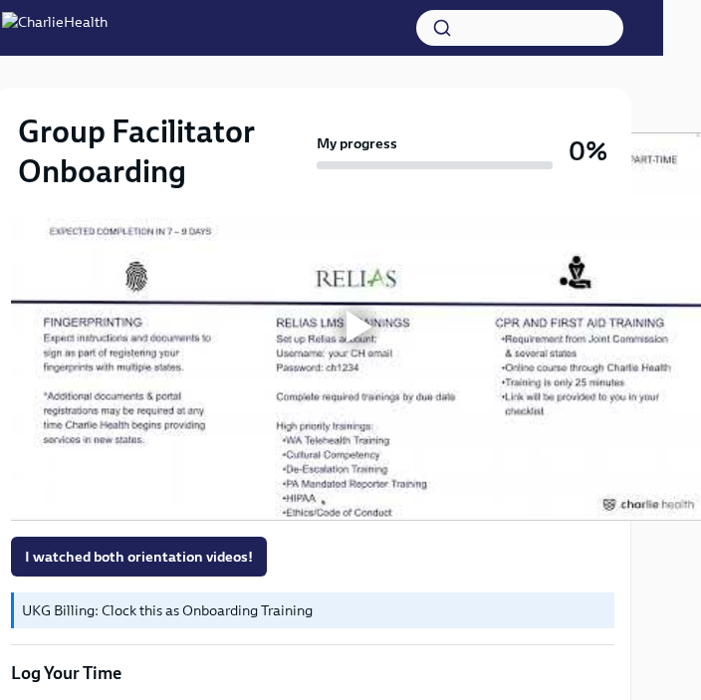
click at [370, 330] on div at bounding box center [360, 327] width 26 height 32
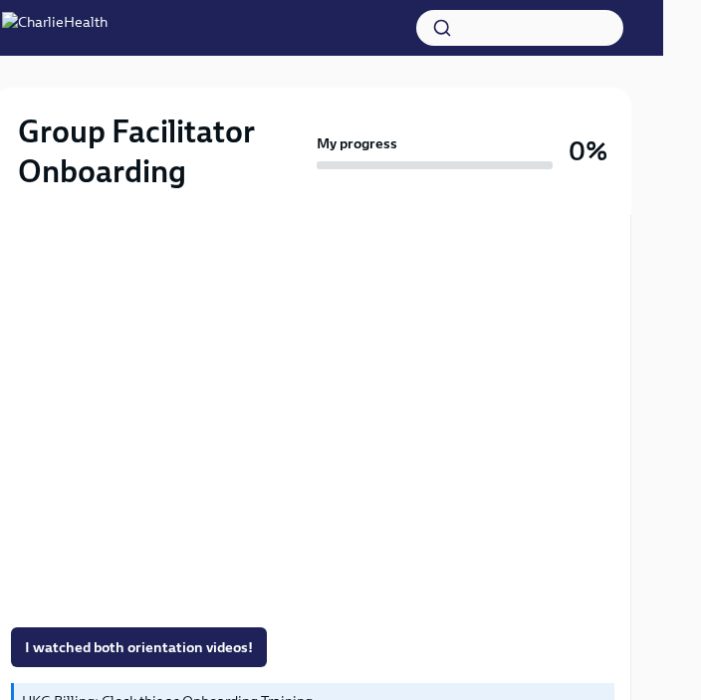
scroll to position [1504, 38]
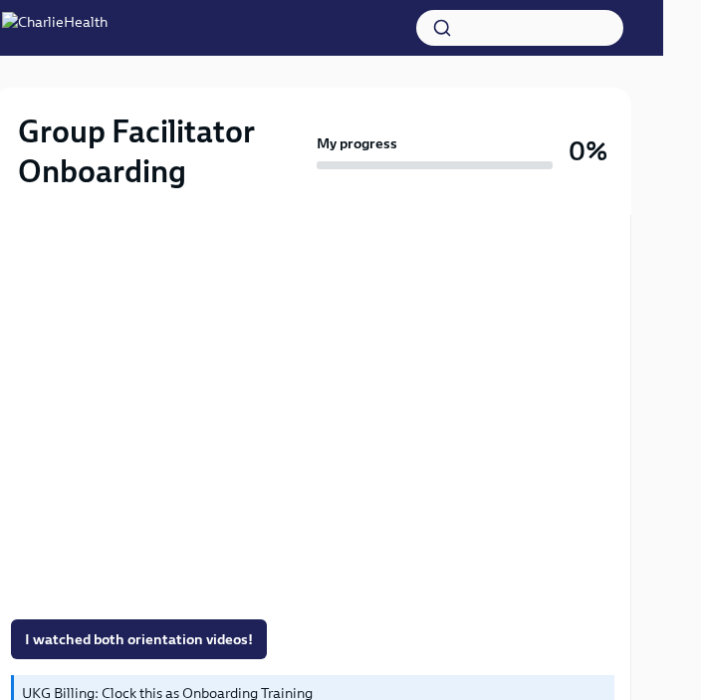
click at [399, 626] on div "I watched both orientation videos!" at bounding box center [312, 639] width 603 height 40
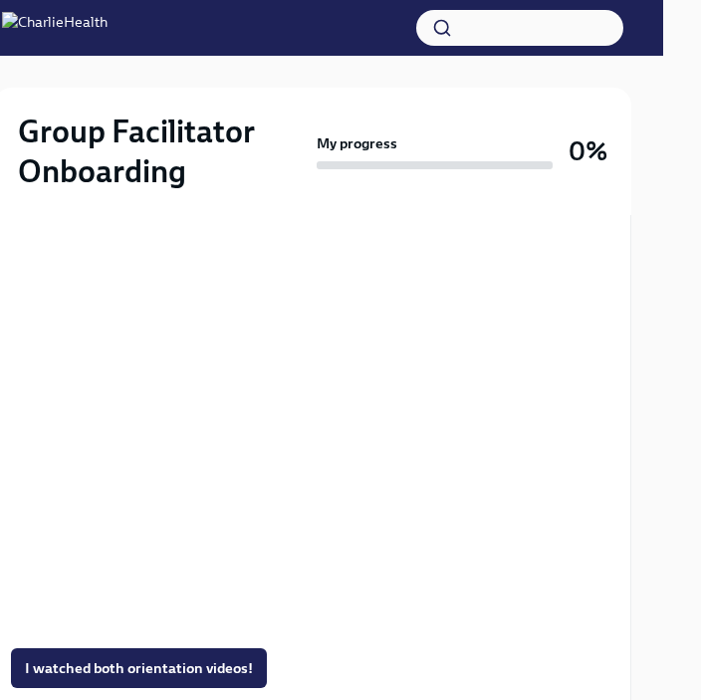
scroll to position [1473, 38]
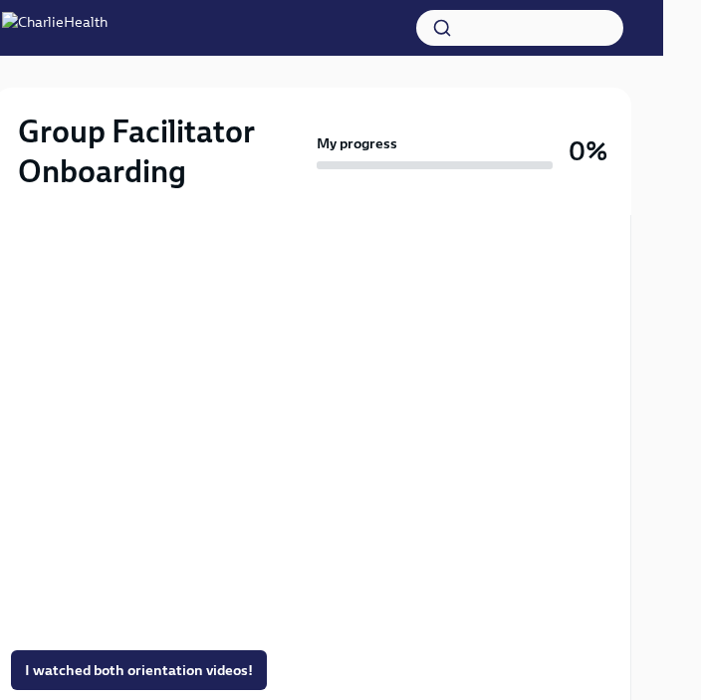
click at [424, 636] on div "Welcome aboard! This first set of tasks will get you set up for onboarding succ…" at bounding box center [312, 511] width 603 height 2734
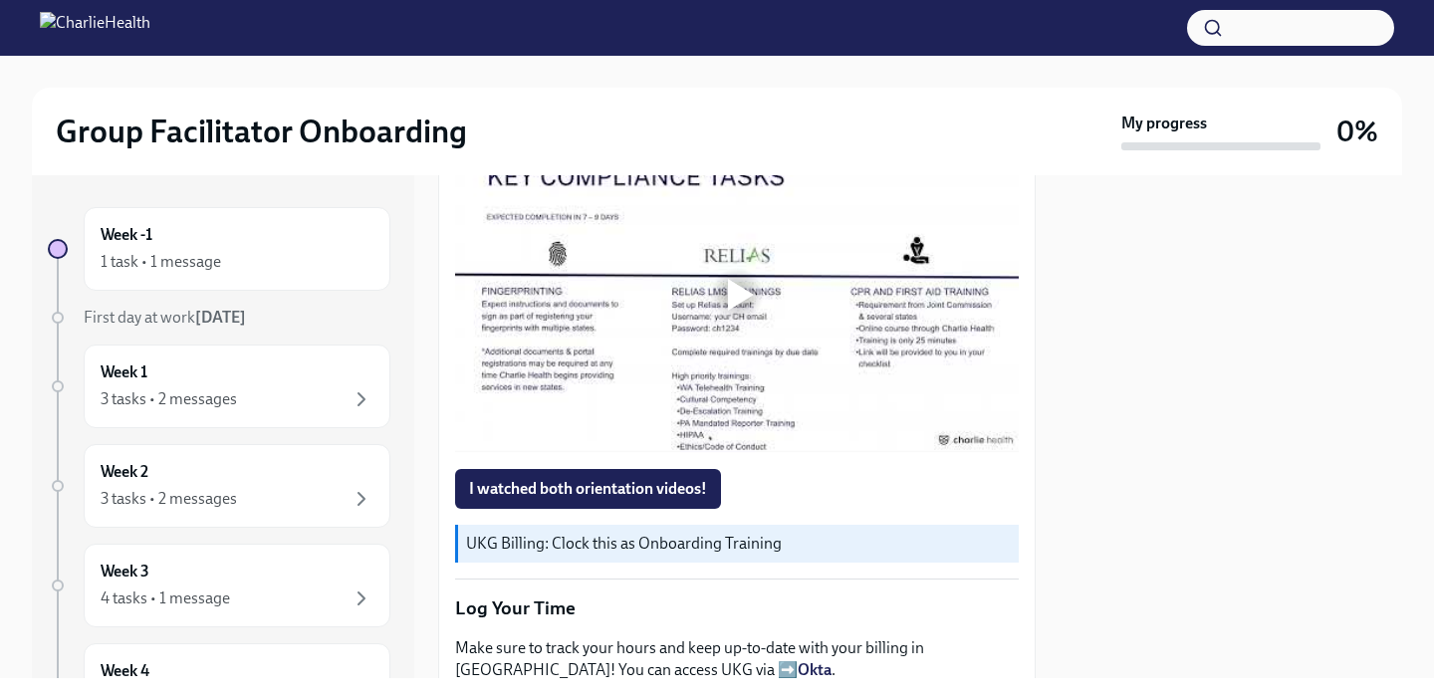
scroll to position [1370, 0]
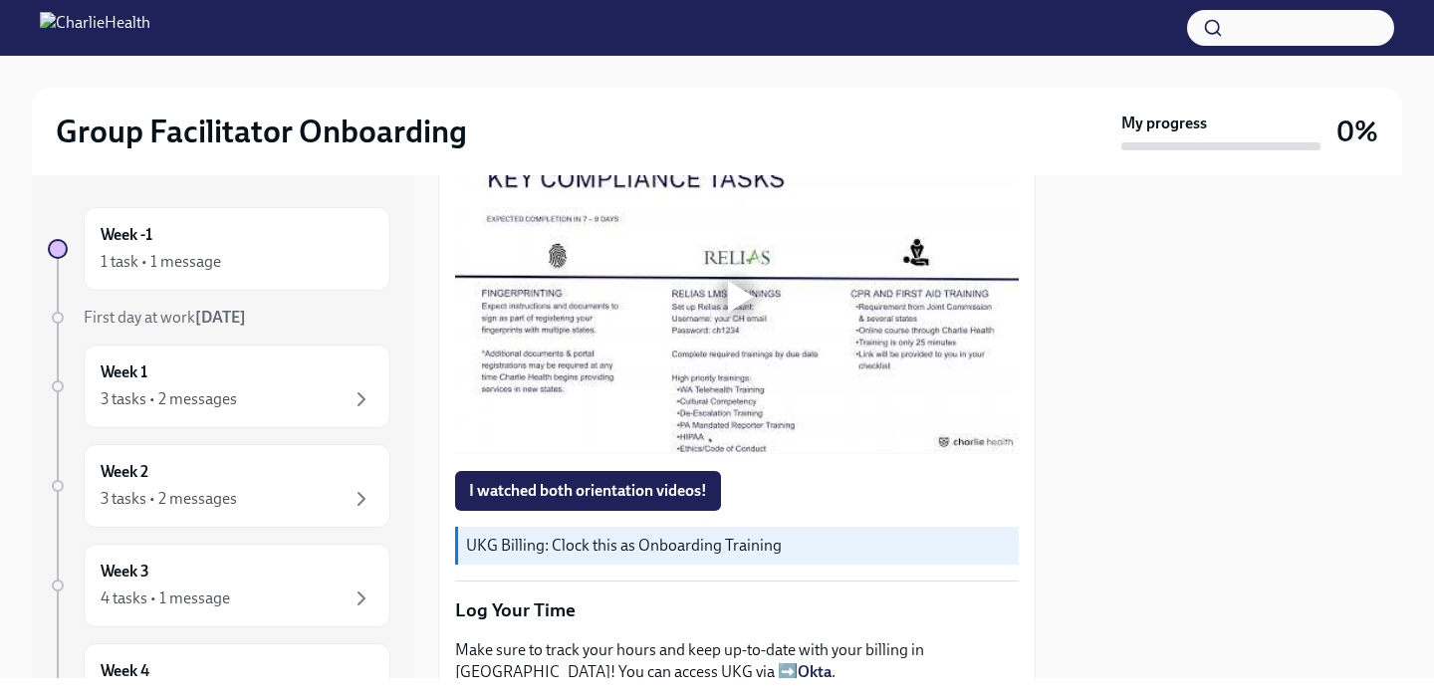
click at [724, 333] on div at bounding box center [737, 296] width 564 height 317
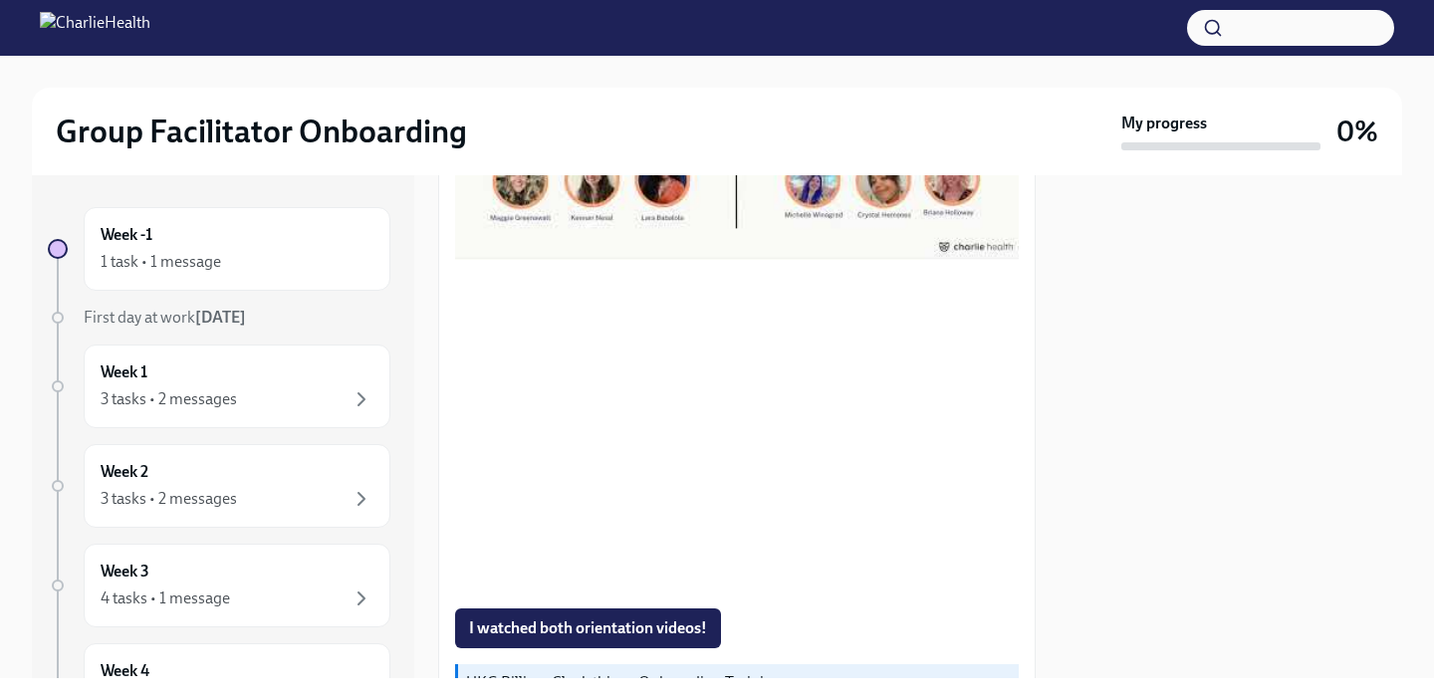
scroll to position [1243, 0]
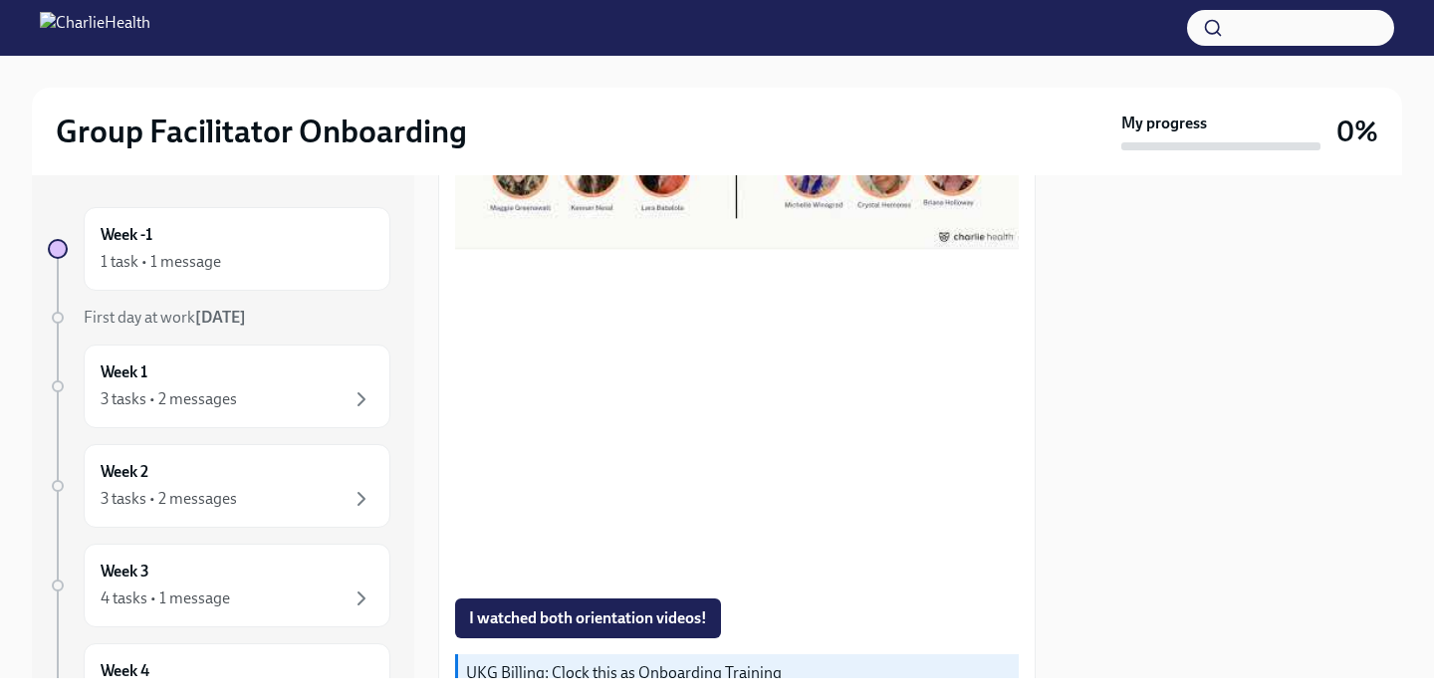
click at [1153, 495] on div at bounding box center [1231, 426] width 343 height 503
click at [1151, 464] on div at bounding box center [1231, 426] width 343 height 503
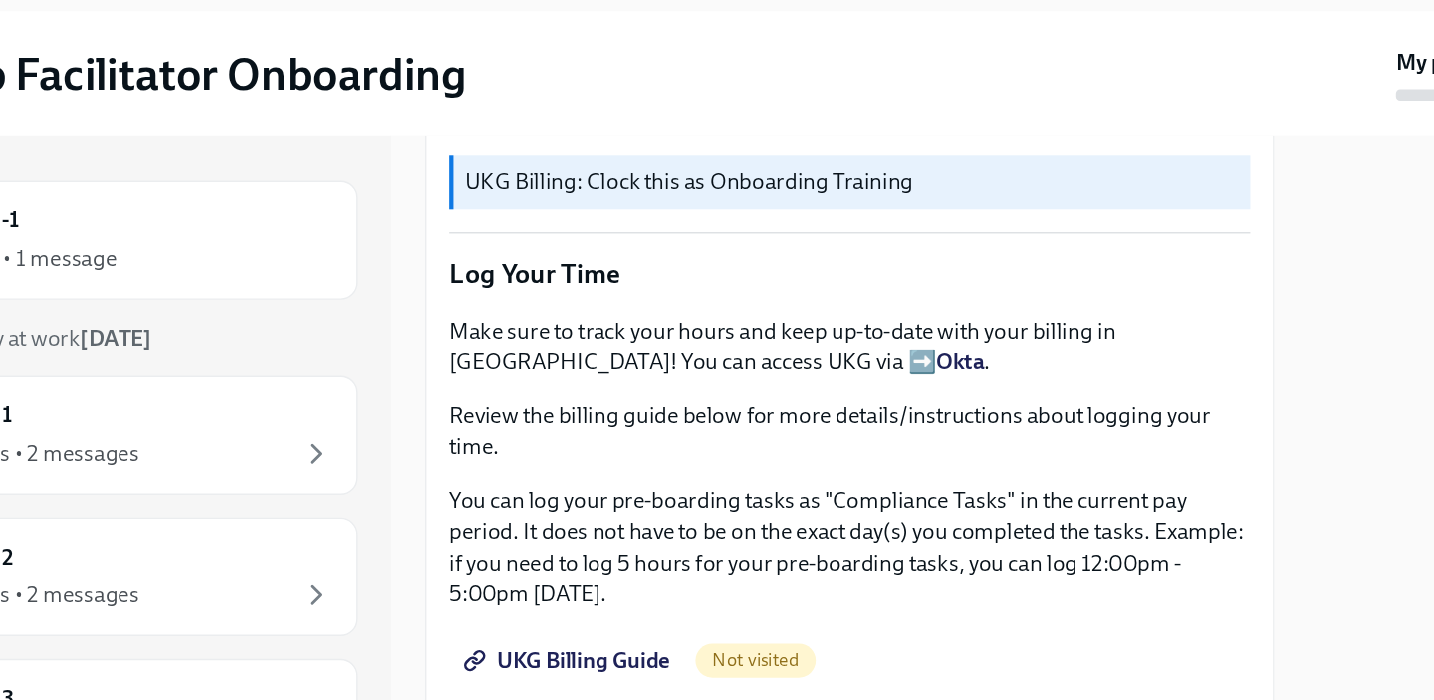
scroll to position [1729, 0]
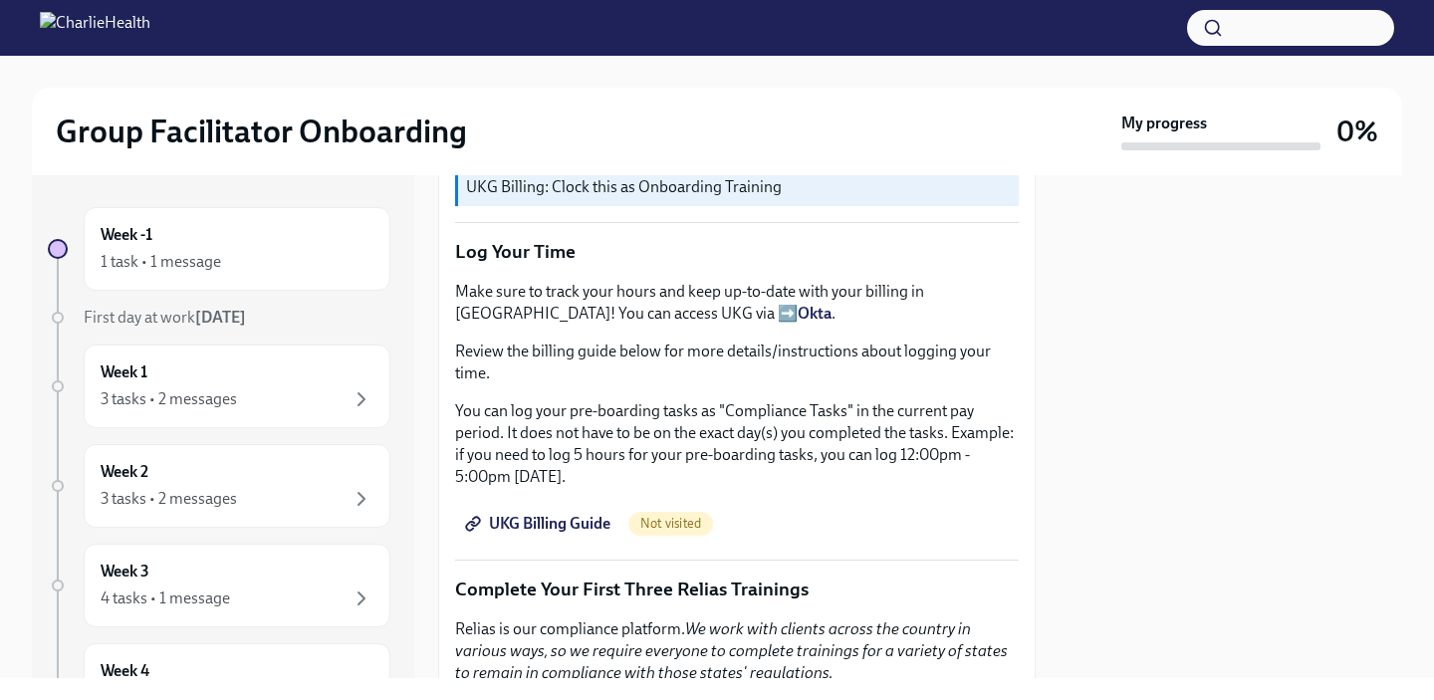
click at [627, 411] on p "You can log your pre-boarding tasks as "Compliance Tasks" in the current pay pe…" at bounding box center [737, 444] width 564 height 88
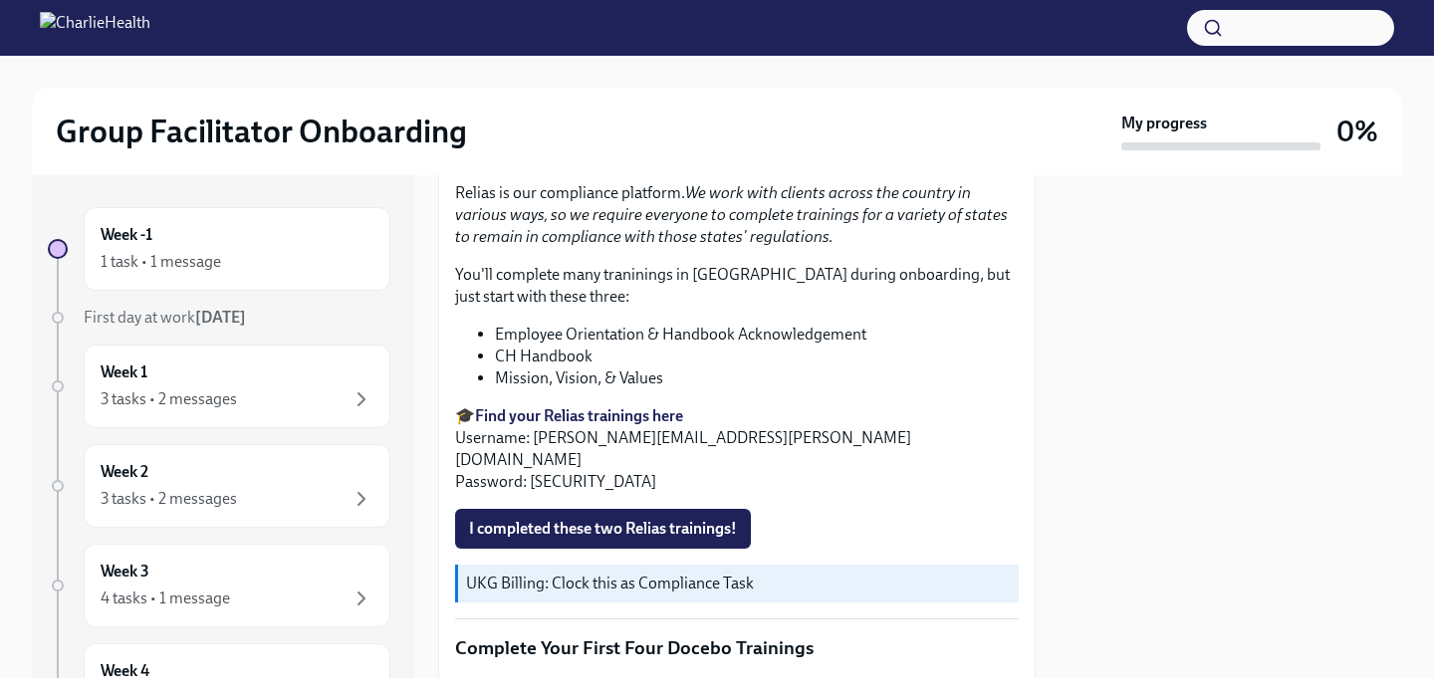
scroll to position [2122, 0]
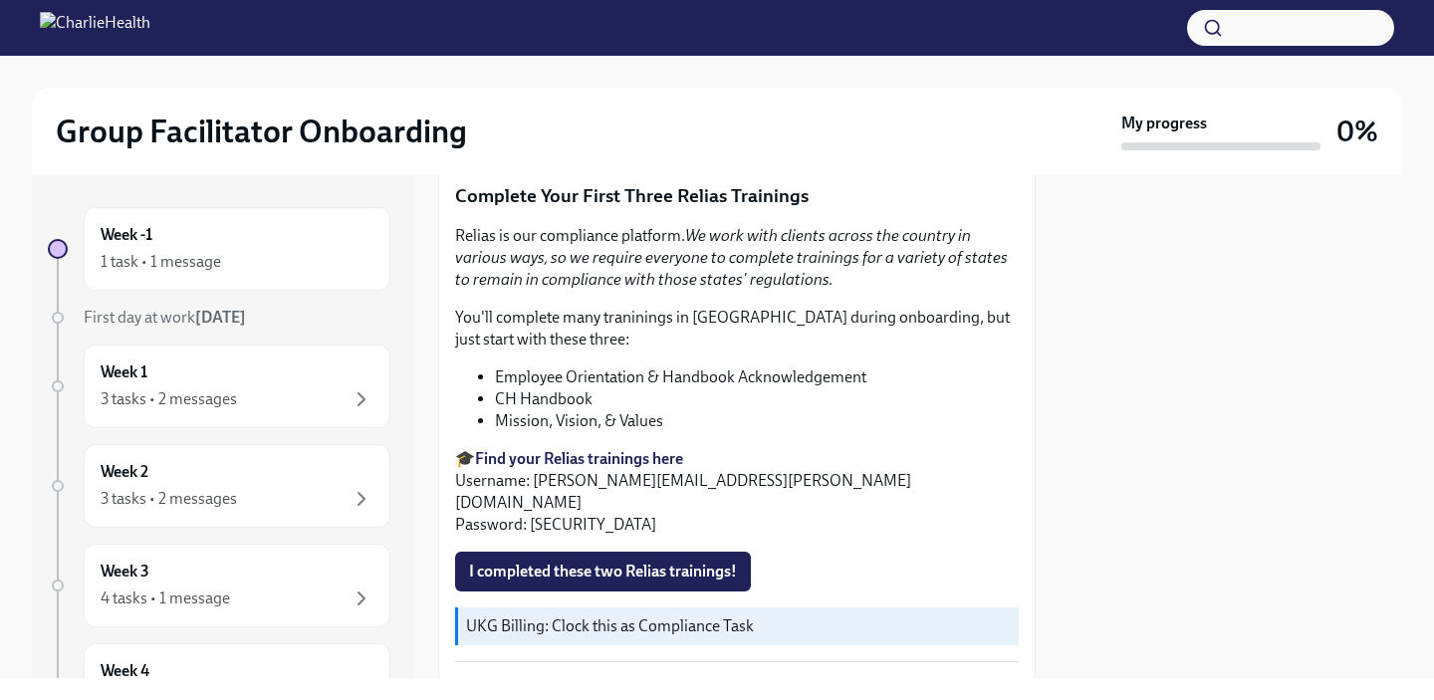
click at [559, 455] on strong "Find your Relias trainings here" at bounding box center [579, 458] width 208 height 19
drag, startPoint x: 531, startPoint y: 477, endPoint x: 805, endPoint y: 489, distance: 274.1
click at [805, 489] on p "🎓 Find your Relias trainings here Username: isabella.mcilvaine@charlieheatlh.co…" at bounding box center [737, 492] width 564 height 88
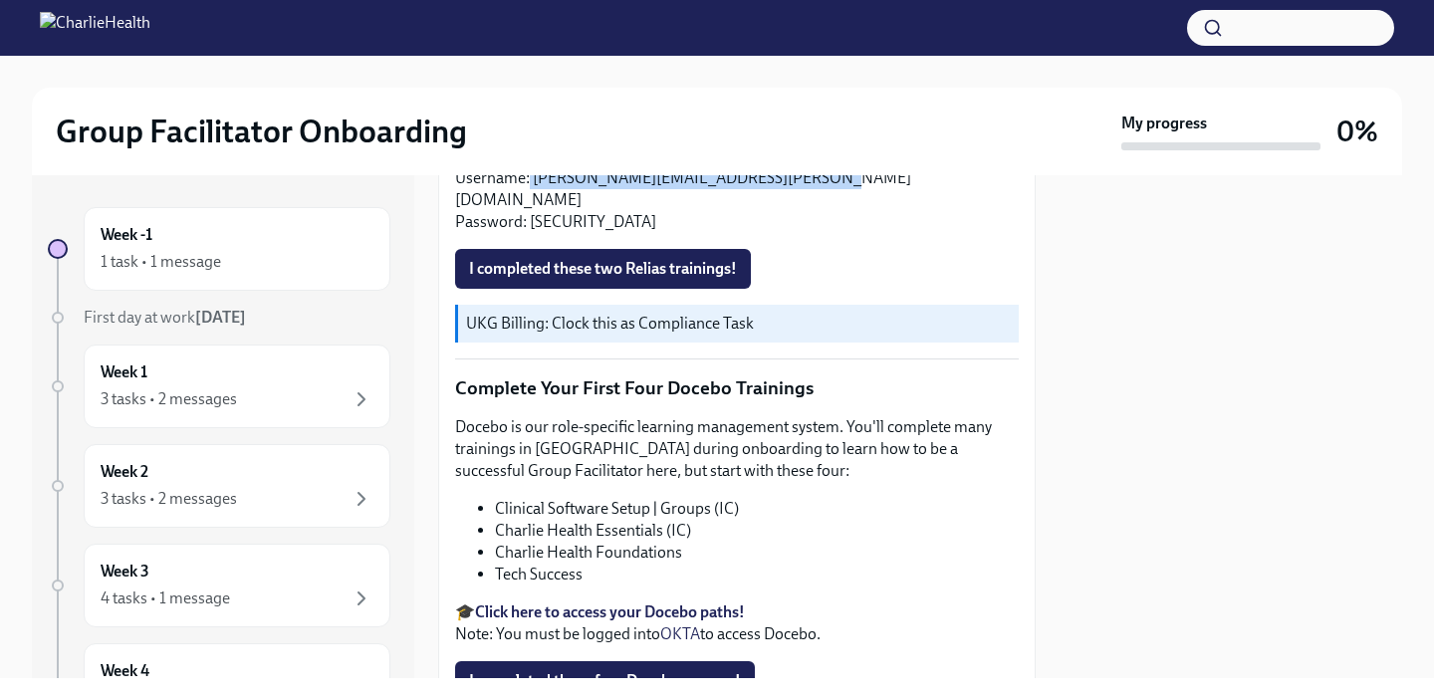
scroll to position [2416, 0]
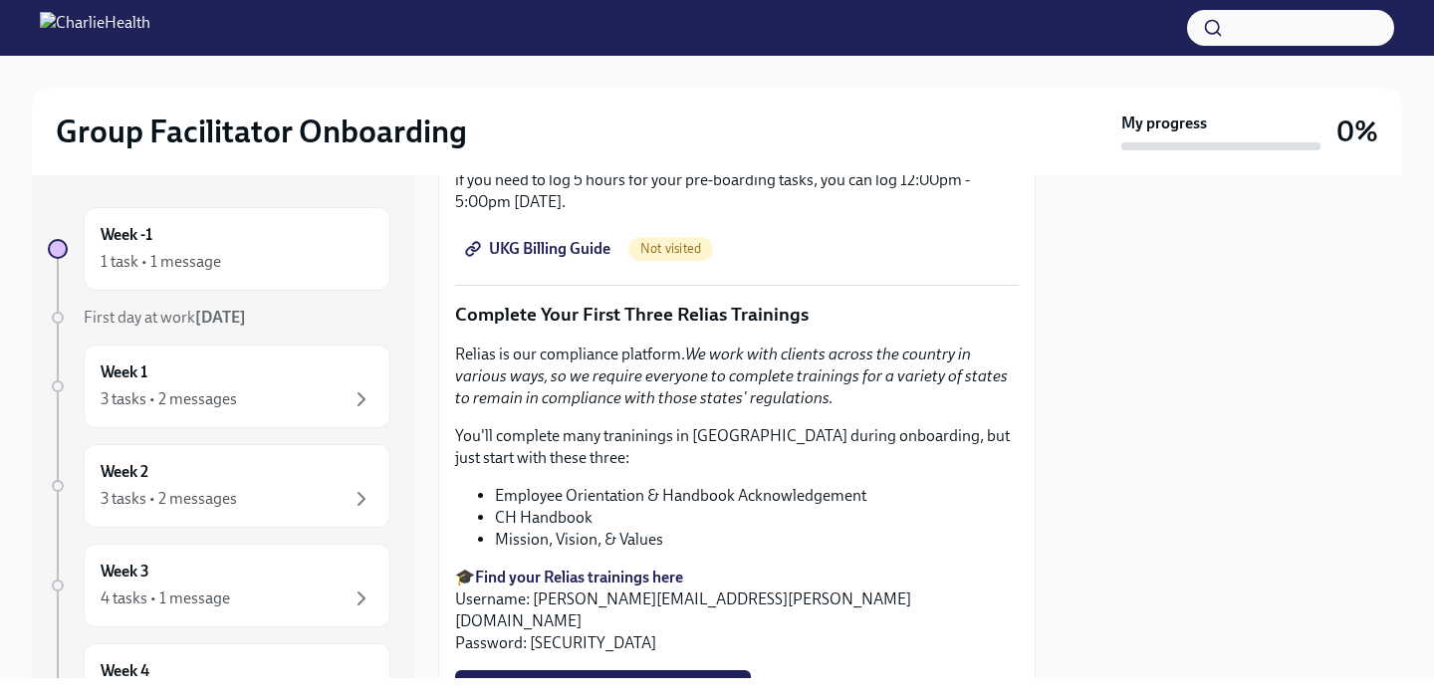
click at [608, 433] on p "You'll complete many traninings in Relias during onboarding, but just start wit…" at bounding box center [737, 447] width 564 height 44
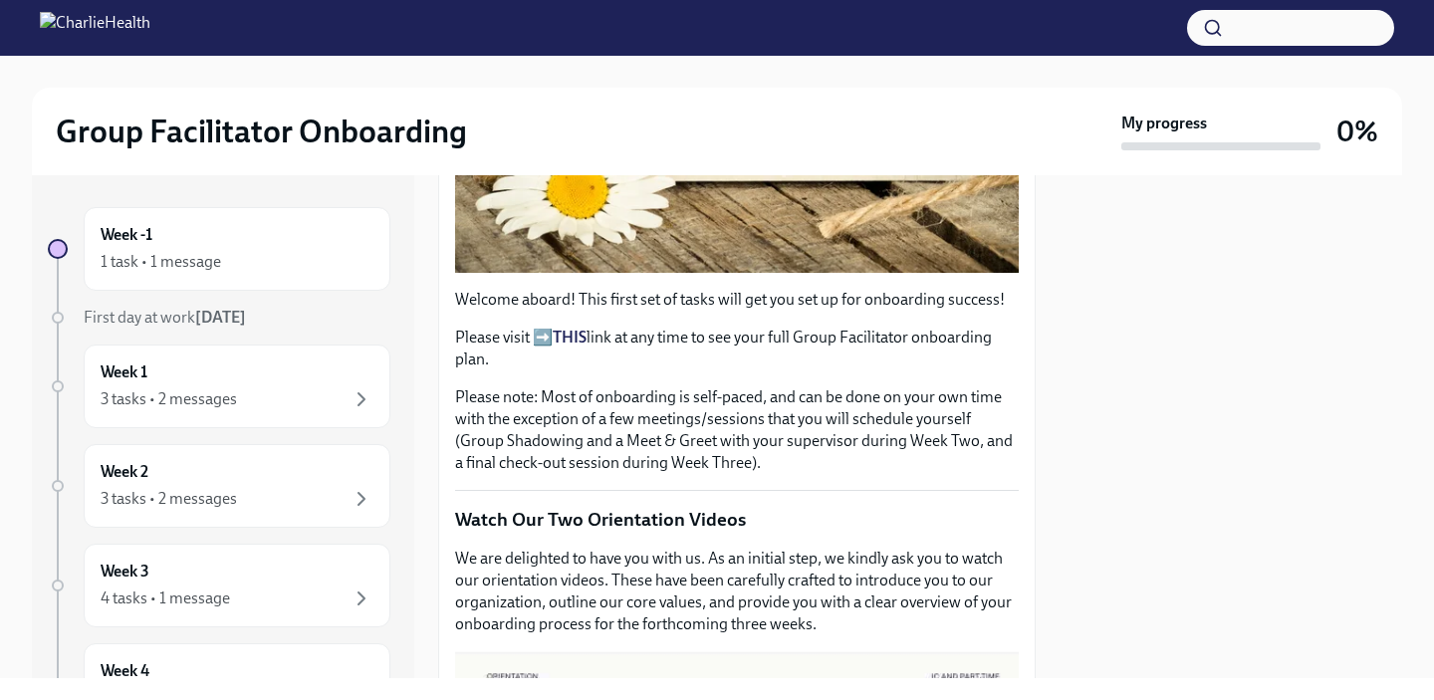
scroll to position [540, 0]
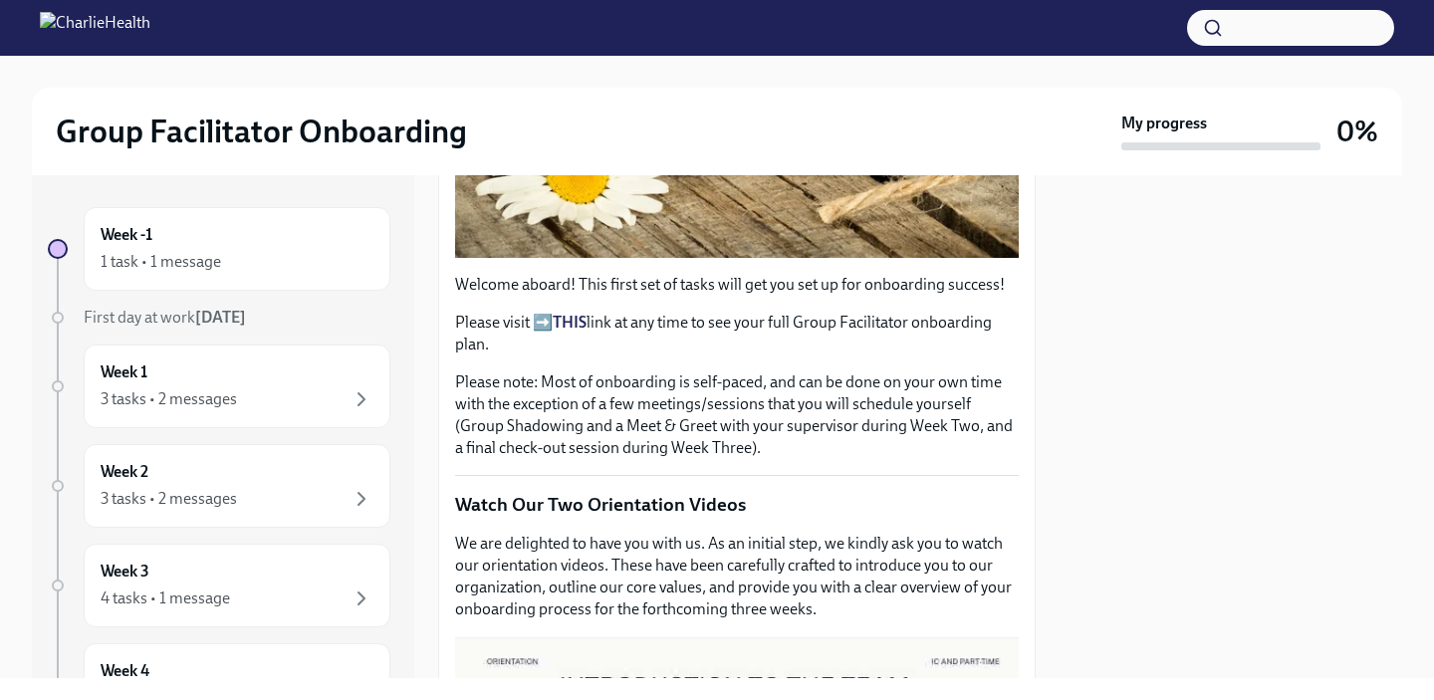
click at [559, 316] on strong "THIS" at bounding box center [570, 322] width 34 height 19
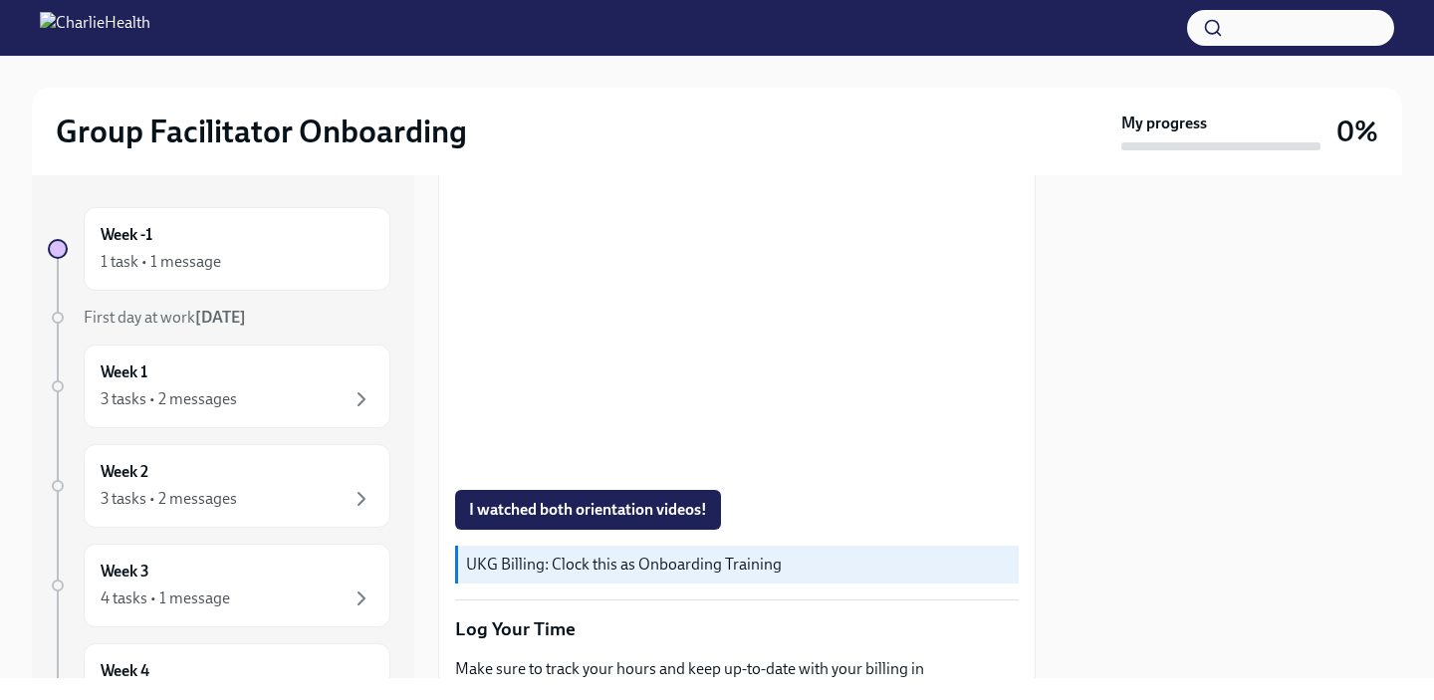
scroll to position [1465, 0]
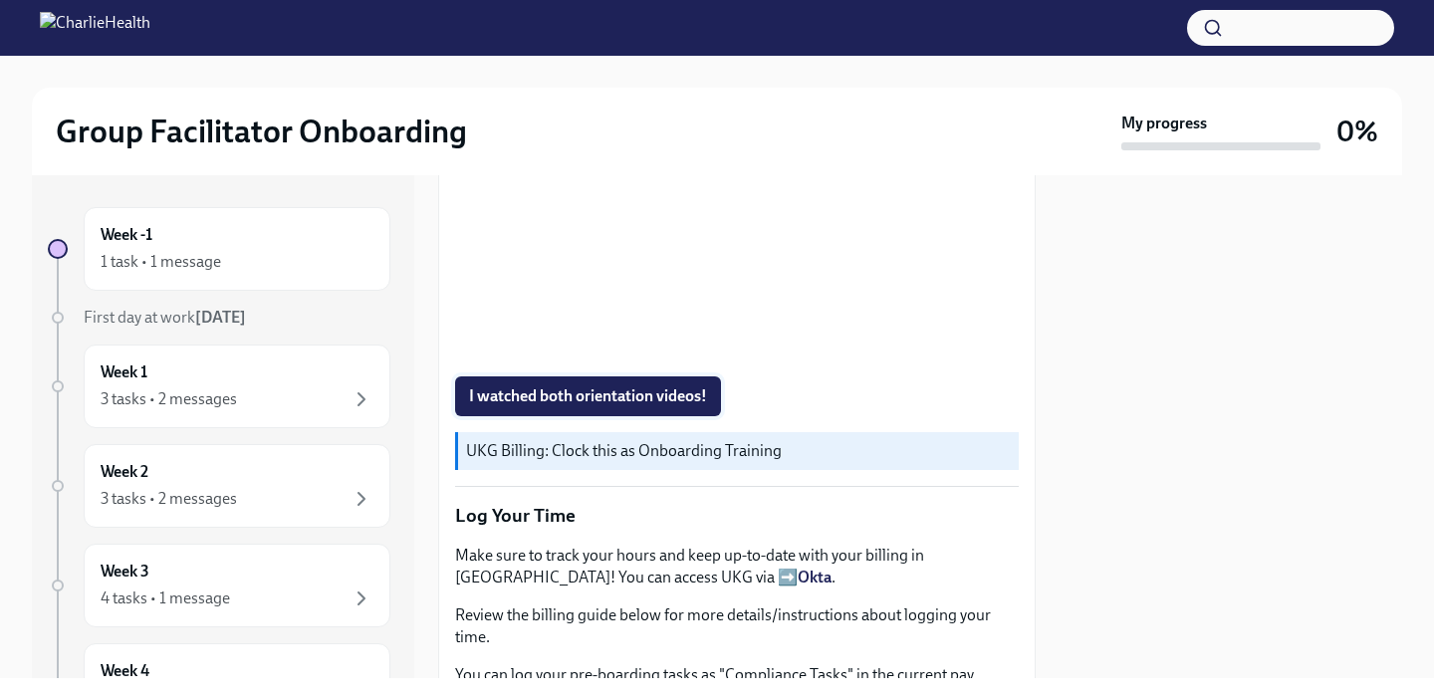
click at [591, 397] on span "I watched both orientation videos!" at bounding box center [588, 396] width 238 height 20
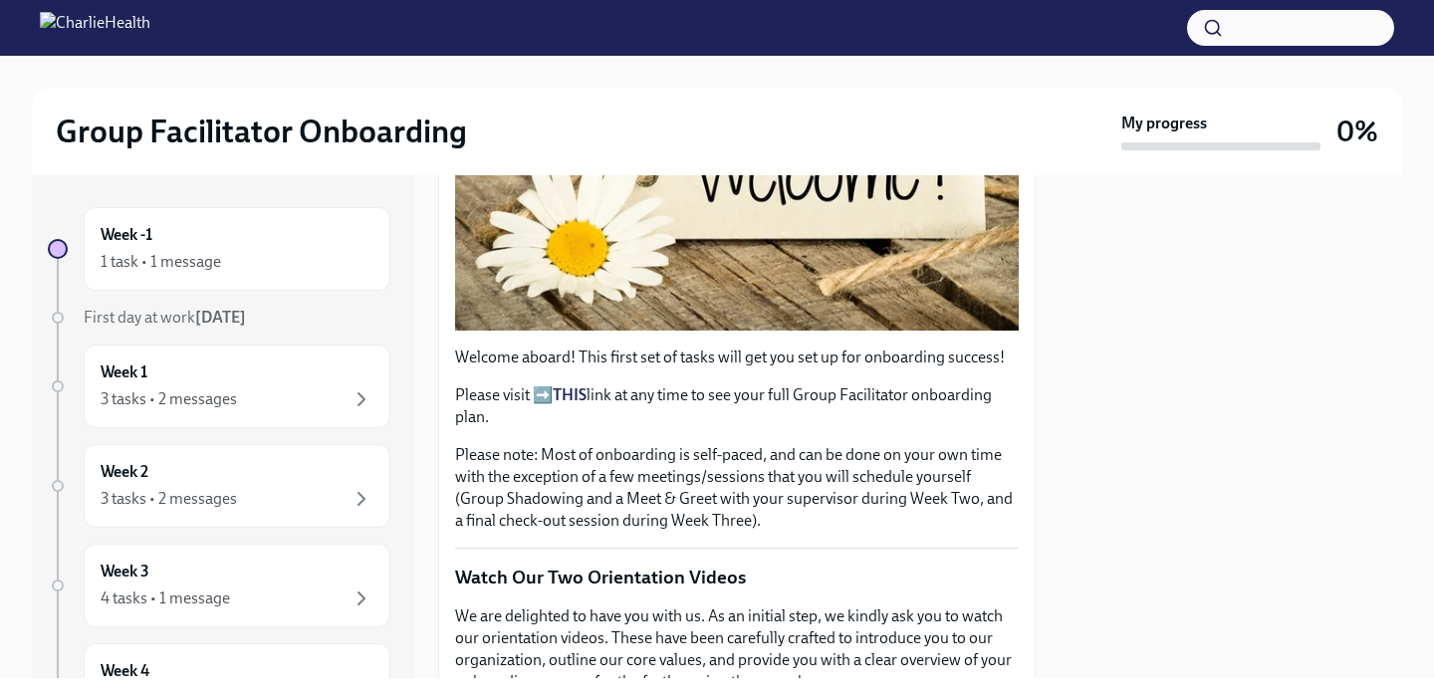
scroll to position [0, 0]
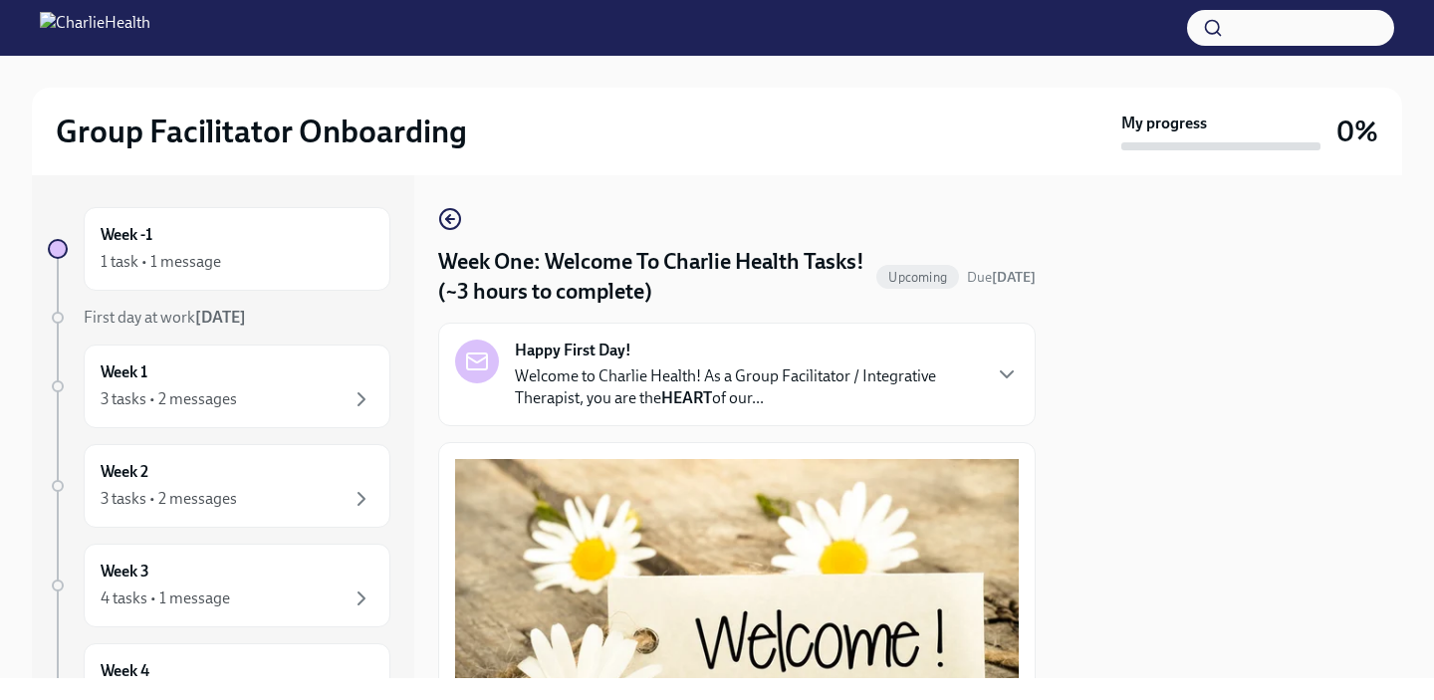
click at [990, 360] on div "Happy First Day! Welcome to Charlie Health! As a Group Facilitator / Integrativ…" at bounding box center [737, 375] width 564 height 70
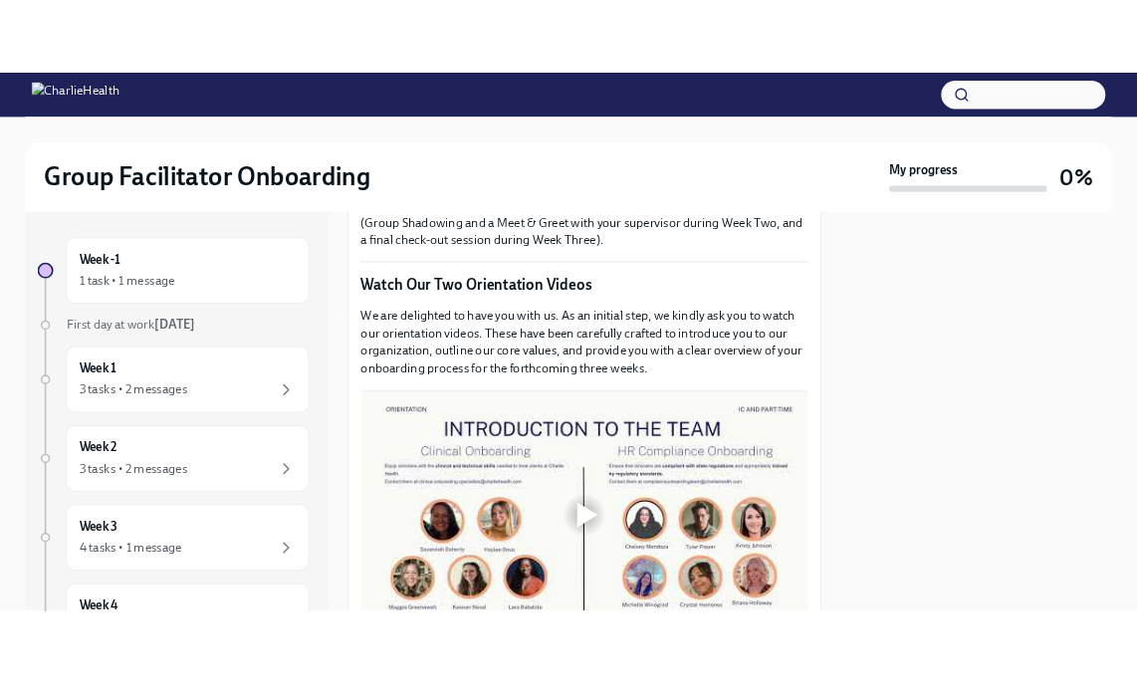
scroll to position [1493, 0]
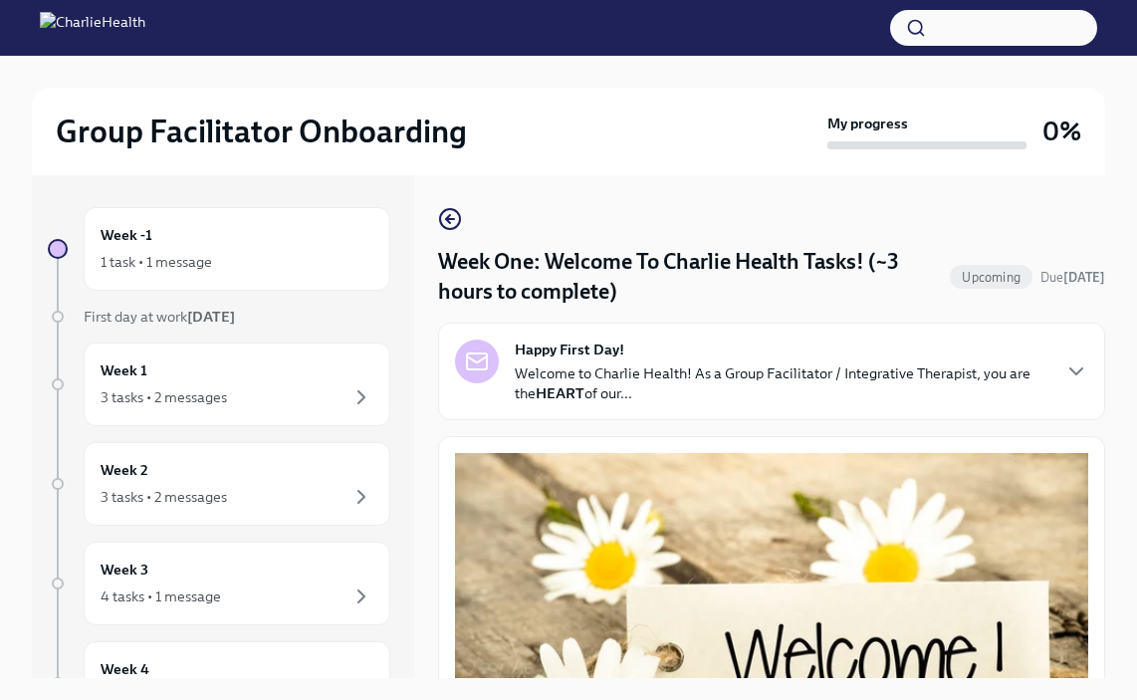
click at [720, 155] on div "Group Facilitator Onboarding My progress 0%" at bounding box center [568, 132] width 1073 height 88
